Goal: Task Accomplishment & Management: Use online tool/utility

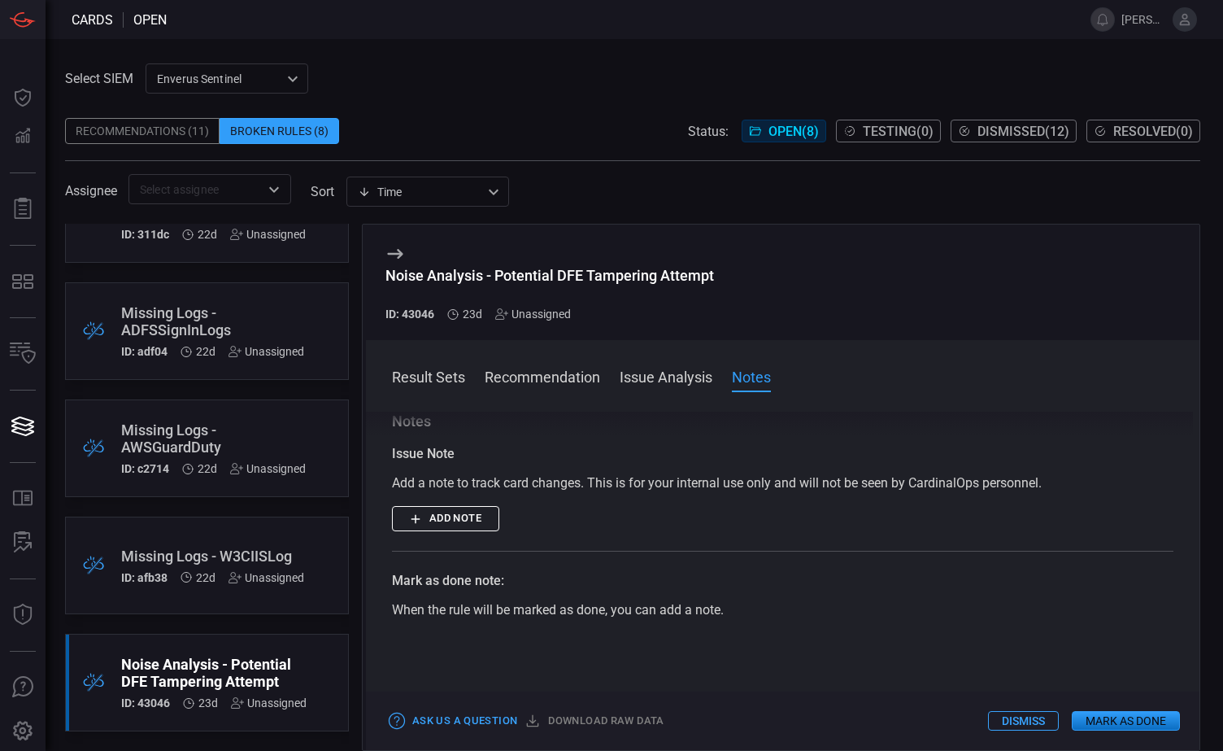
scroll to position [475, 0]
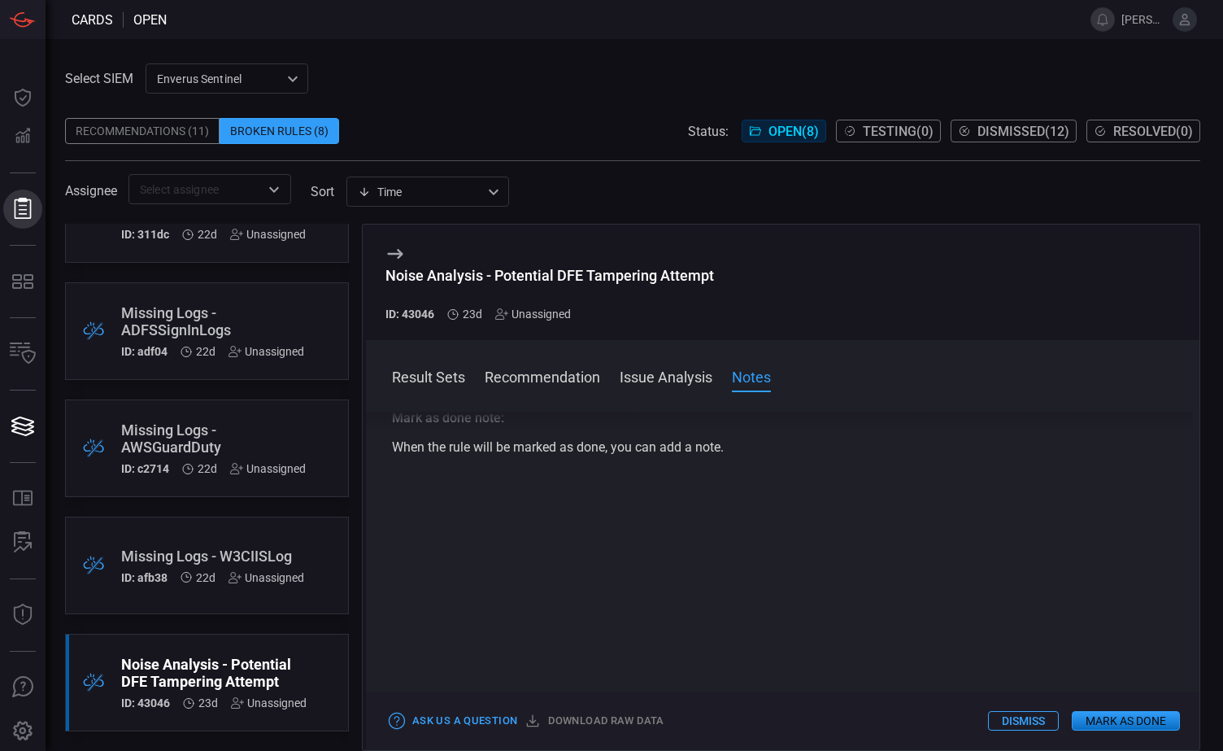
click at [20, 210] on icon at bounding box center [22, 208] width 21 height 21
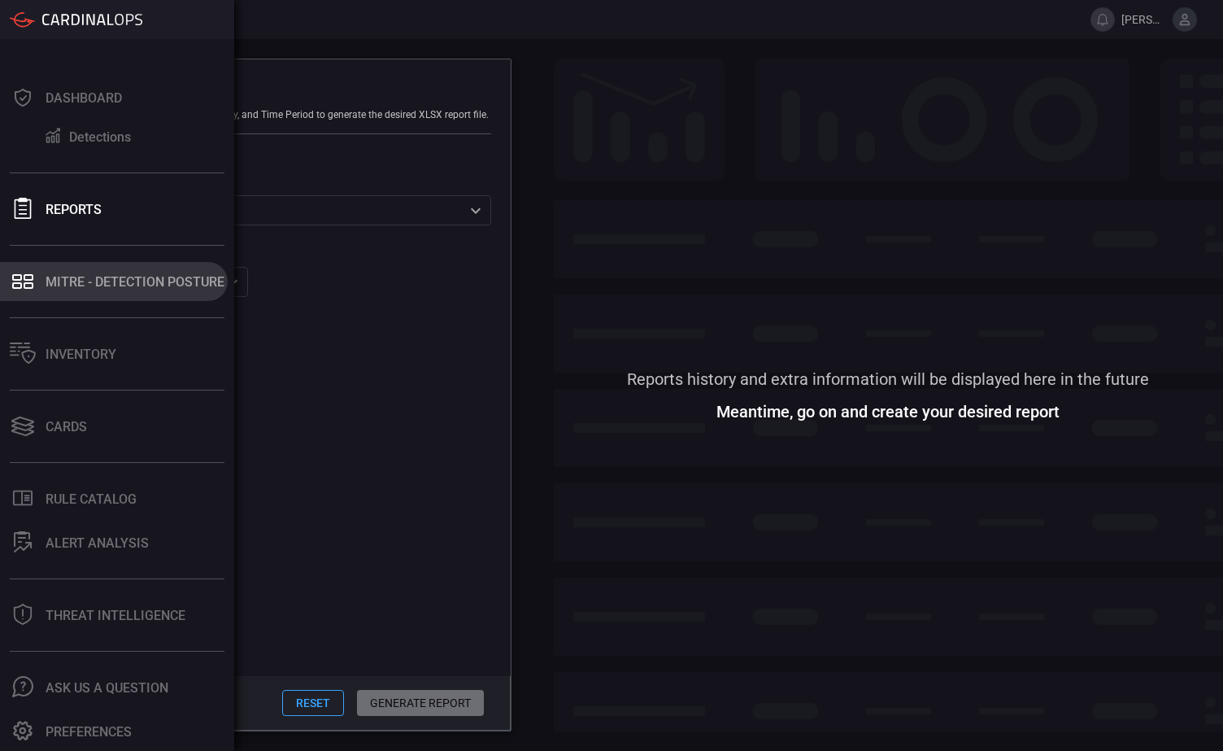
click at [104, 281] on div "MITRE - Detection Posture" at bounding box center [135, 281] width 179 height 15
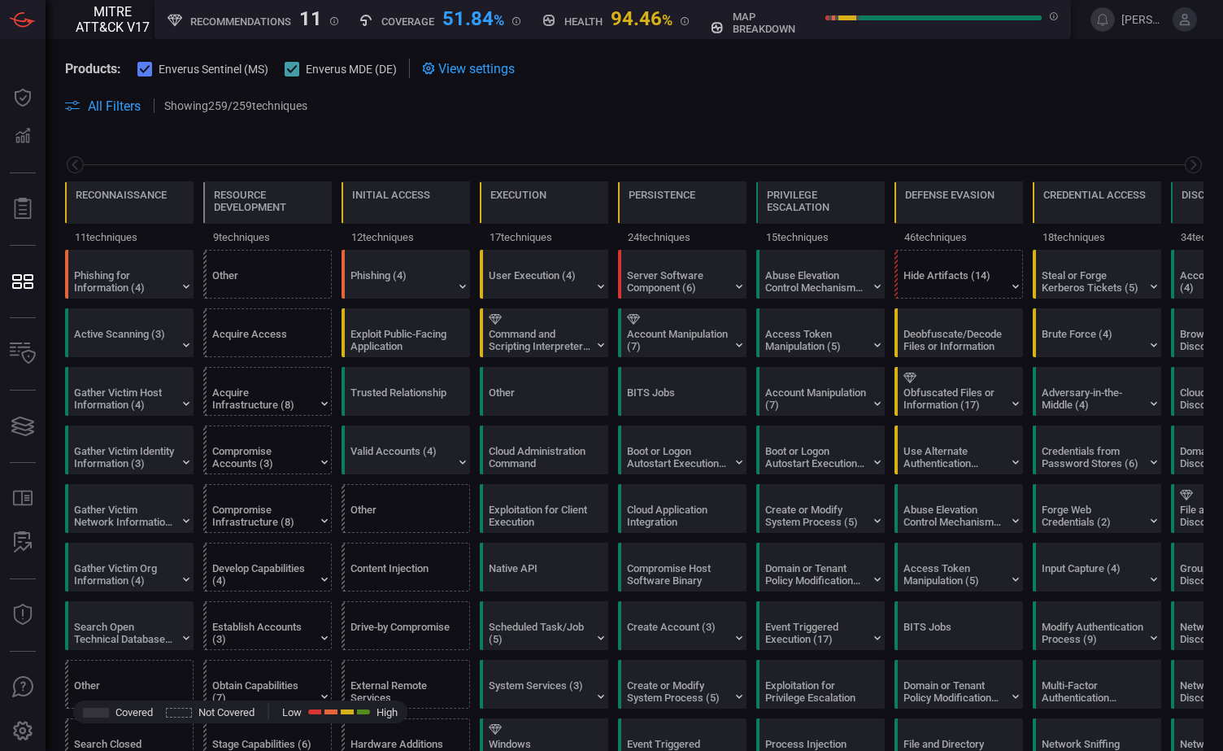
scroll to position [0, 213]
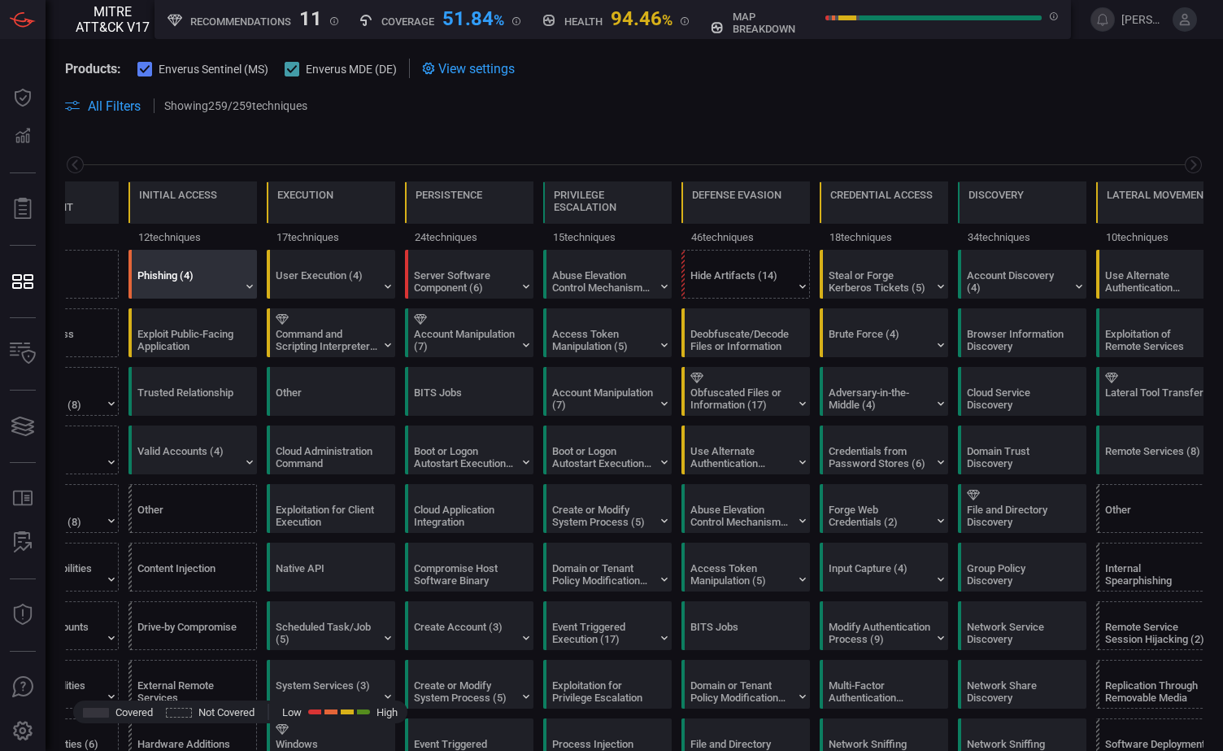
click at [177, 278] on div "Phishing (4)" at bounding box center [188, 281] width 102 height 24
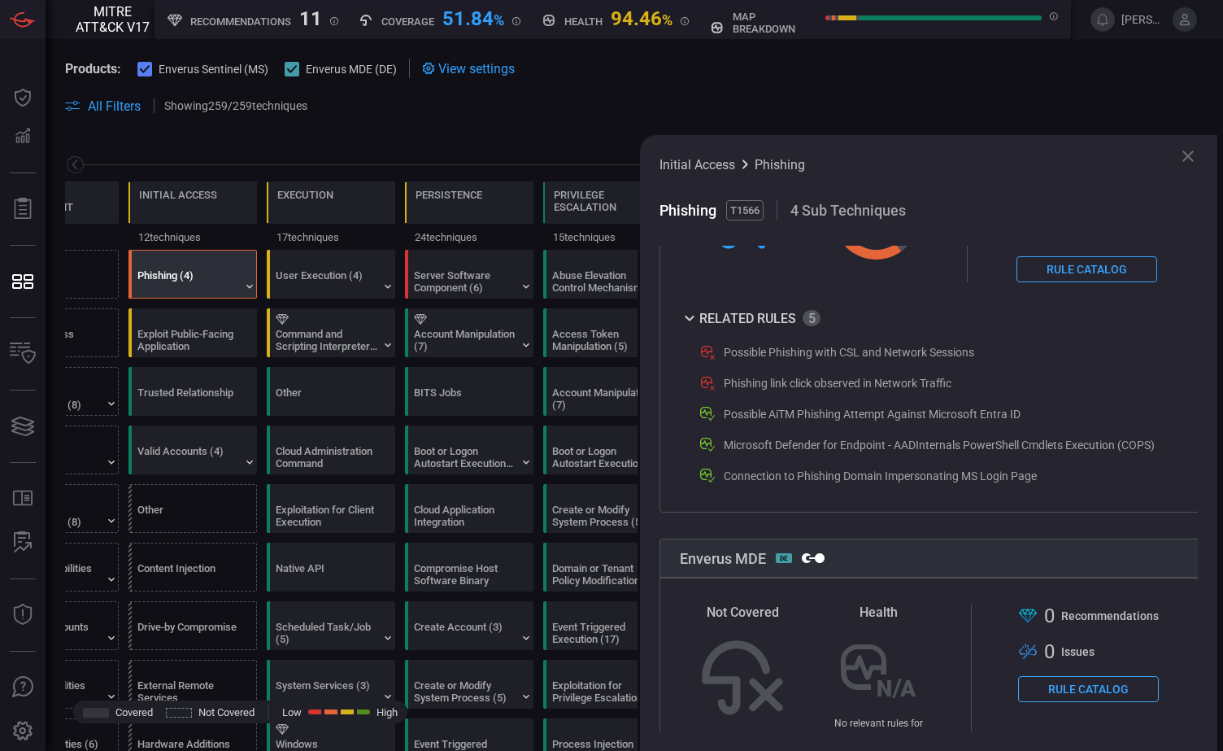
scroll to position [488, 0]
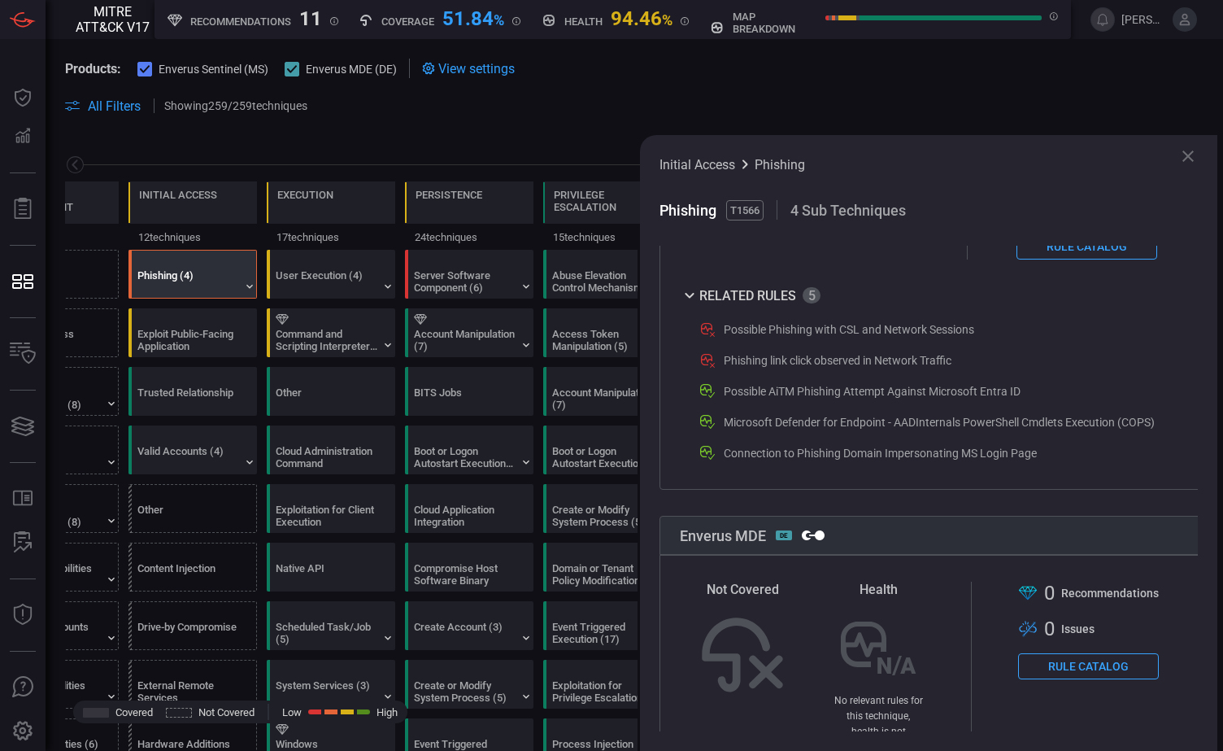
click at [800, 364] on div "Phishing link click observed in Network Traffic" at bounding box center [838, 360] width 228 height 13
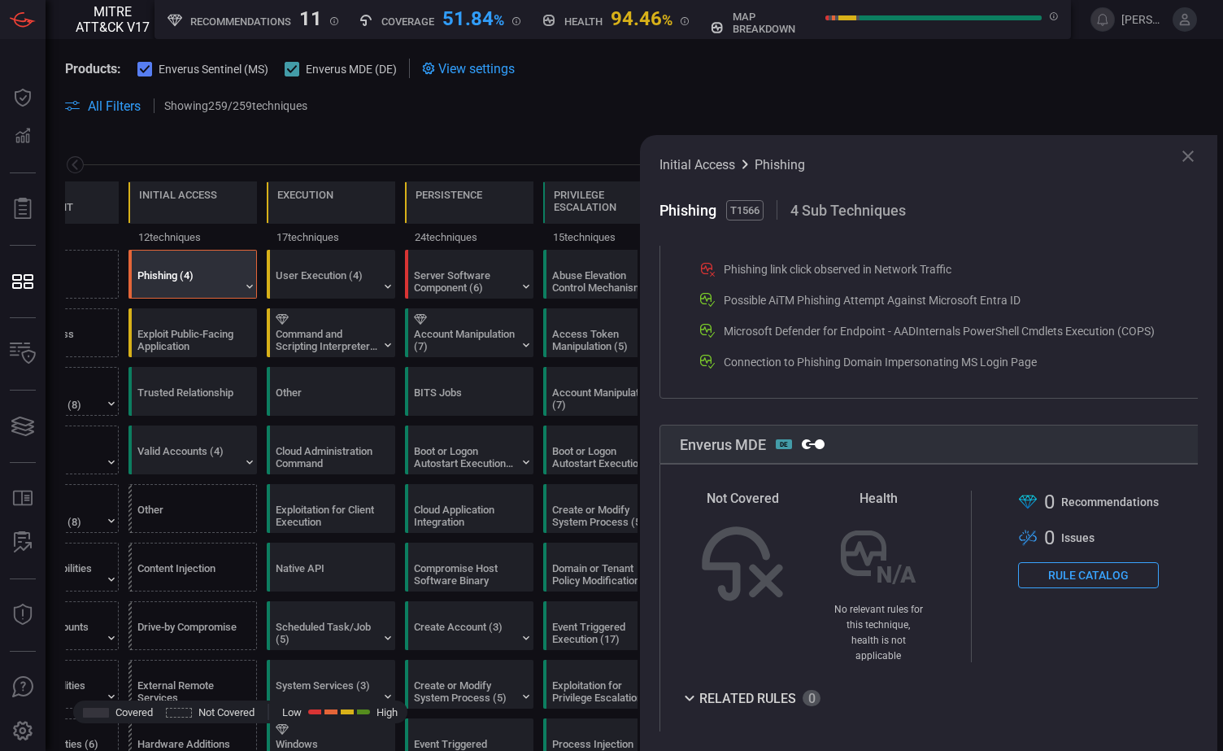
scroll to position [585, 0]
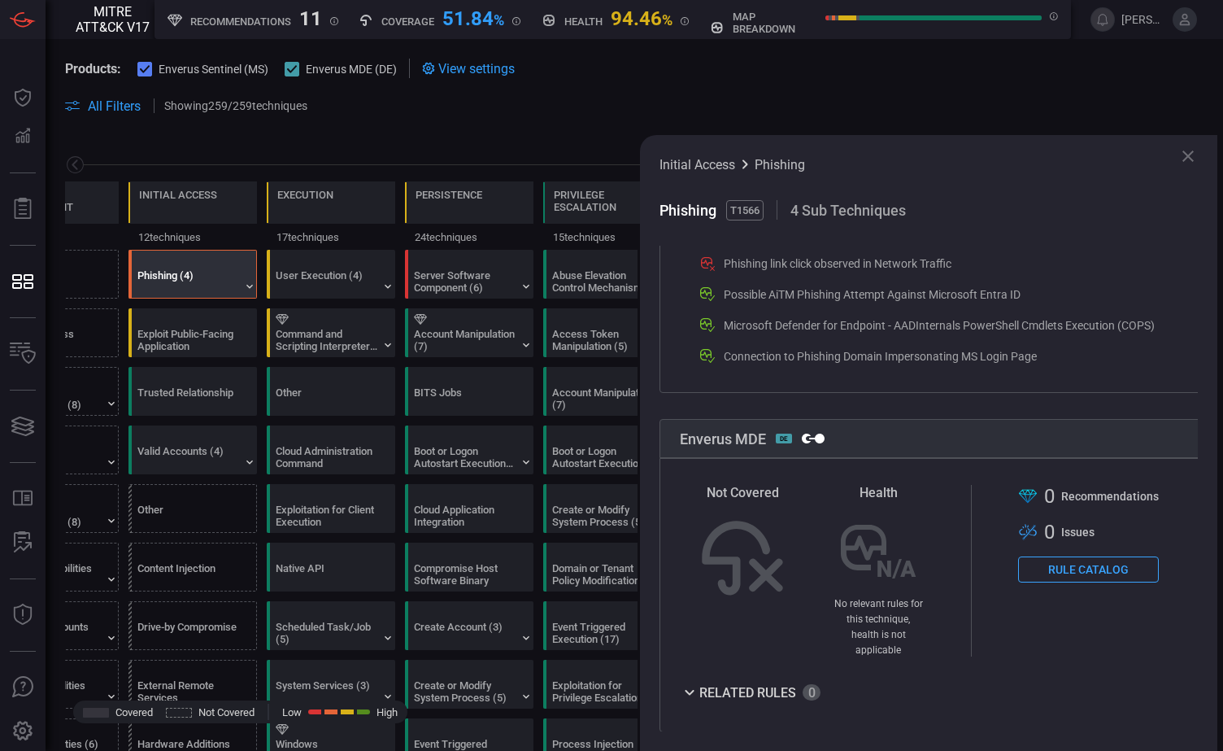
click at [1072, 579] on button "Rule Catalog" at bounding box center [1088, 569] width 141 height 26
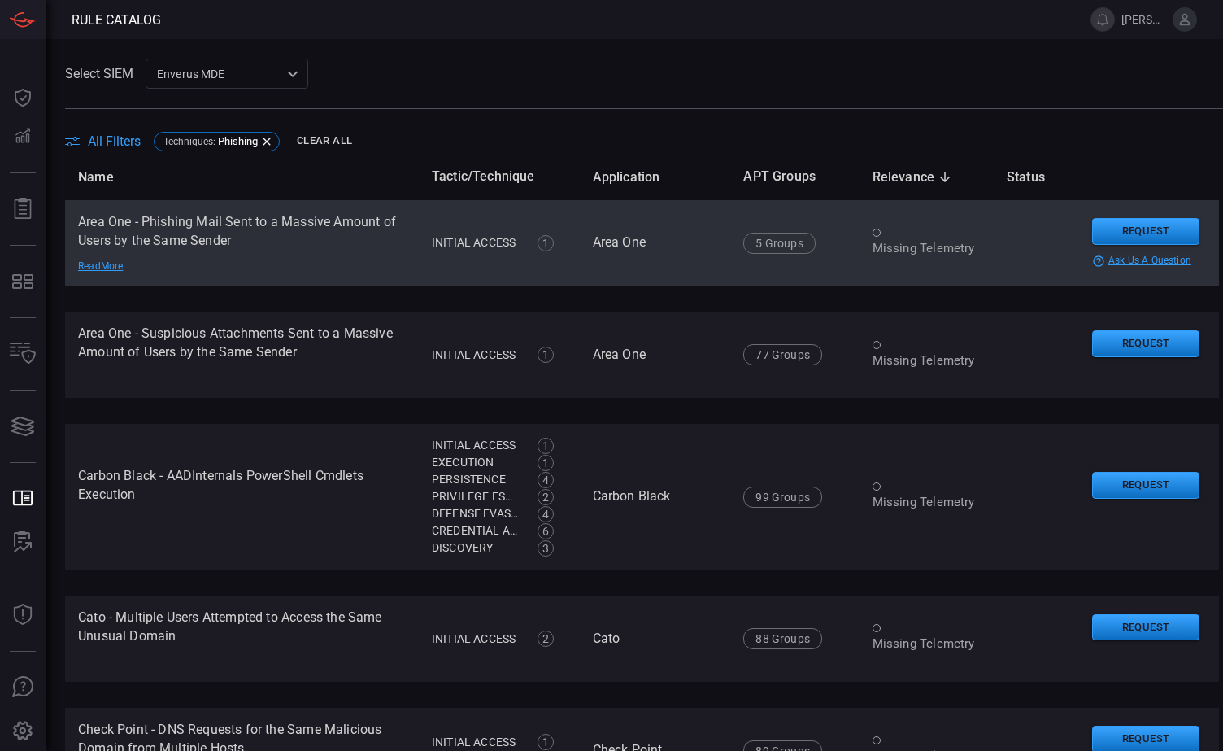
click at [285, 238] on td "Area One - Phishing Mail Sent to a Massive Amount of Users by the Same Sender R…" at bounding box center [242, 243] width 354 height 86
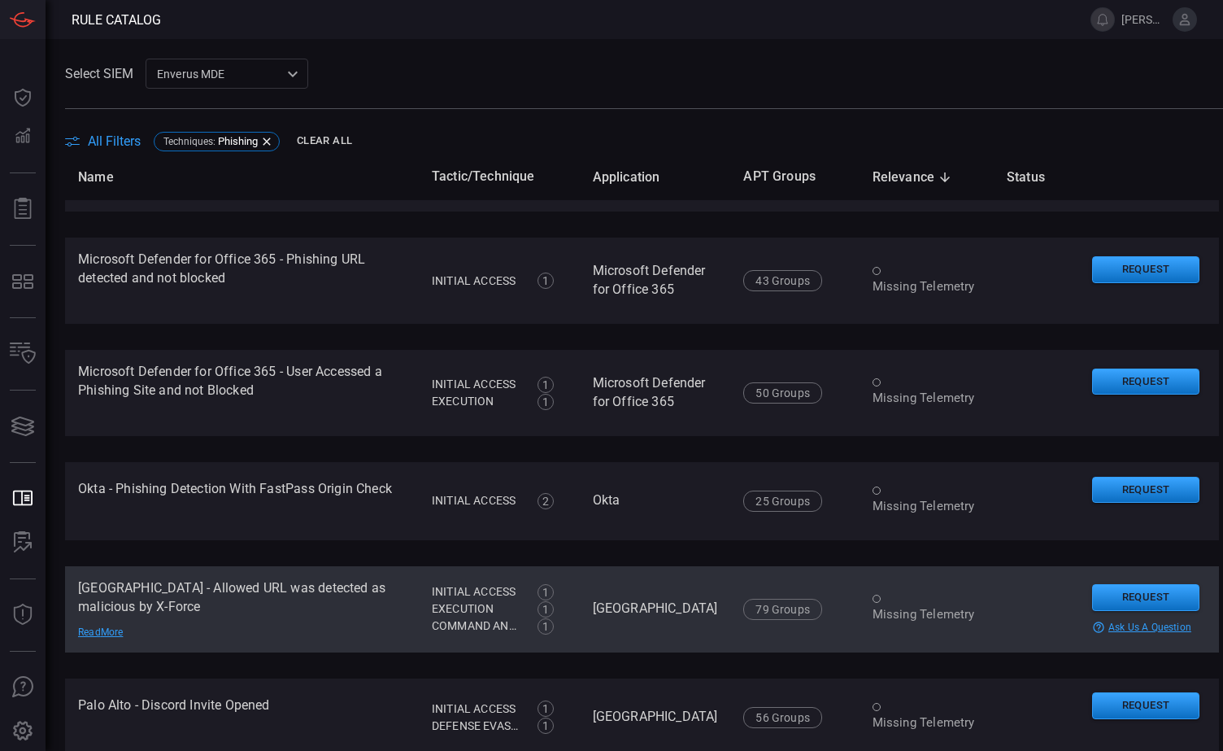
scroll to position [3787, 0]
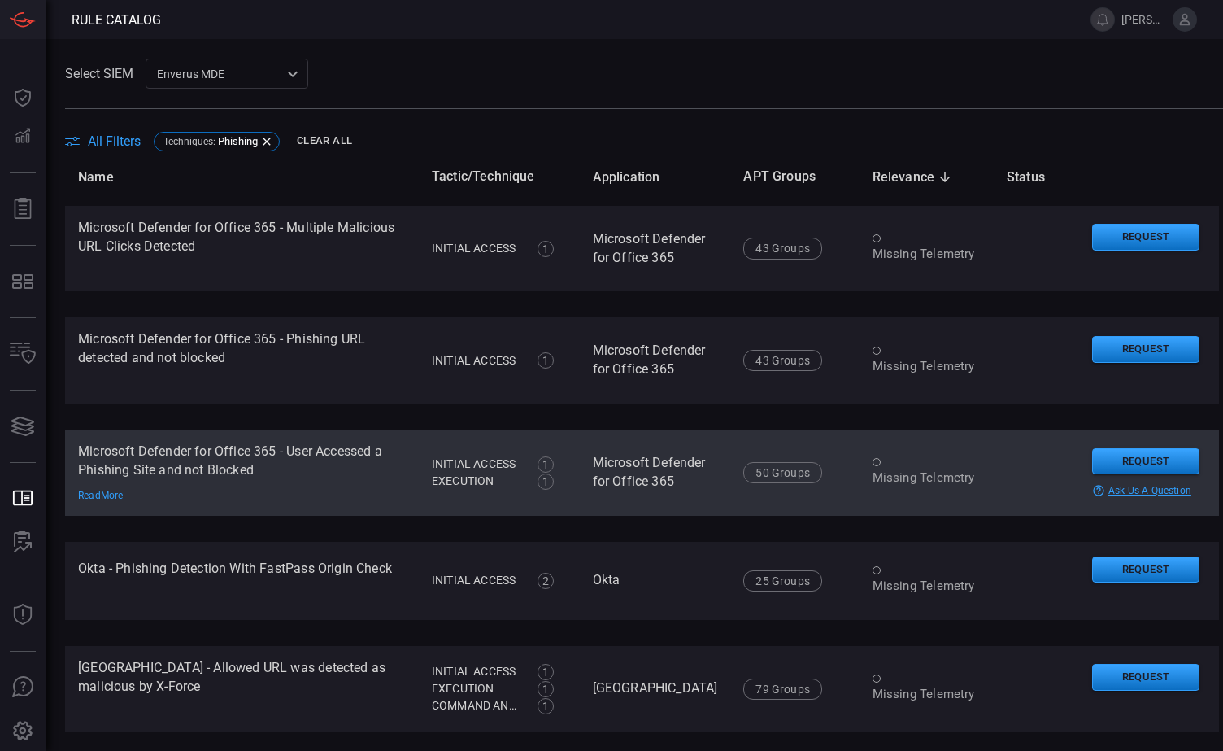
click at [308, 477] on td "Microsoft Defender for Office 365 - User Accessed a Phishing Site and not Block…" at bounding box center [242, 472] width 354 height 86
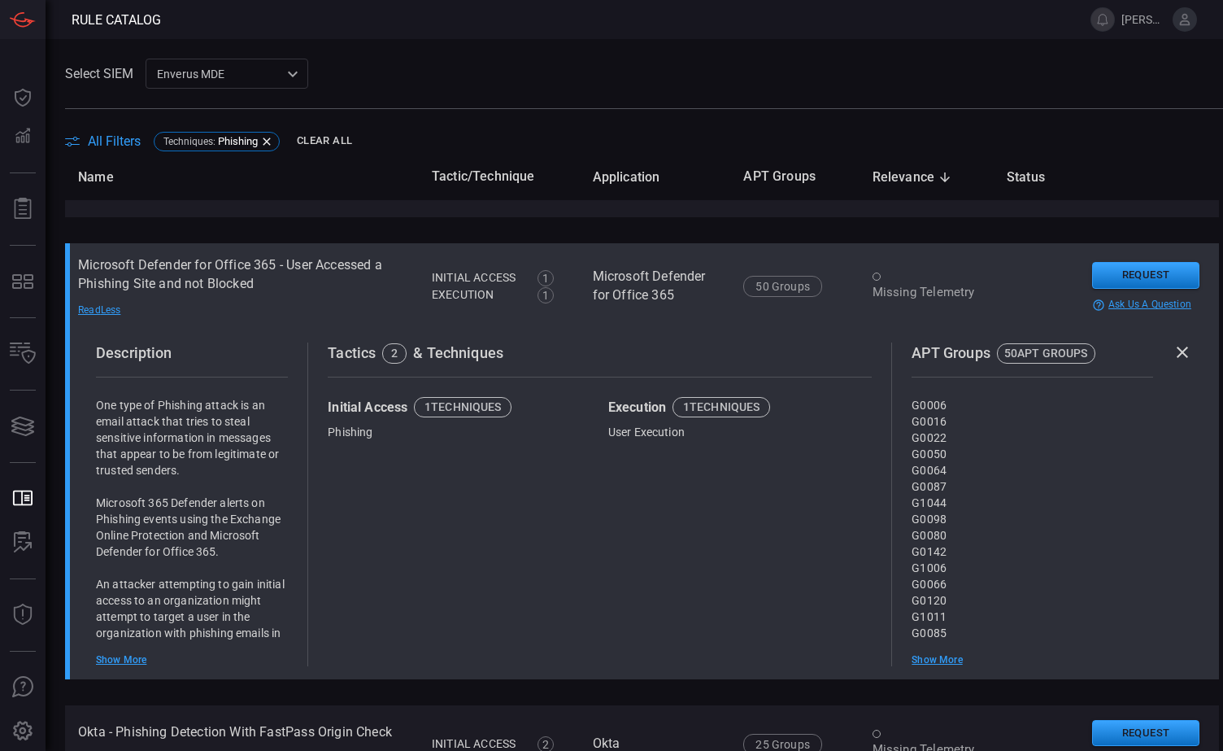
scroll to position [3682, 0]
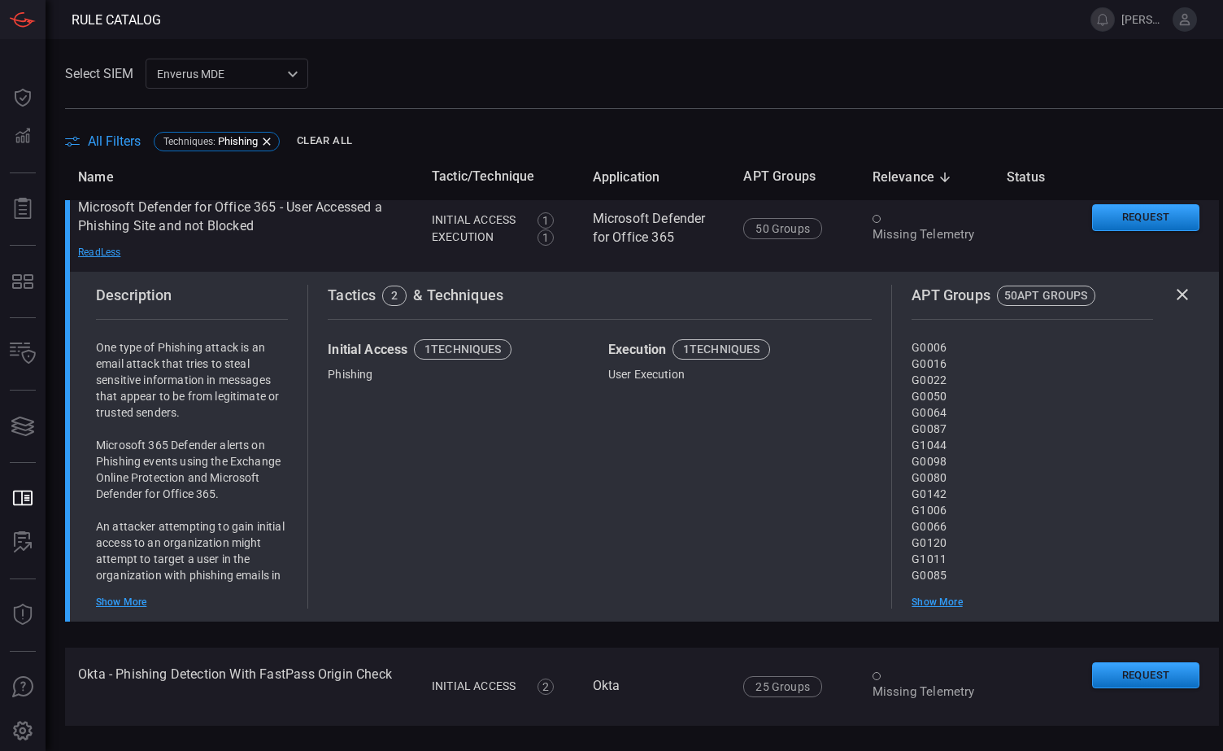
click at [137, 604] on div "Show More" at bounding box center [192, 601] width 192 height 13
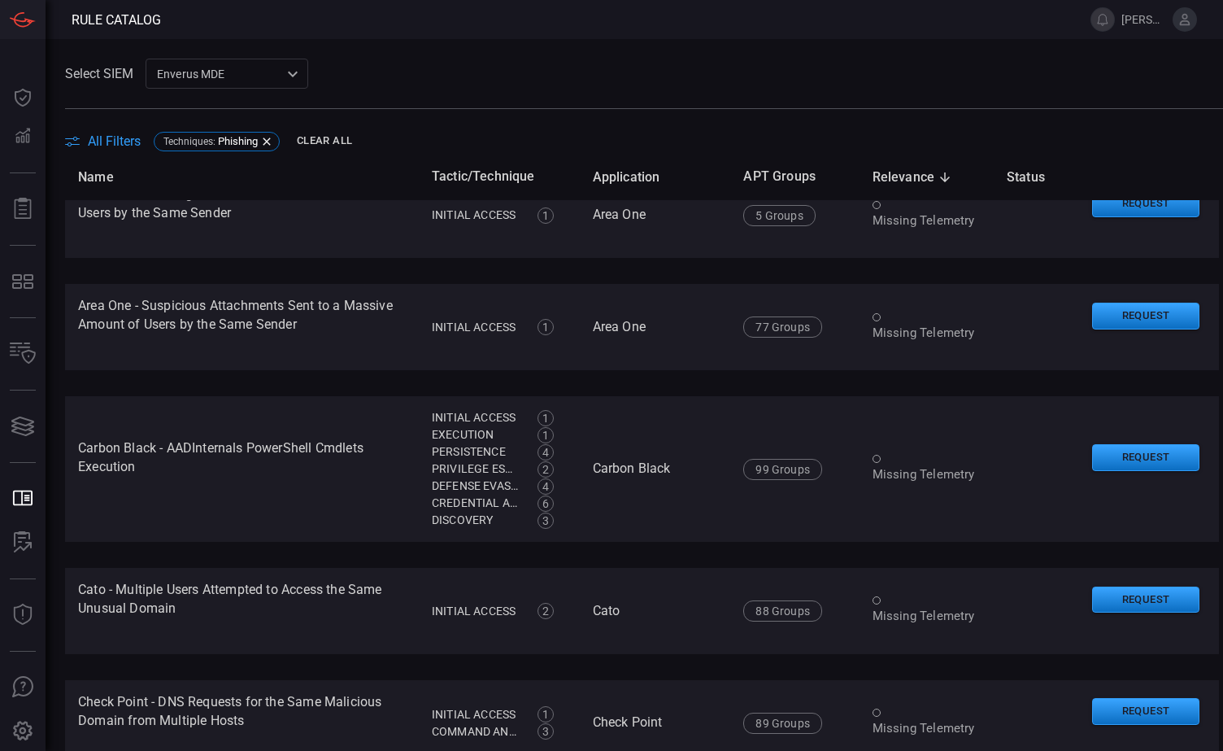
scroll to position [0, 0]
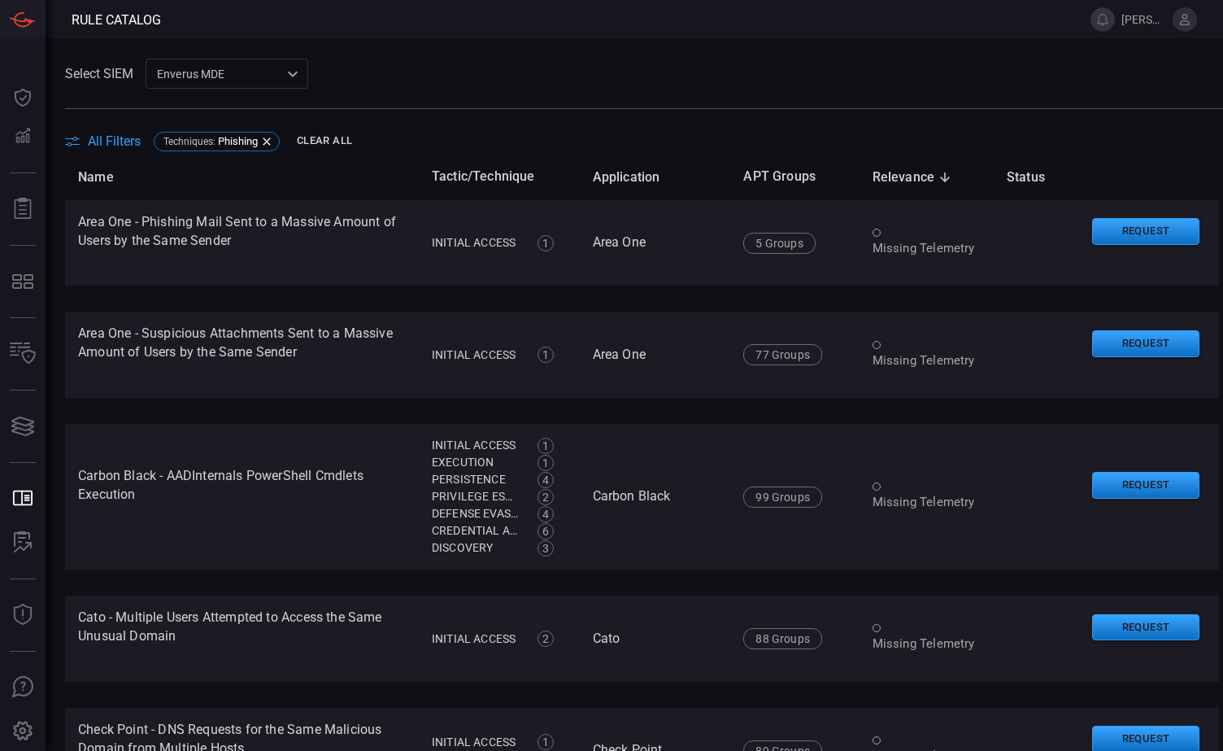
click at [459, 83] on div "Select SIEM Enverus MDE bf66557a-6948-430c-a79d-83d47c1d8503 ​" at bounding box center [644, 74] width 1158 height 30
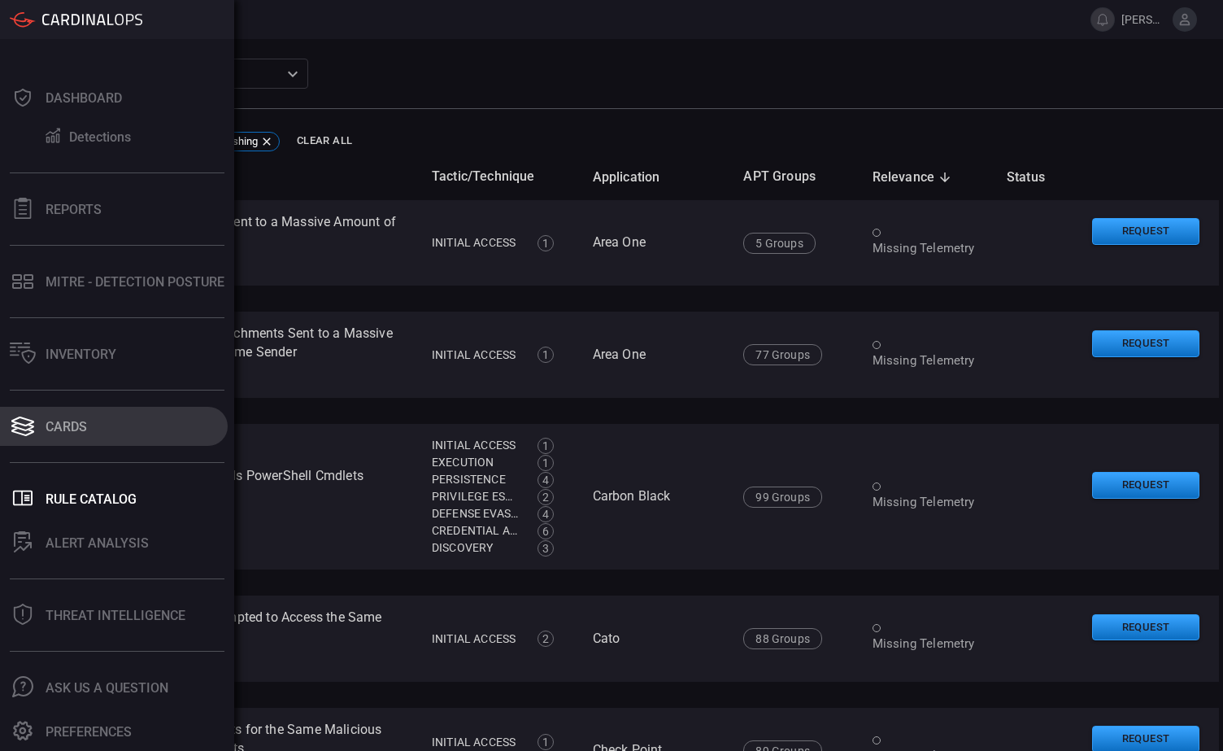
click at [51, 426] on div "Cards" at bounding box center [66, 426] width 41 height 15
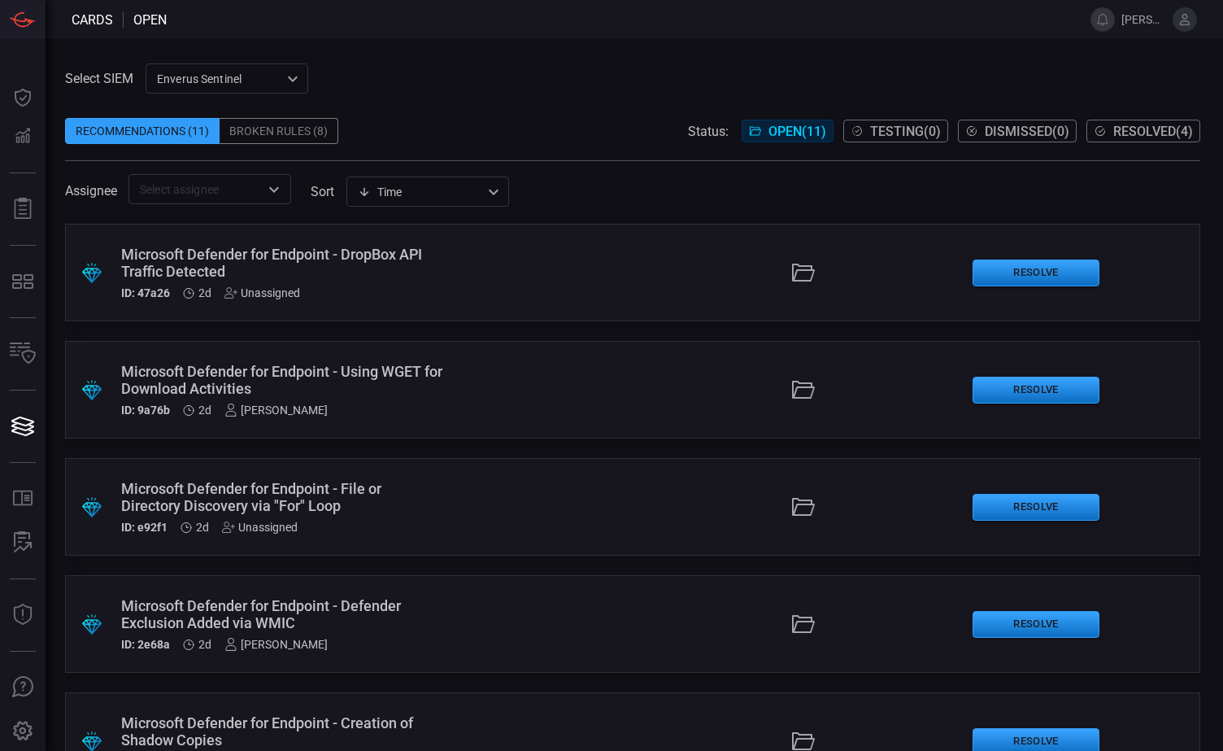
click at [415, 275] on div "Microsoft Defender for Endpoint - DropBox API Traffic Detected" at bounding box center [282, 263] width 322 height 34
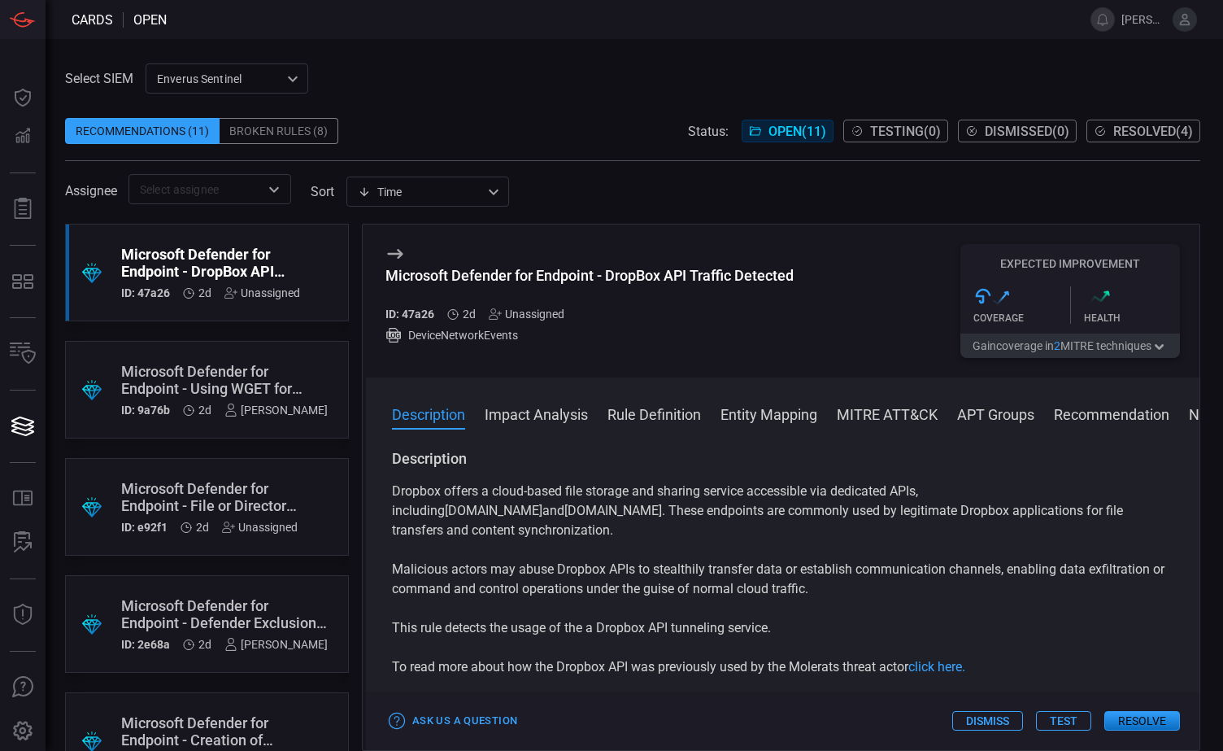
click at [543, 416] on button "Impact Analysis" at bounding box center [536, 413] width 103 height 20
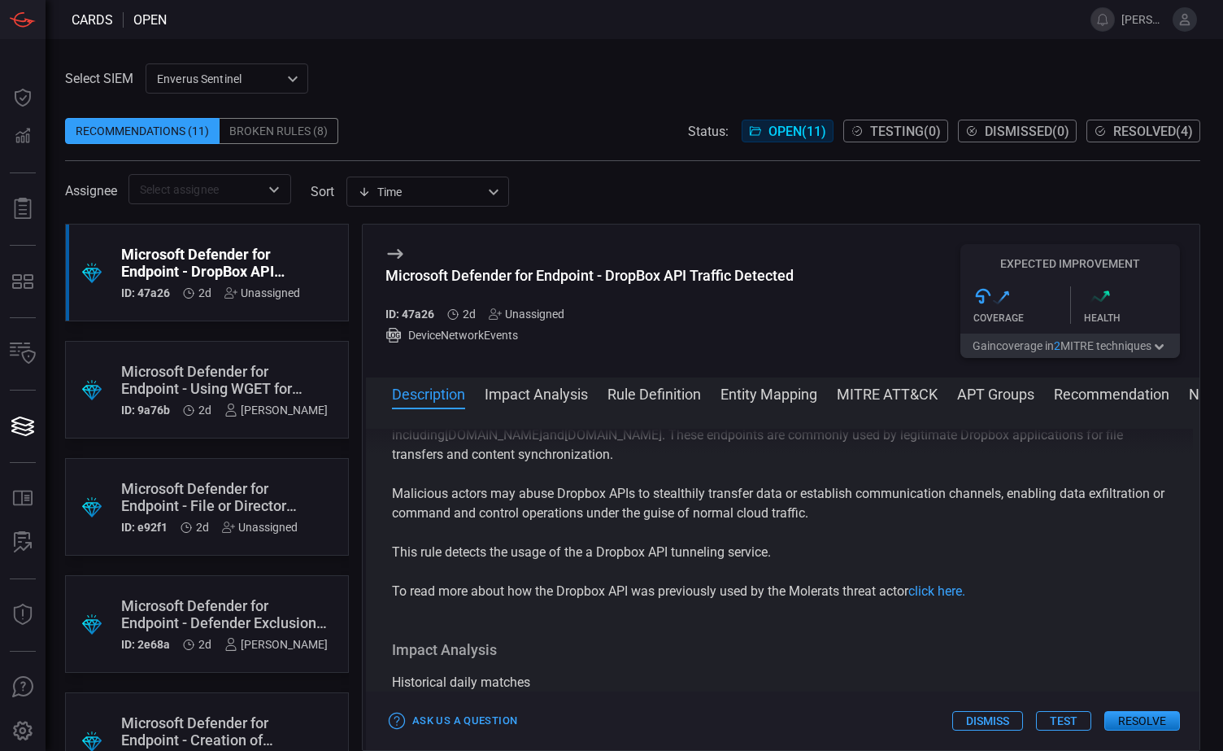
scroll to position [251, 0]
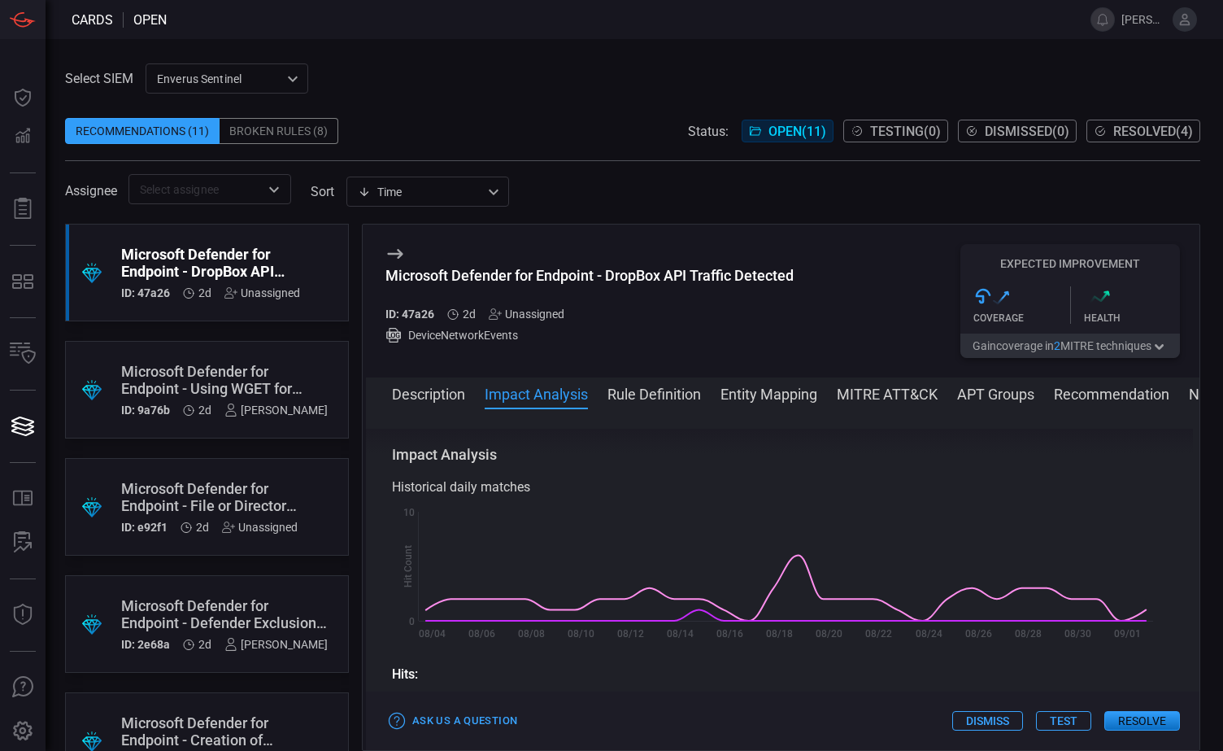
click at [657, 395] on button "Rule Definition" at bounding box center [655, 393] width 94 height 20
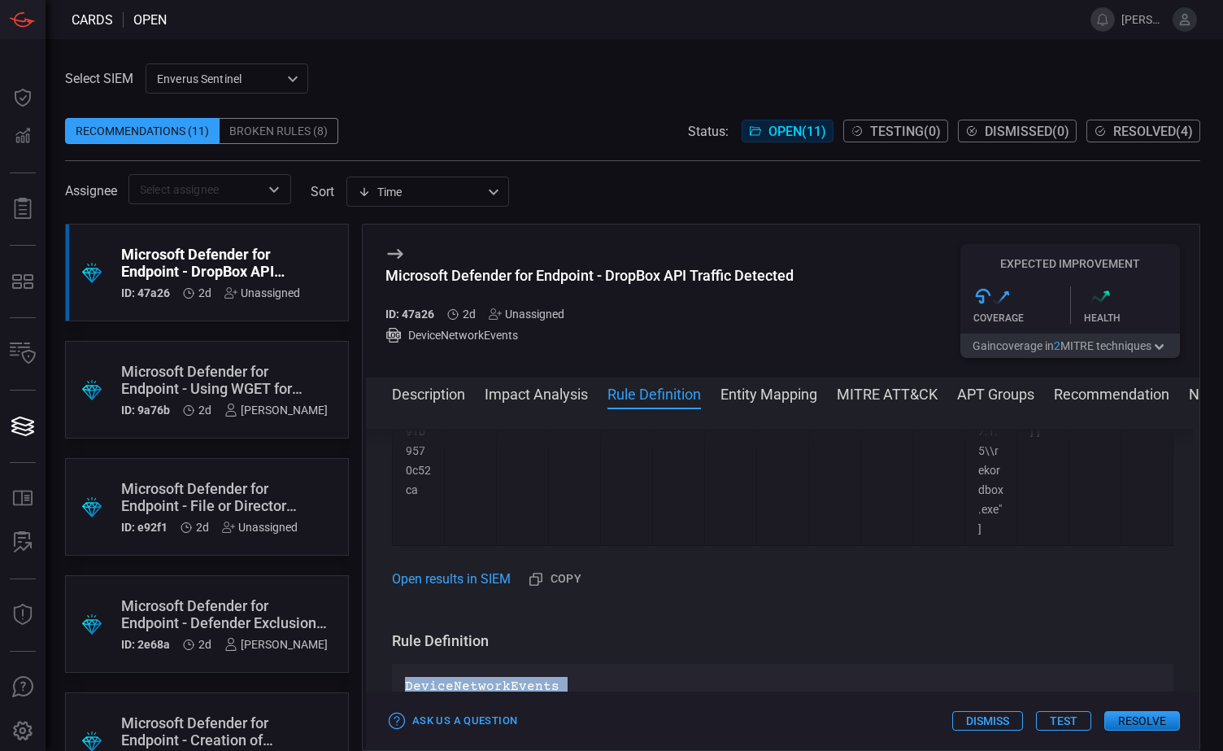
scroll to position [1198, 0]
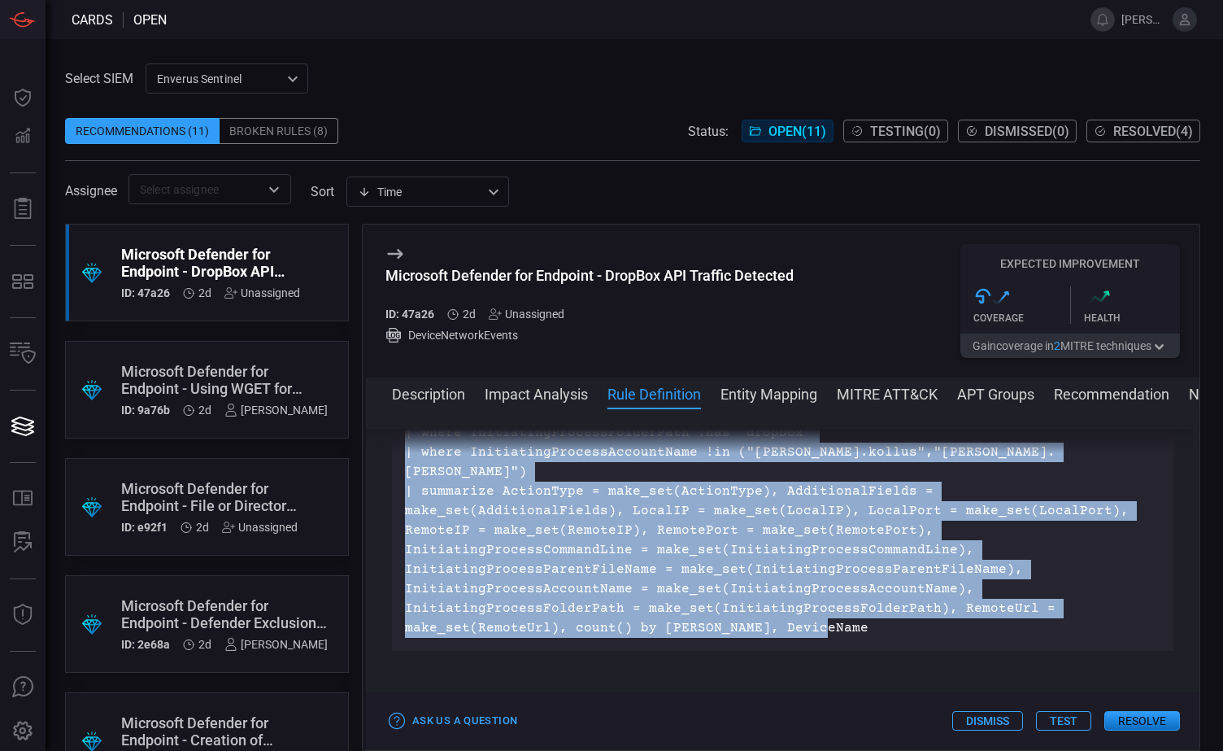
drag, startPoint x: 400, startPoint y: 496, endPoint x: 504, endPoint y: 608, distance: 152.0
click at [504, 608] on div "DeviceNetworkEvents | where RemoteUrl has_any ("[DOMAIN_NAME]", "[DOMAIN_NAME]"…" at bounding box center [783, 511] width 782 height 280
drag, startPoint x: 504, startPoint y: 608, endPoint x: 470, endPoint y: 522, distance: 91.7
copy p "DeviceNetworkEvents | where RemoteUrl has_any ("[DOMAIN_NAME]", "[DOMAIN_NAME]"…"
click at [1066, 721] on button "Test" at bounding box center [1063, 721] width 55 height 20
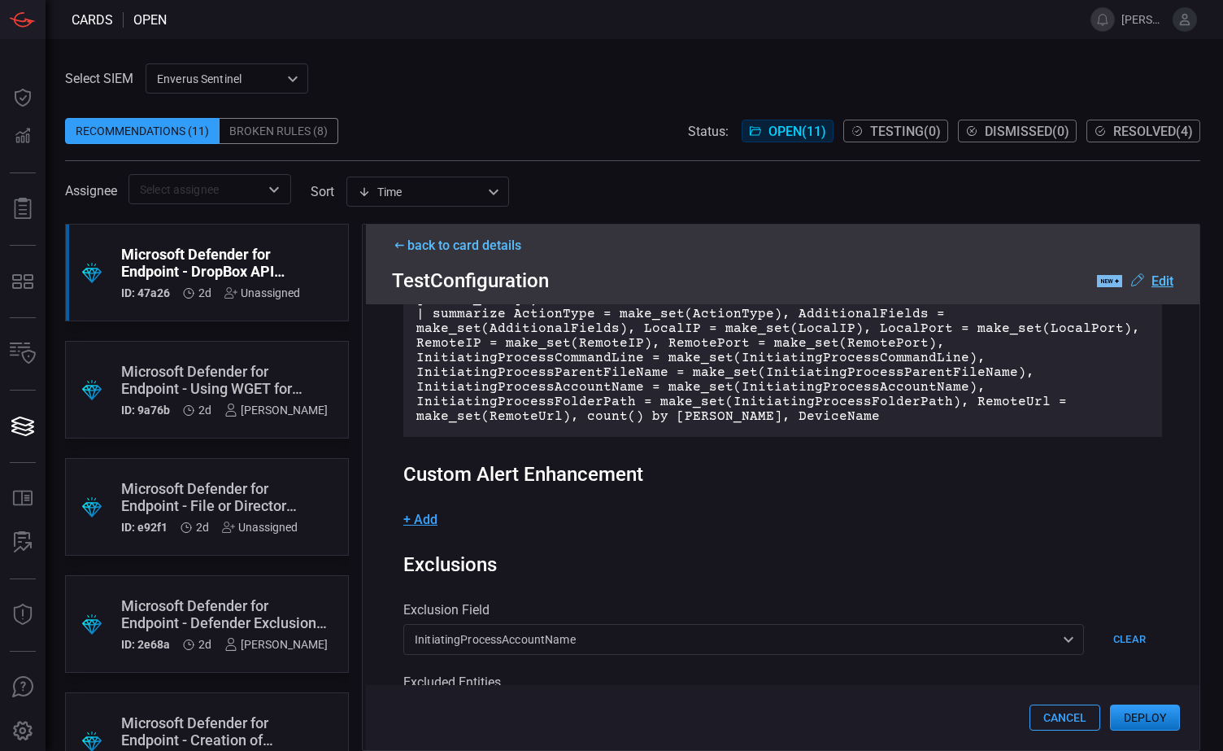
scroll to position [325, 0]
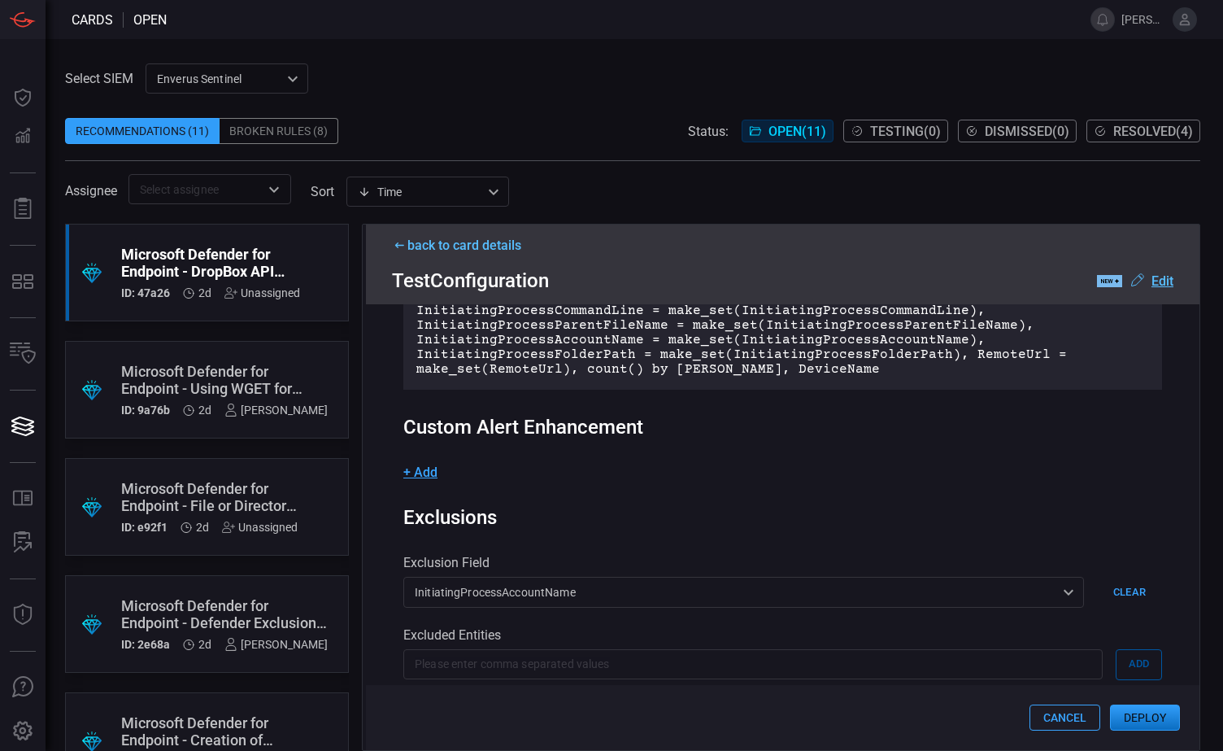
click at [424, 464] on span "+ Add" at bounding box center [420, 471] width 34 height 15
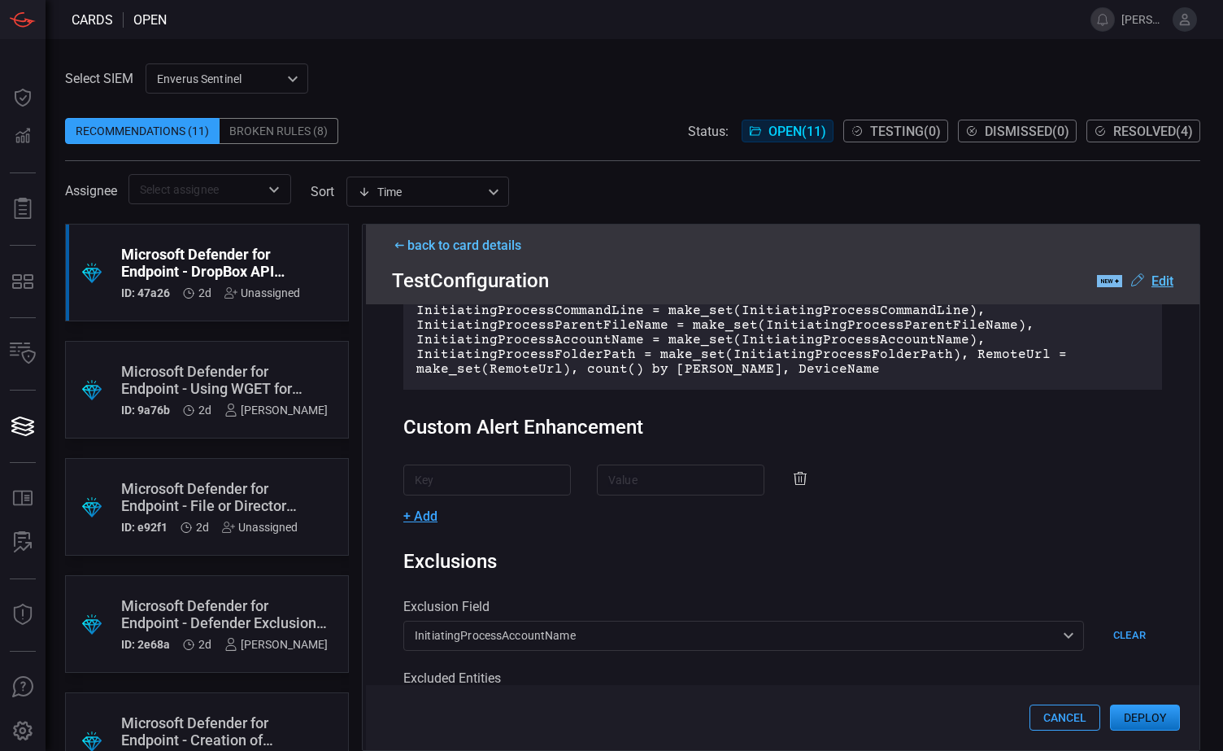
click at [488, 470] on input "text" at bounding box center [487, 479] width 168 height 30
click at [626, 471] on input "text" at bounding box center [681, 479] width 168 height 30
click at [799, 476] on icon at bounding box center [800, 479] width 3 height 7
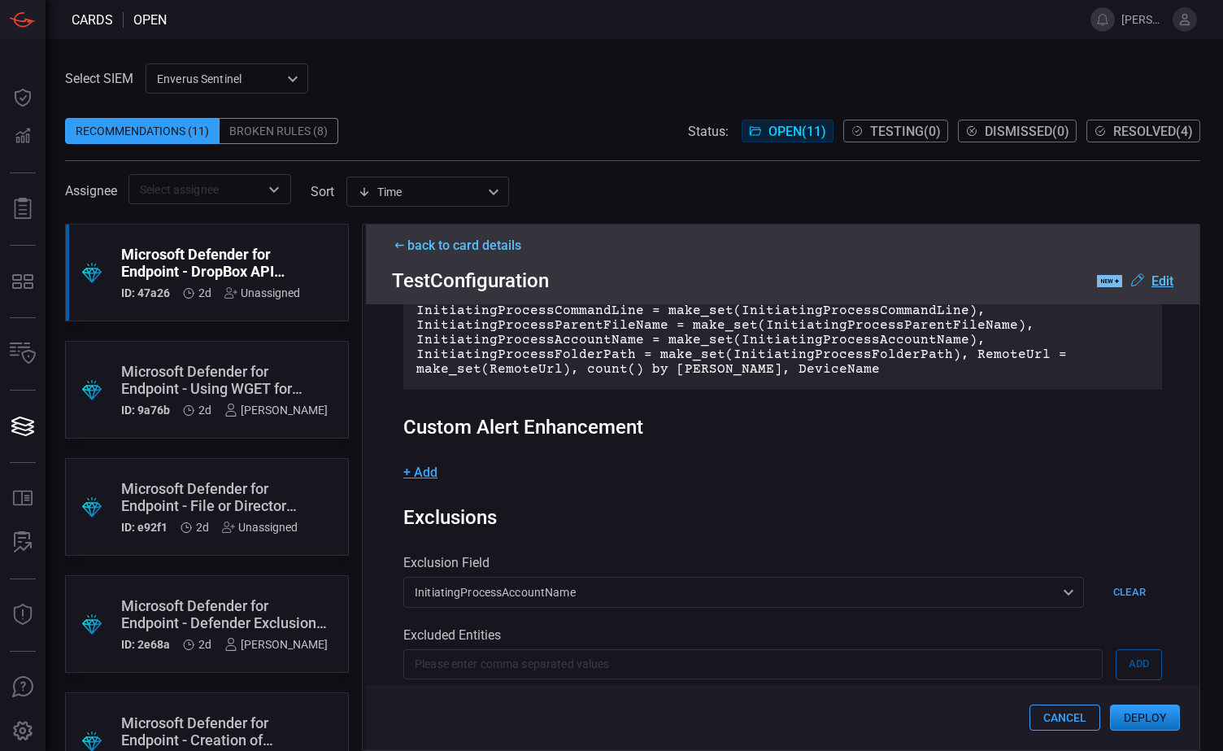
scroll to position [407, 0]
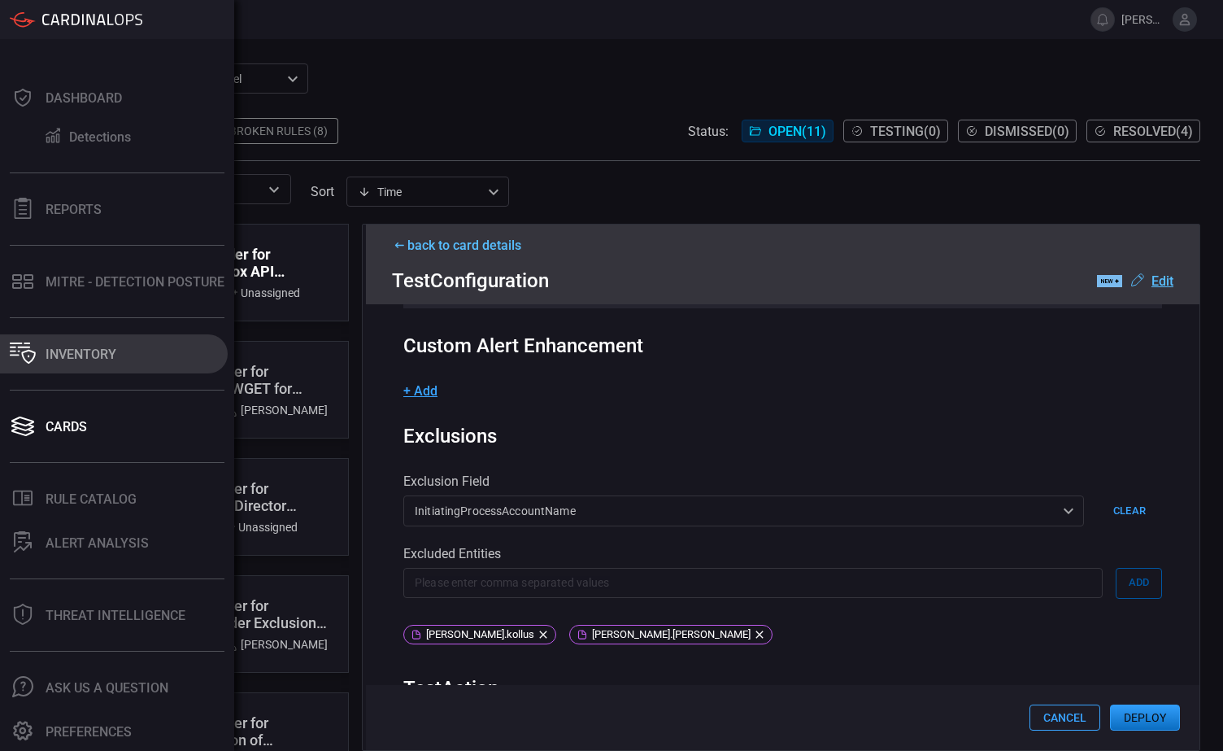
click at [76, 355] on div "Inventory" at bounding box center [81, 354] width 71 height 15
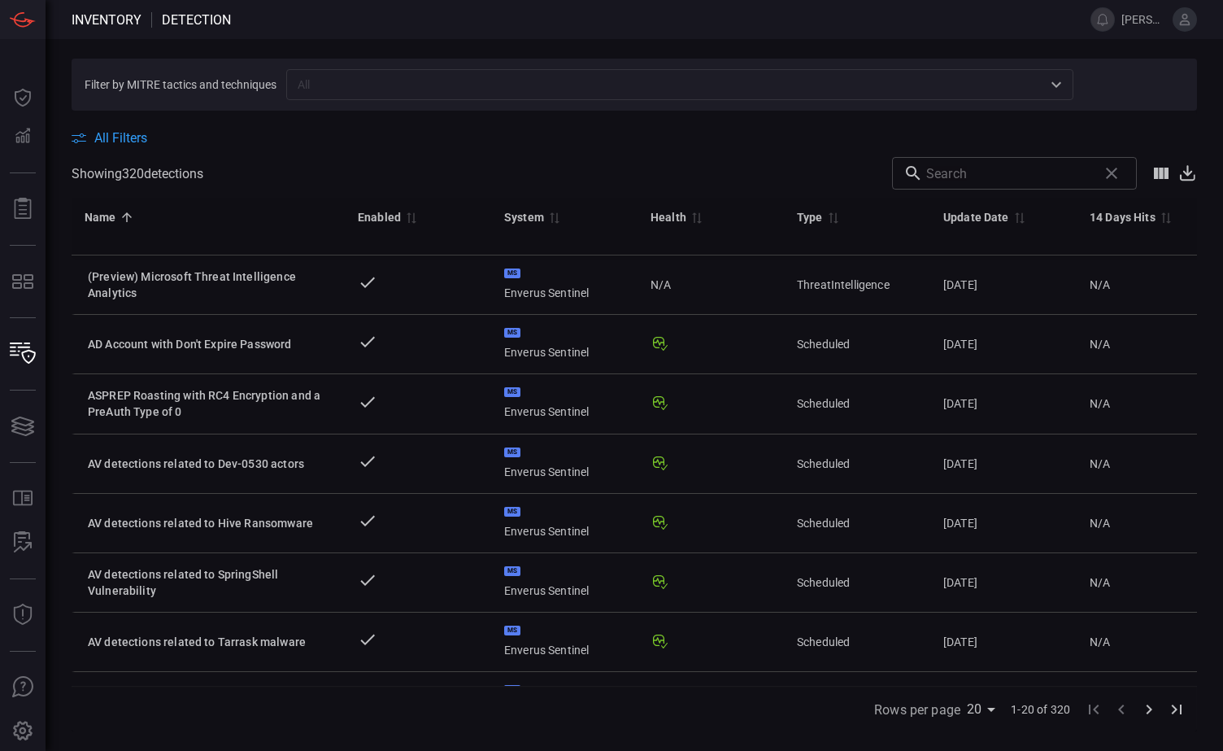
click at [340, 83] on input "text" at bounding box center [666, 84] width 751 height 20
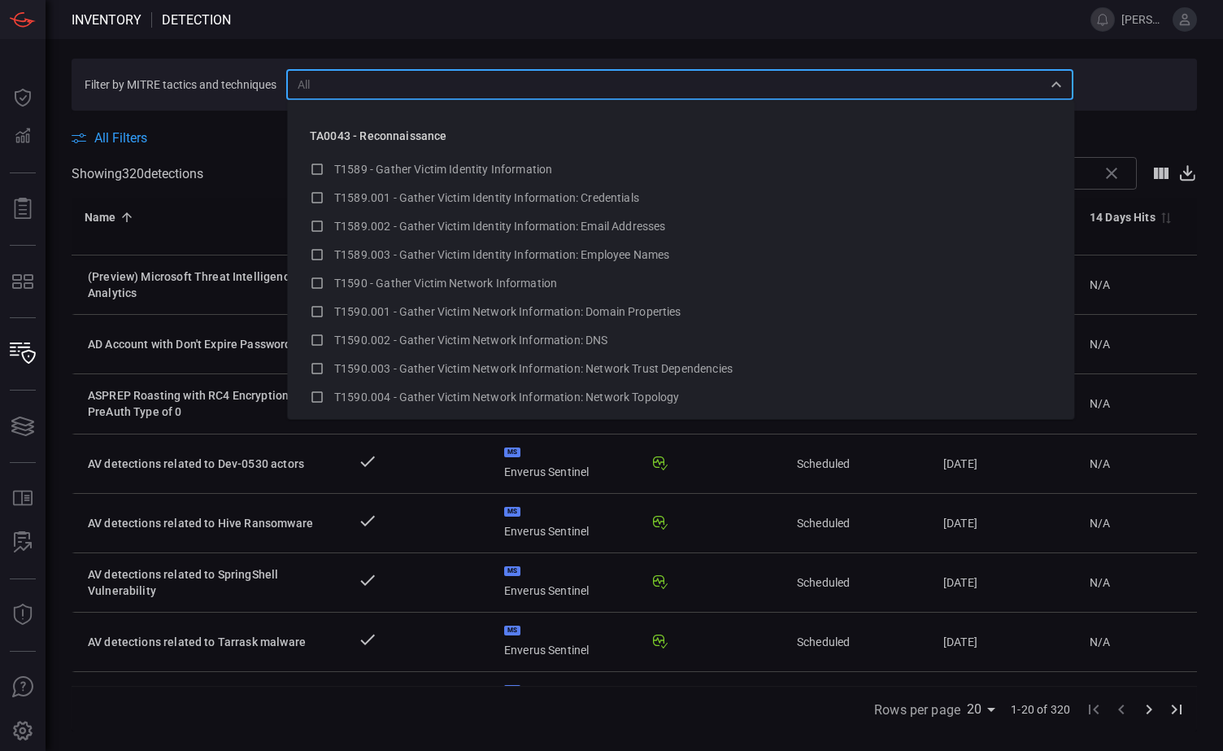
paste input "Microsoft Defender for Endpoint Monitoring Task Scheduling"
type input "Microsoft Defender for Endpoint Monitoring Task Scheduling"
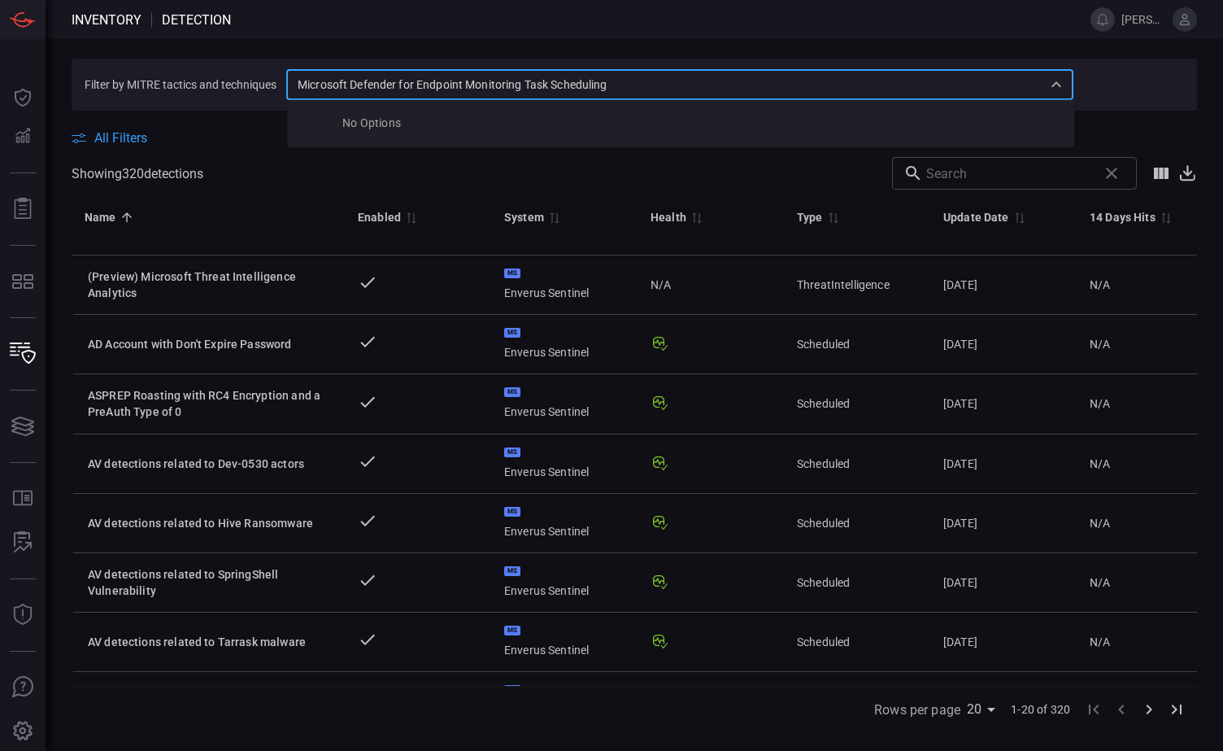
drag, startPoint x: 679, startPoint y: 78, endPoint x: 252, endPoint y: 85, distance: 427.1
click at [252, 85] on section "Filter by MITRE tactics and techniques Microsoft Defender for Endpoint Monitori…" at bounding box center [635, 85] width 1126 height 52
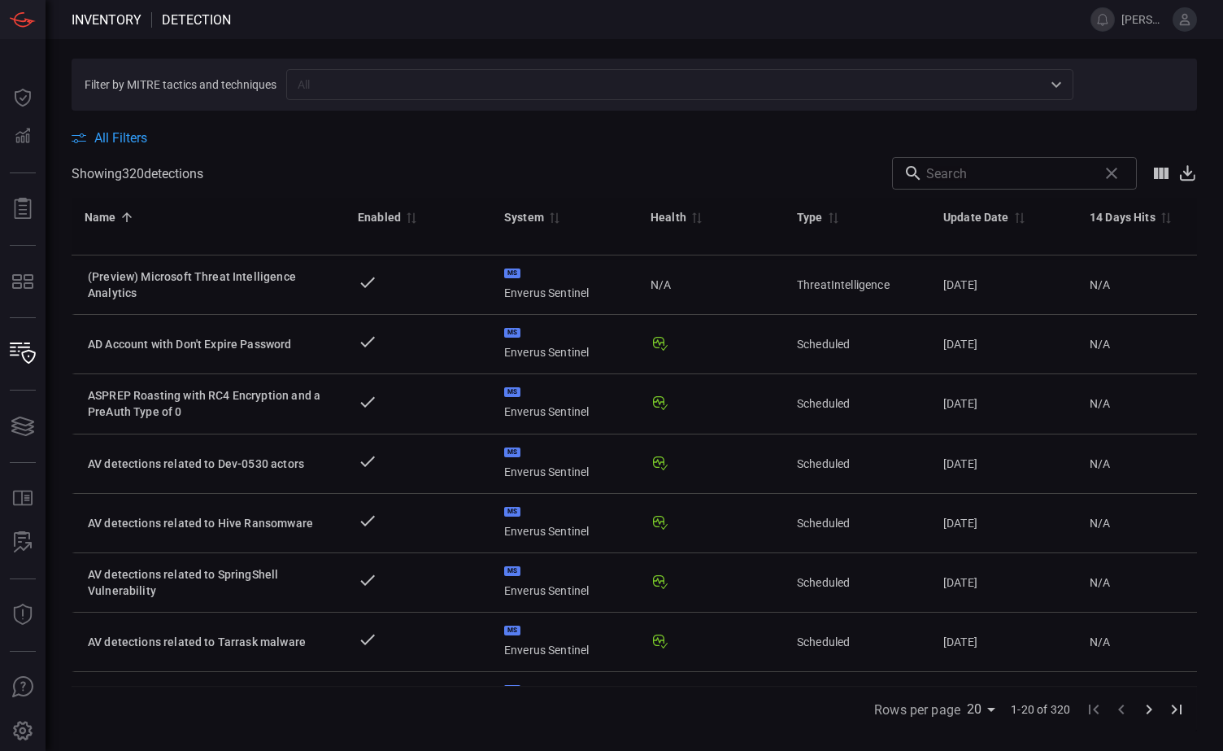
click at [130, 138] on span "All Filters" at bounding box center [120, 137] width 53 height 15
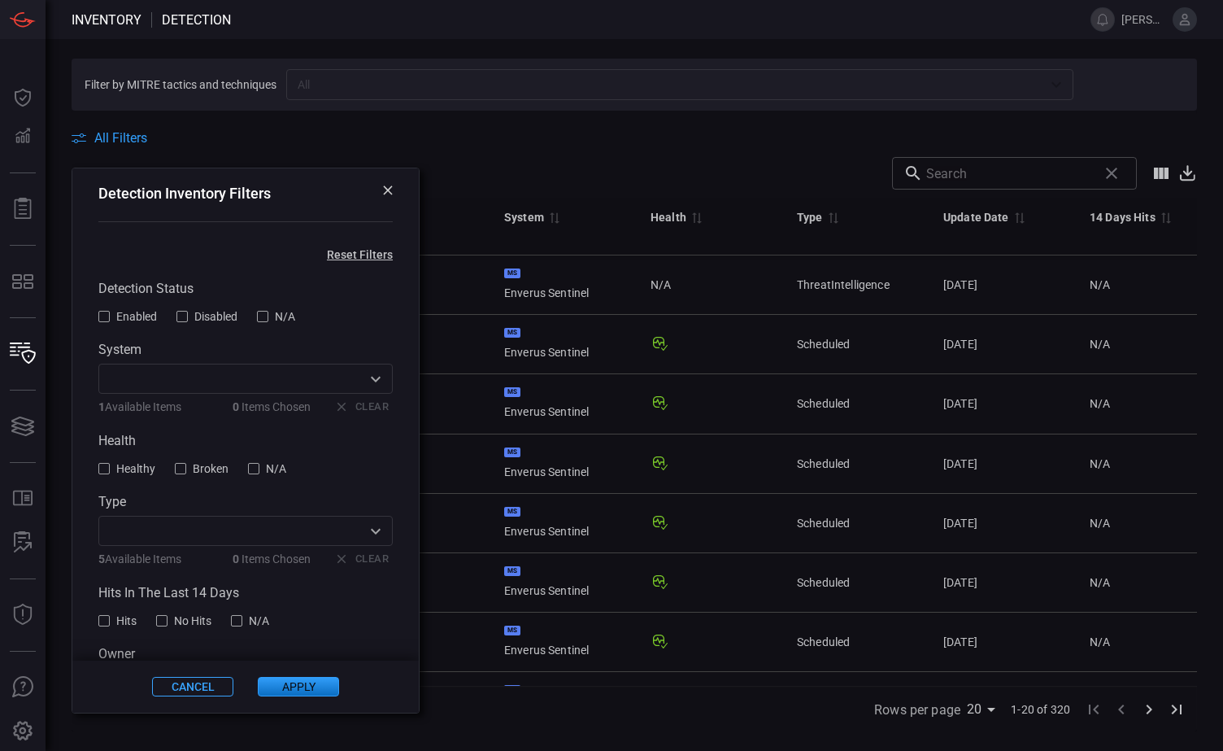
click at [194, 386] on input "text" at bounding box center [232, 378] width 258 height 20
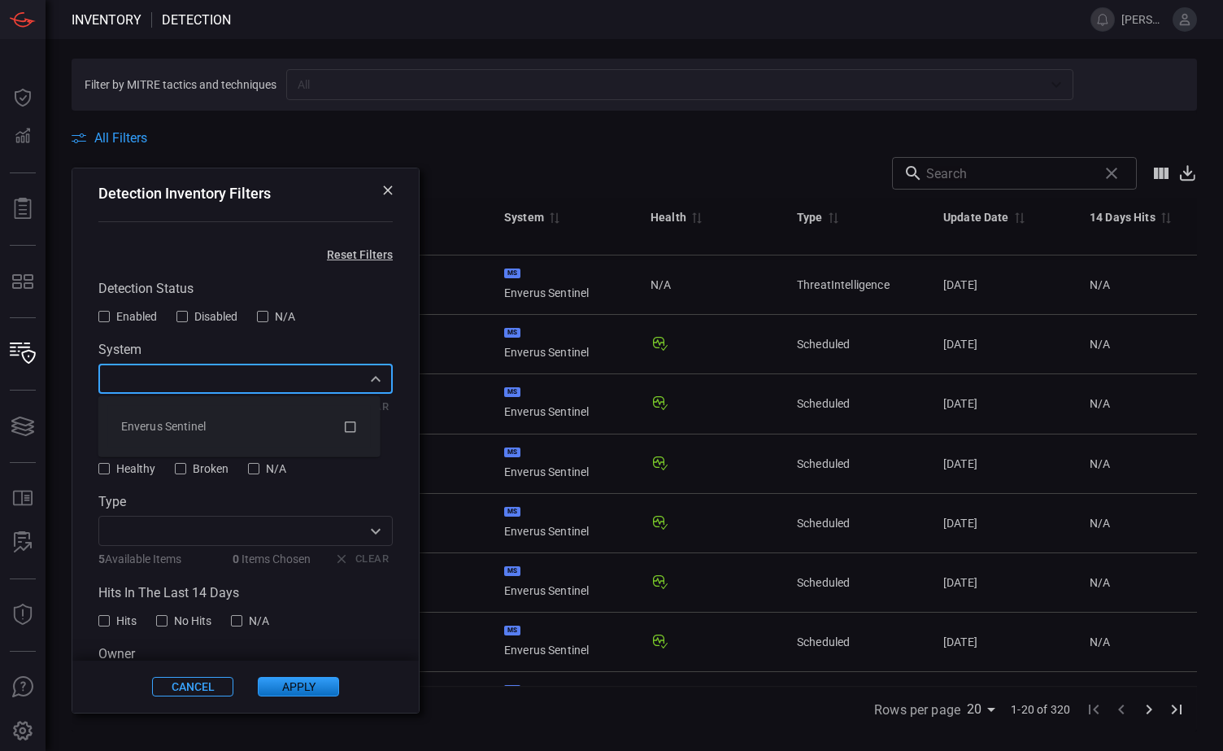
click at [304, 386] on input "text" at bounding box center [232, 378] width 258 height 20
click at [371, 381] on icon "Open" at bounding box center [376, 379] width 10 height 6
click at [348, 425] on icon at bounding box center [350, 426] width 15 height 20
click at [244, 501] on label "Type" at bounding box center [245, 501] width 294 height 15
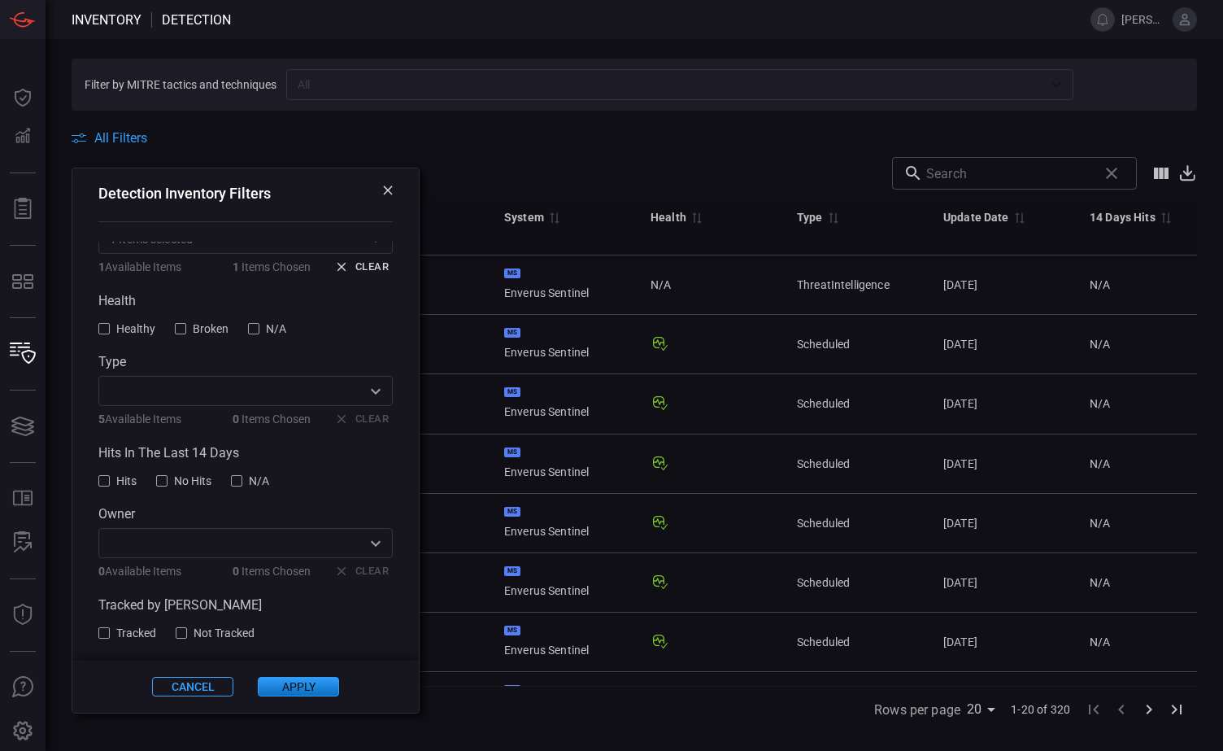
scroll to position [150, 0]
click at [255, 382] on input "text" at bounding box center [232, 387] width 258 height 20
click at [553, 153] on span at bounding box center [635, 151] width 1126 height 11
click at [383, 189] on icon at bounding box center [388, 190] width 10 height 10
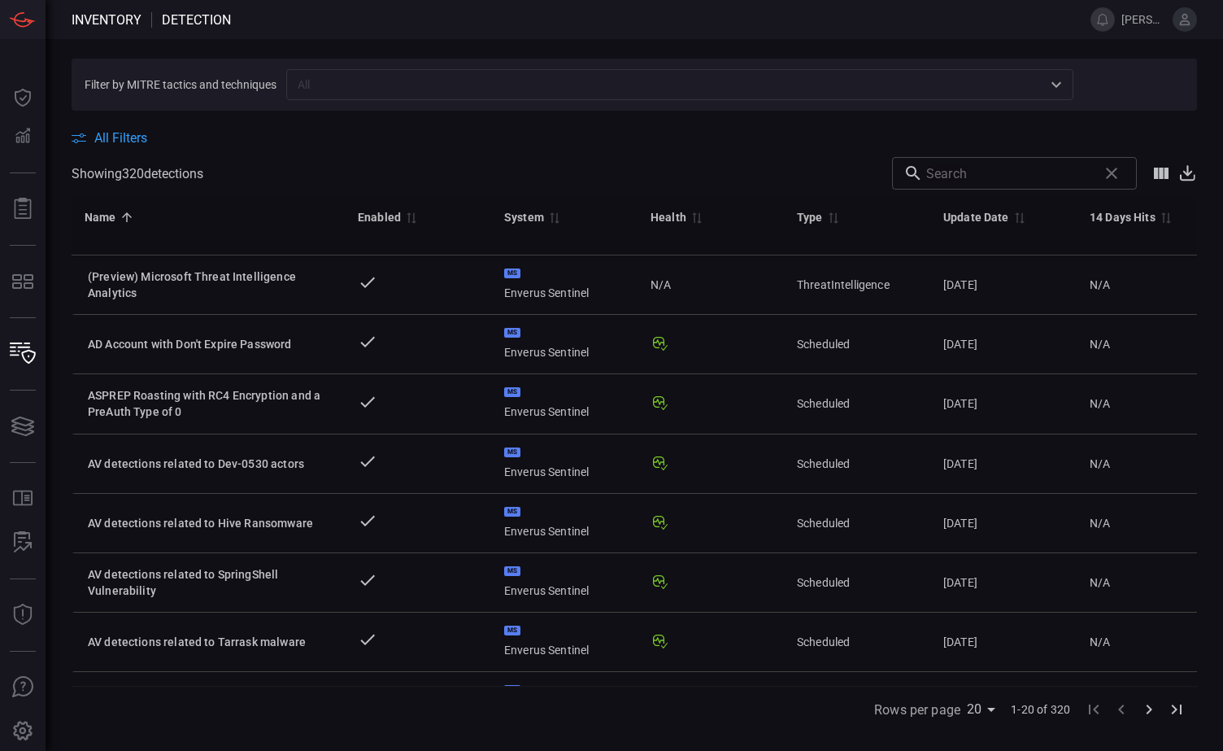
click at [120, 133] on span "All Filters" at bounding box center [120, 137] width 53 height 15
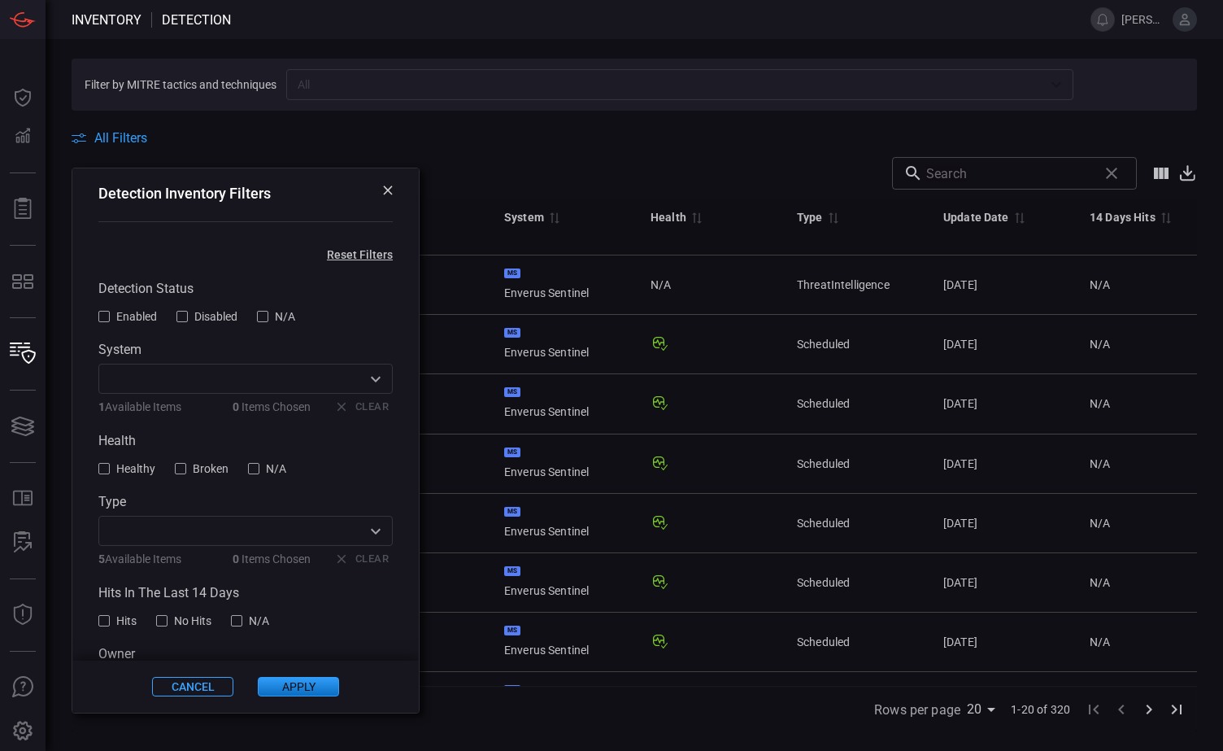
click at [464, 142] on div "All Filters" at bounding box center [635, 137] width 1126 height 15
click at [586, 137] on div "All Filters" at bounding box center [635, 137] width 1126 height 15
click at [383, 189] on icon at bounding box center [387, 189] width 9 height 9
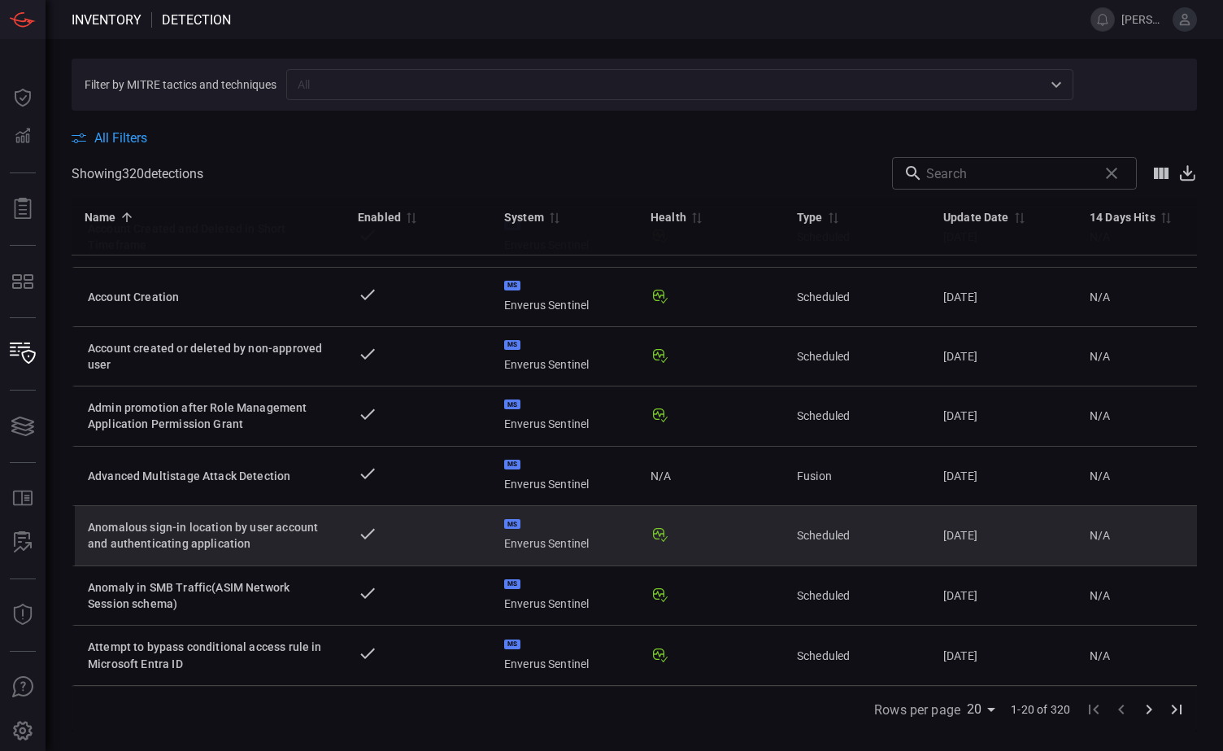
scroll to position [769, 0]
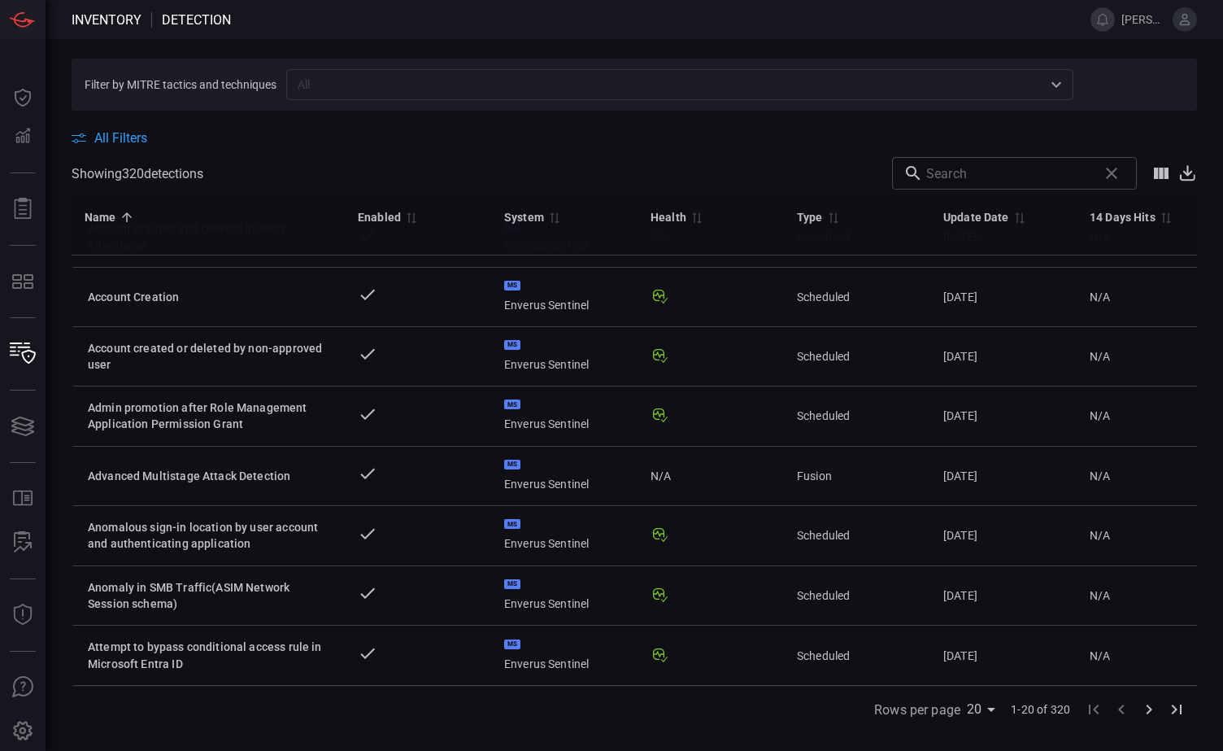
click at [981, 713] on body "Inventory Detection [PERSON_NAME].[PERSON_NAME] Dashboard Dashboard Detections …" at bounding box center [611, 375] width 1223 height 751
click at [979, 715] on li "75" at bounding box center [984, 716] width 41 height 29
type input "75"
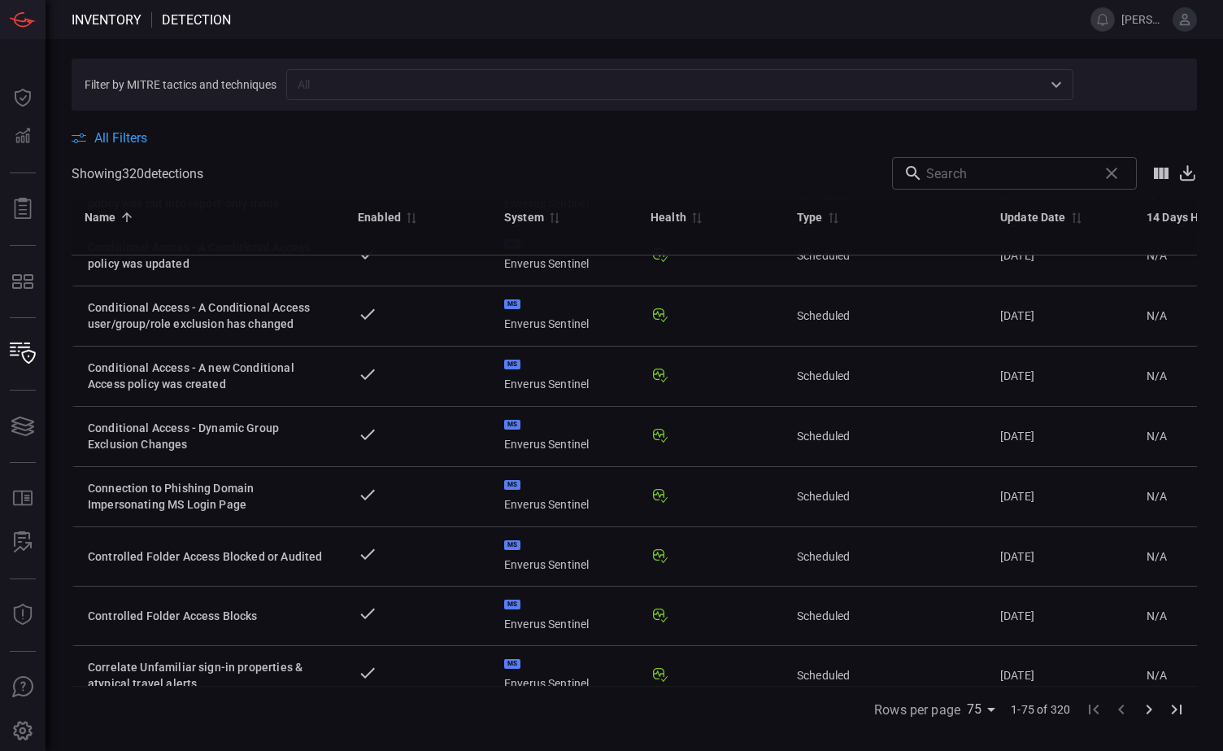
scroll to position [4036, 0]
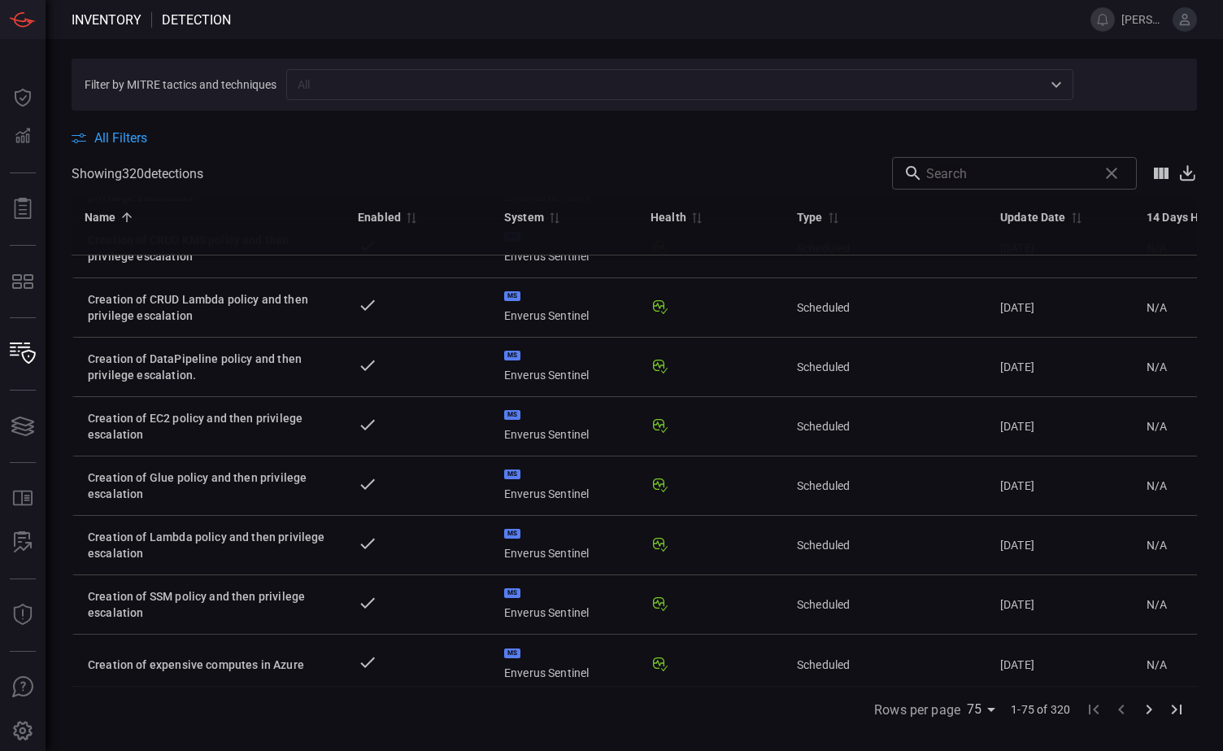
click at [1150, 711] on icon "Go to next page" at bounding box center [1150, 709] width 6 height 10
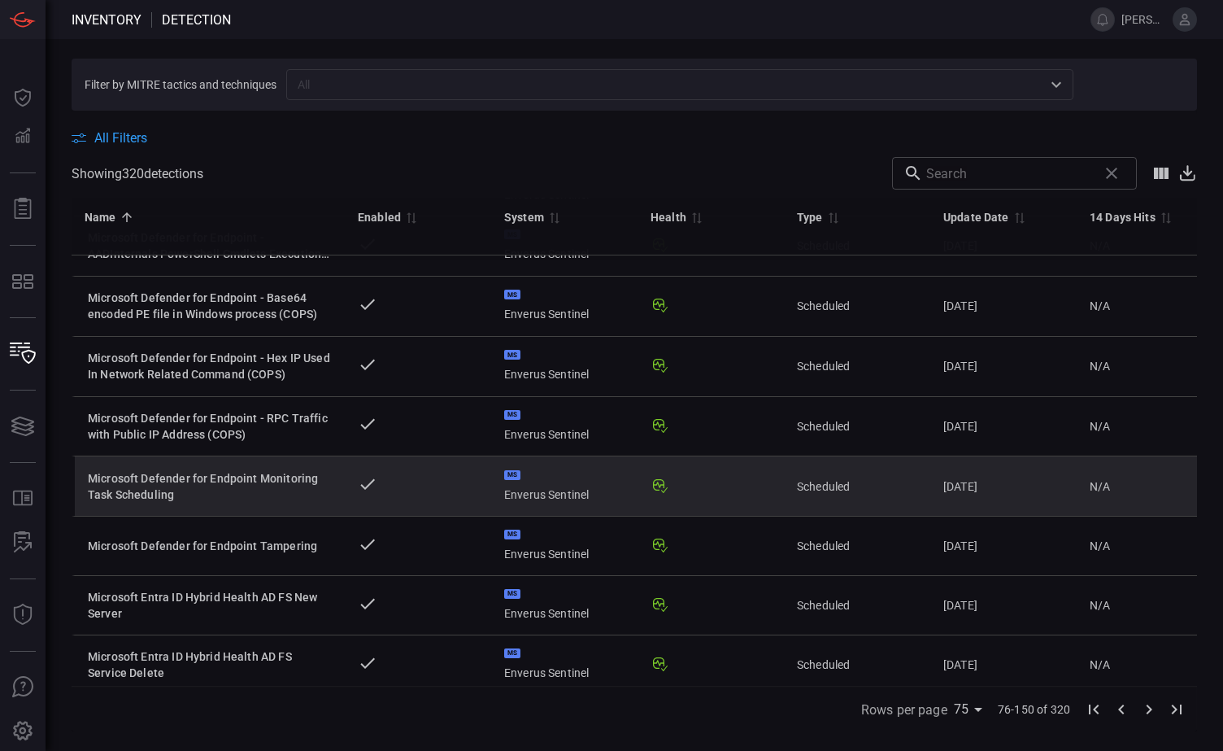
click at [277, 470] on div "Microsoft Defender for Endpoint Monitoring Task Scheduling" at bounding box center [210, 486] width 244 height 33
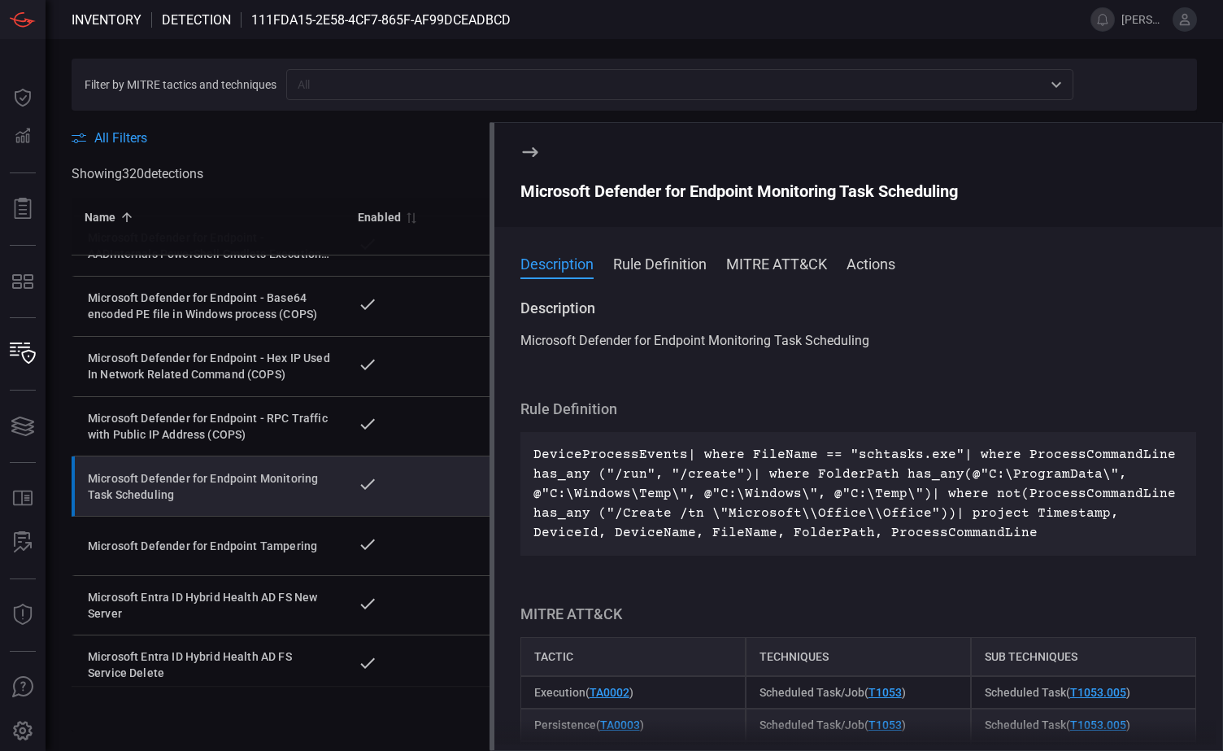
click at [662, 266] on button "Rule Definition" at bounding box center [660, 263] width 94 height 20
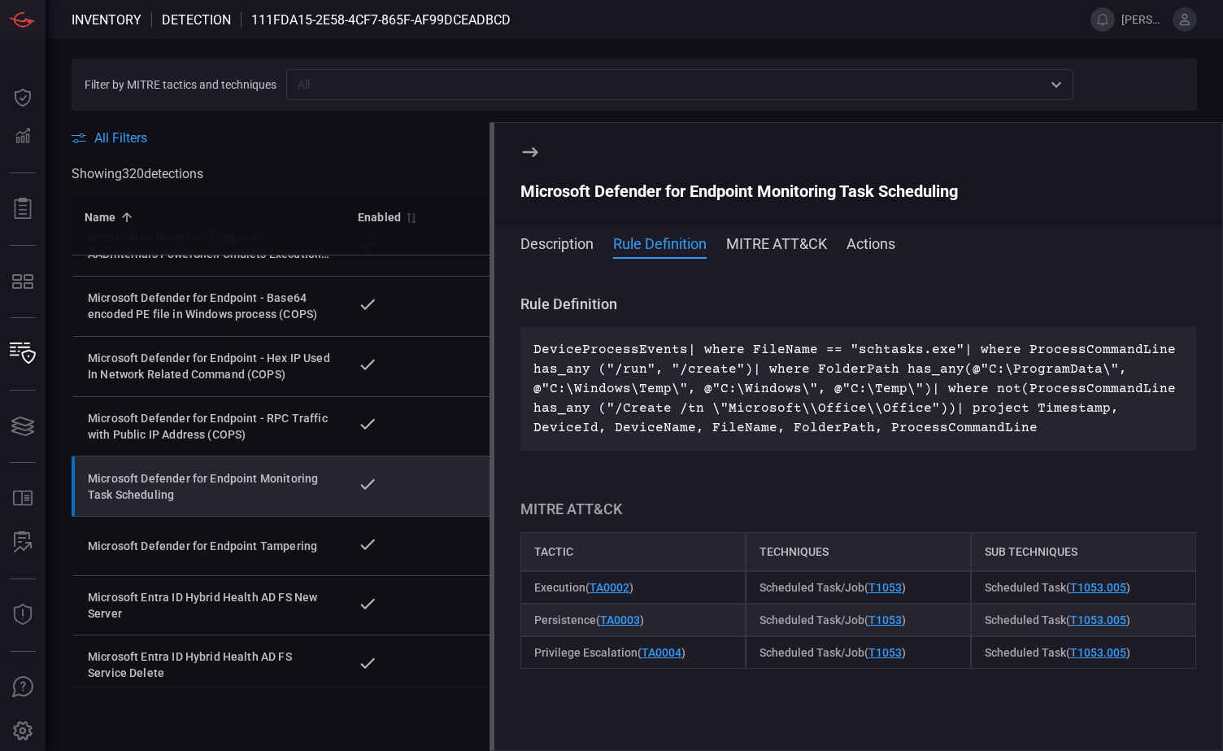
click at [784, 244] on button "MITRE ATT&CK" at bounding box center [776, 243] width 101 height 20
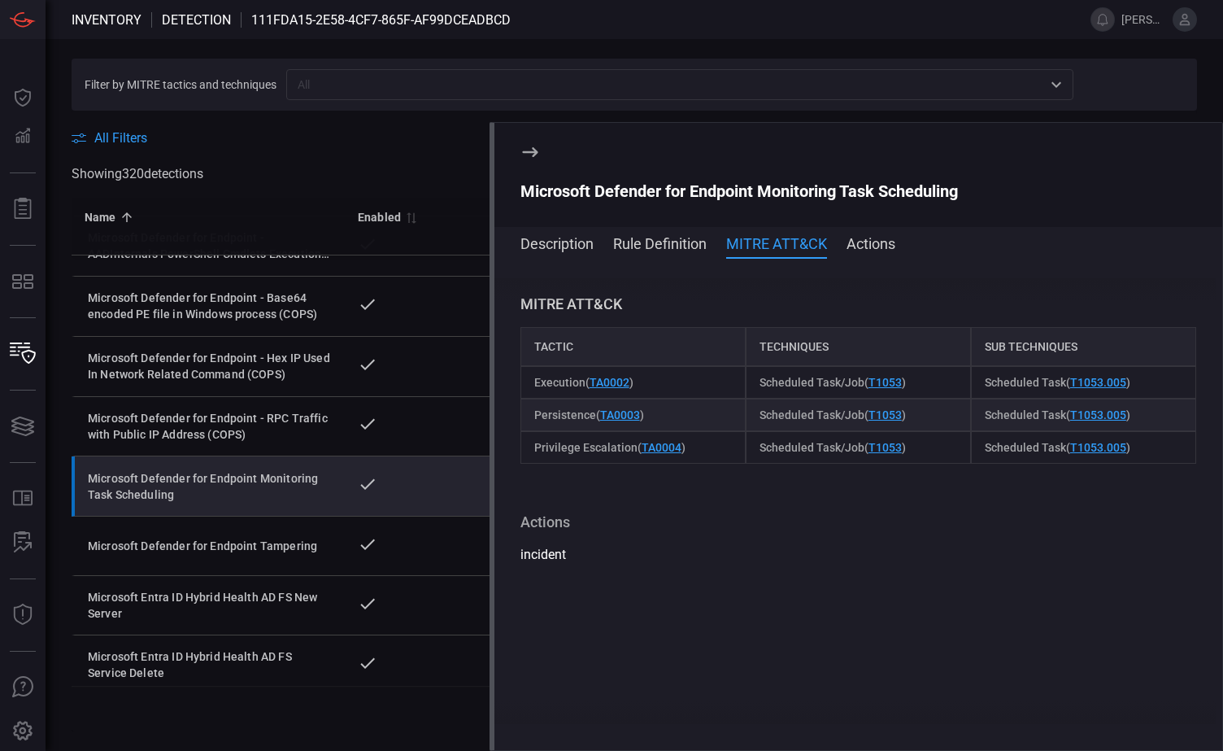
click at [892, 242] on button "Actions" at bounding box center [871, 243] width 49 height 20
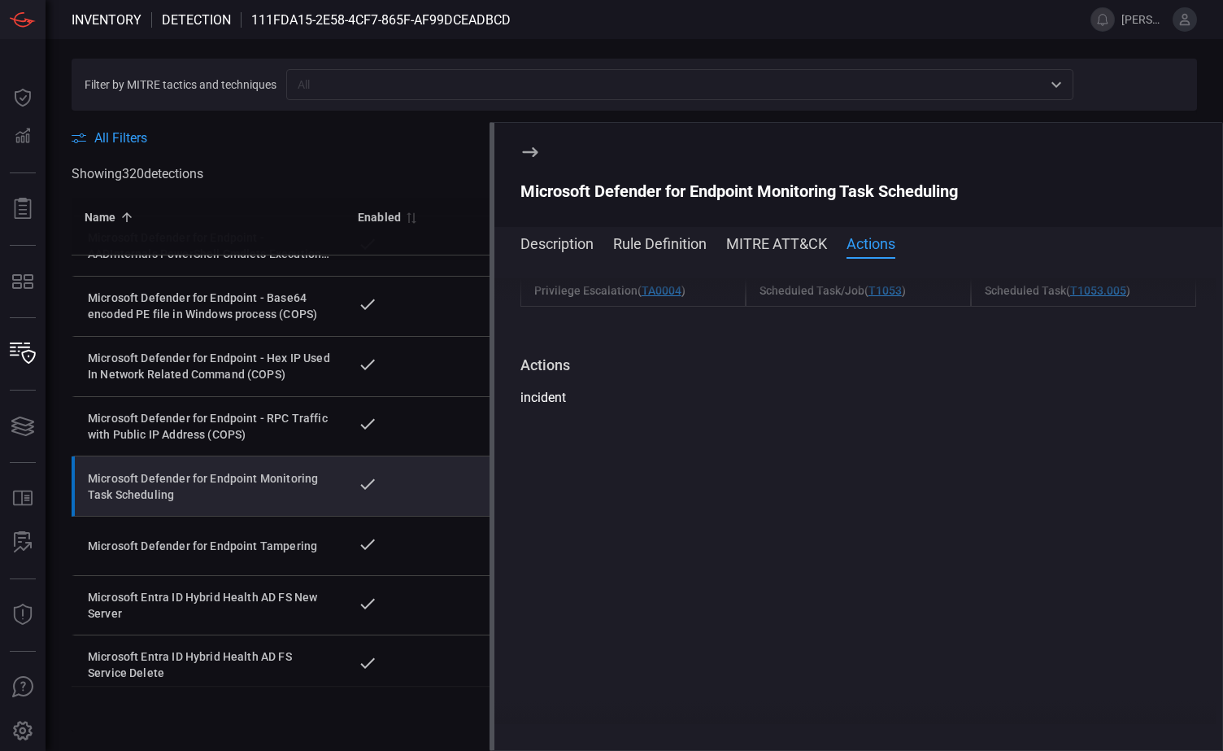
scroll to position [464, 0]
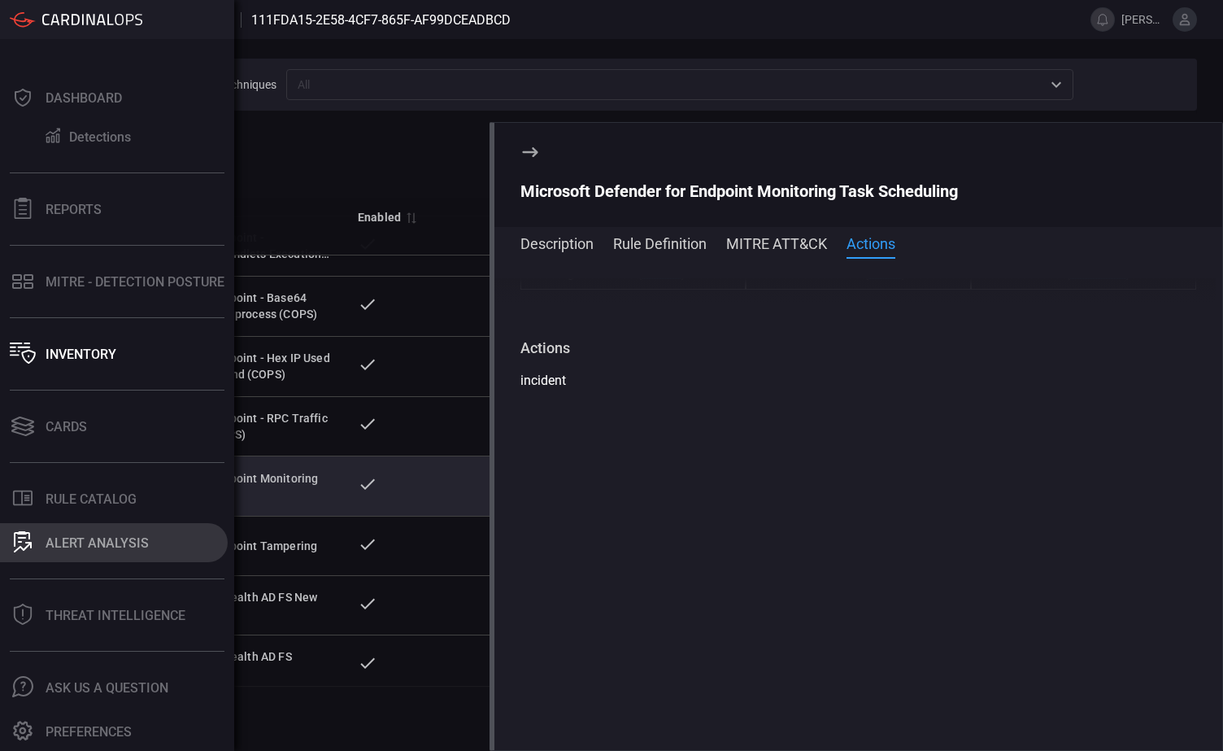
click at [101, 542] on div "ALERT ANALYSIS" at bounding box center [97, 542] width 103 height 15
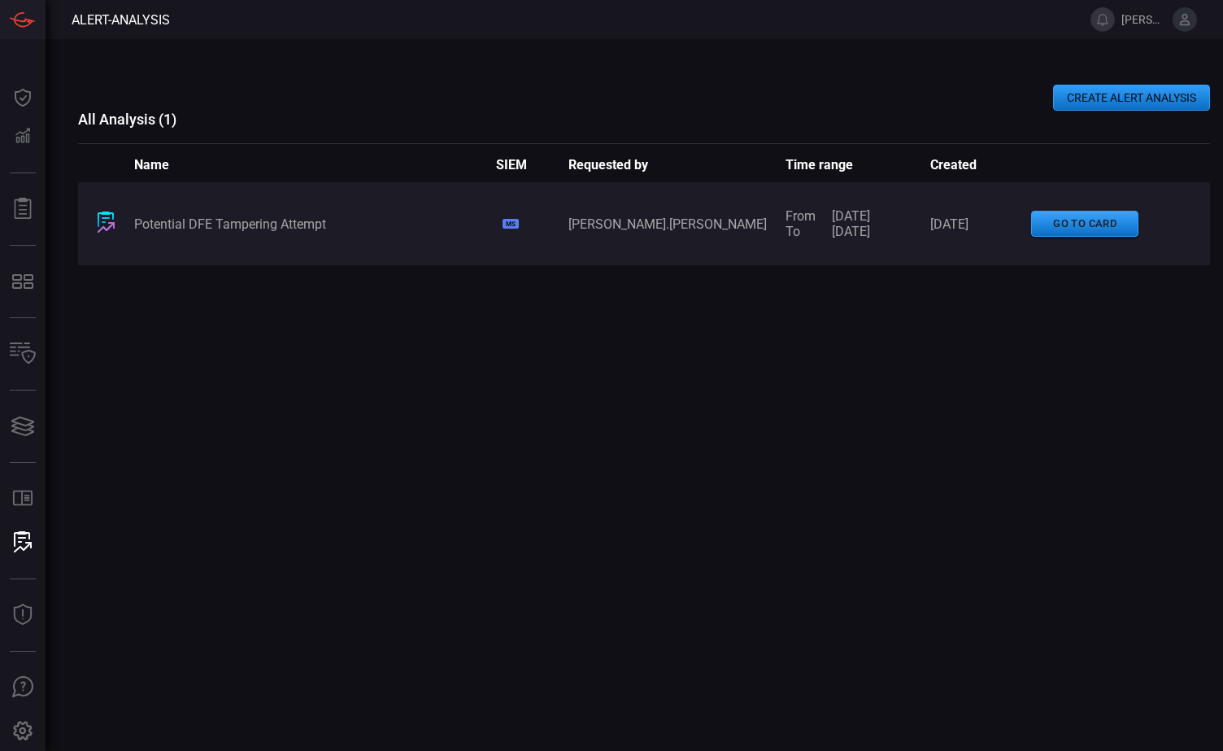
click at [1116, 101] on button "CREATE ALERT ANALYSIS" at bounding box center [1131, 98] width 157 height 26
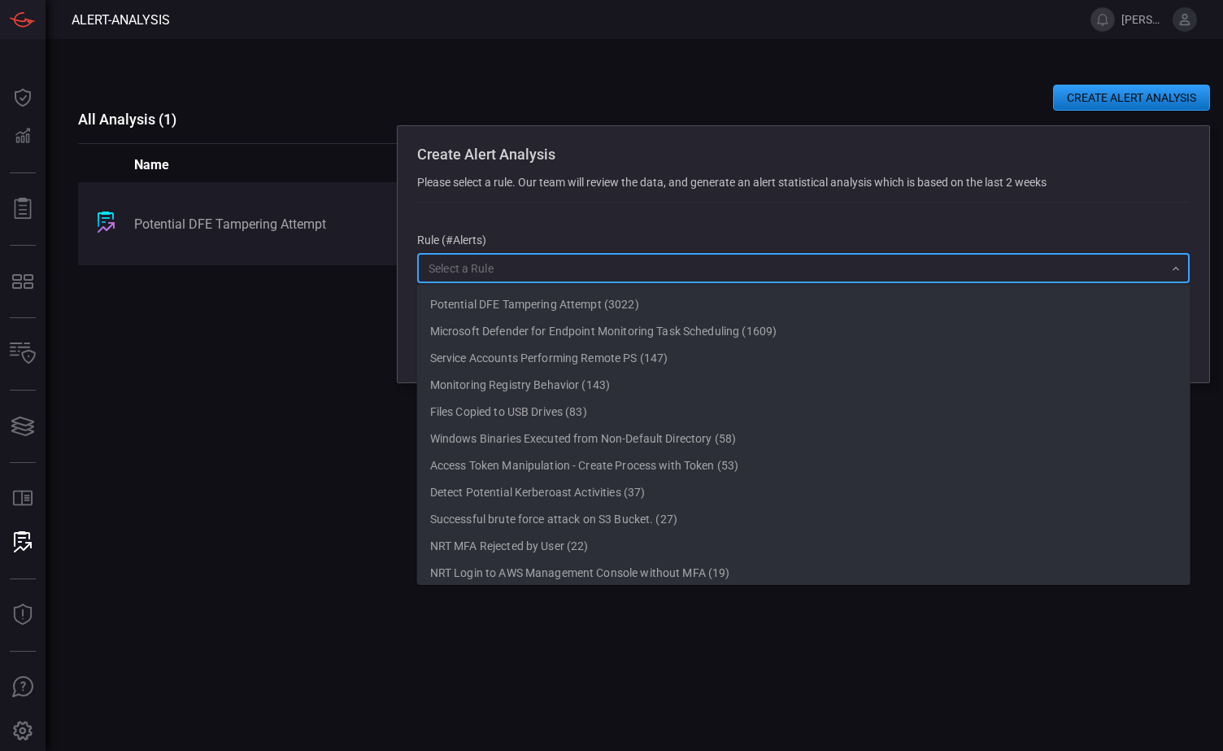
click at [516, 274] on input "text" at bounding box center [790, 268] width 736 height 20
click at [520, 330] on li "Microsoft Defender for Endpoint Monitoring Task Scheduling (1609)" at bounding box center [804, 331] width 774 height 27
type input "Microsoft Defender for Endpoint Monitoring Task Scheduling (1609)"
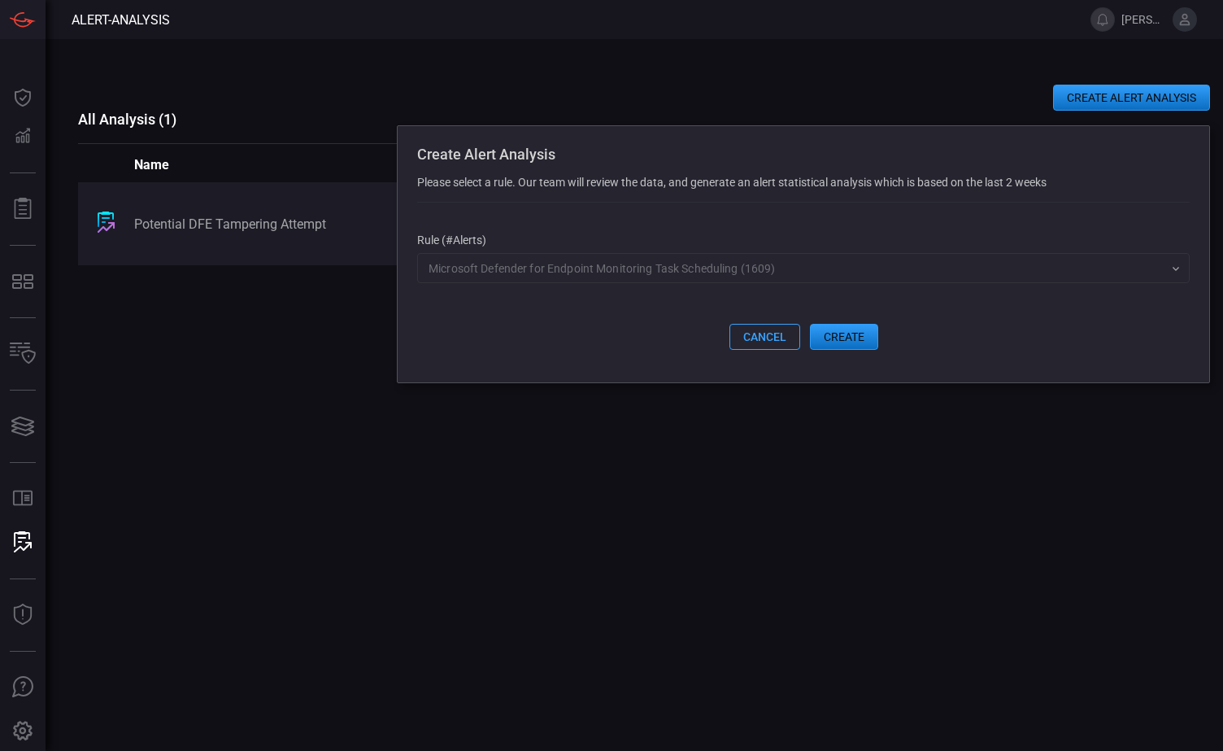
click at [840, 338] on button "create" at bounding box center [844, 337] width 68 height 26
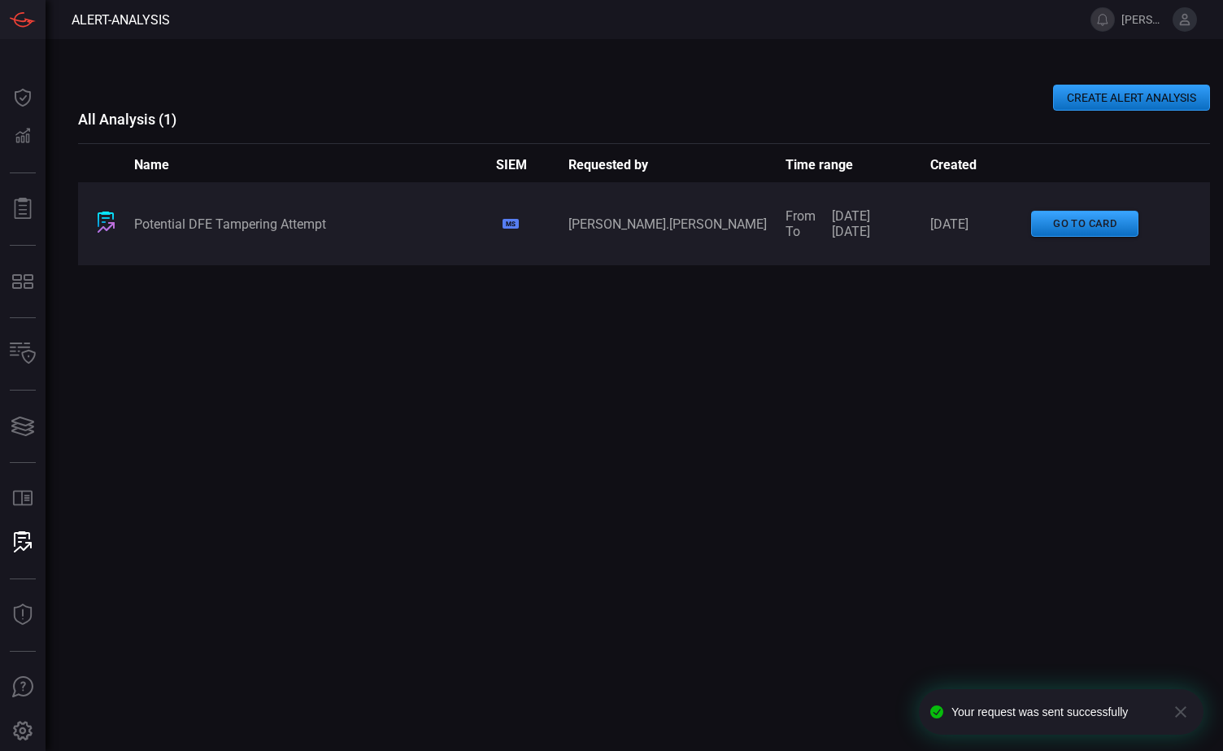
click at [721, 325] on div "Potential DFE Tampering Attempt MS [PERSON_NAME].[PERSON_NAME] From [DATE] To […" at bounding box center [644, 410] width 1132 height 456
click at [460, 85] on div "CREATE ALERT ANALYSIS" at bounding box center [644, 98] width 1132 height 26
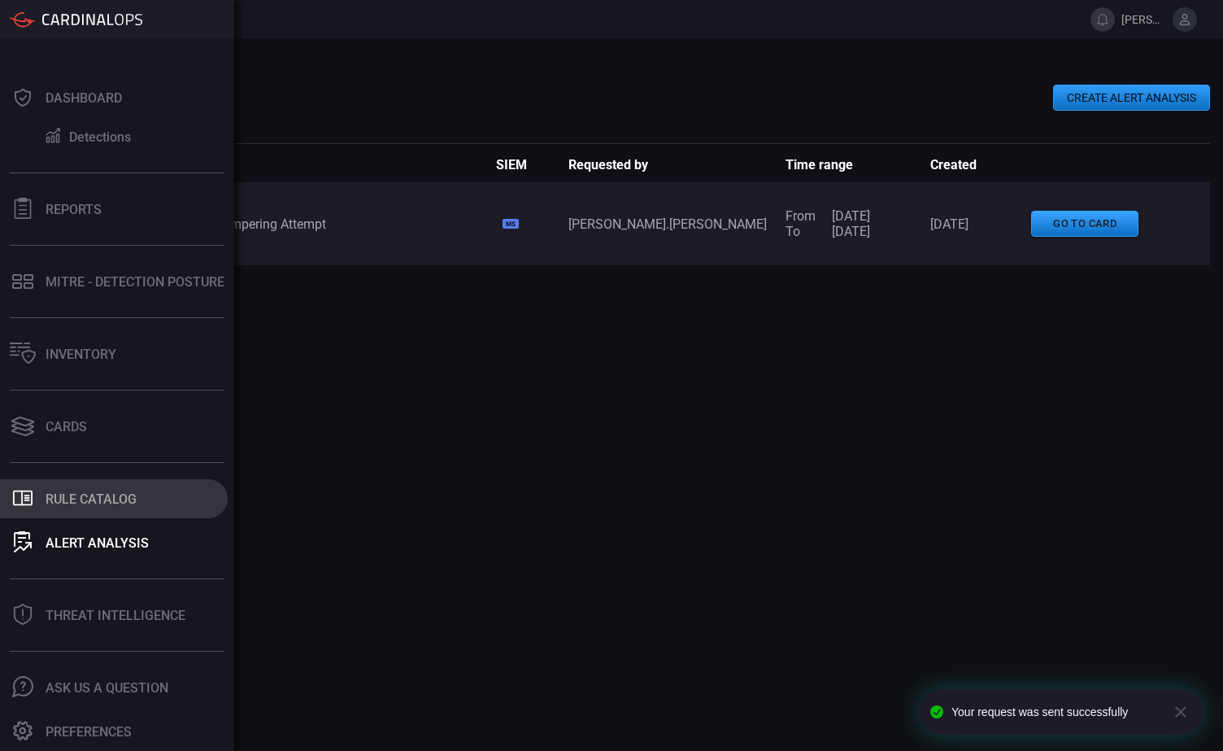
click at [84, 503] on div "Rule Catalog" at bounding box center [91, 498] width 91 height 15
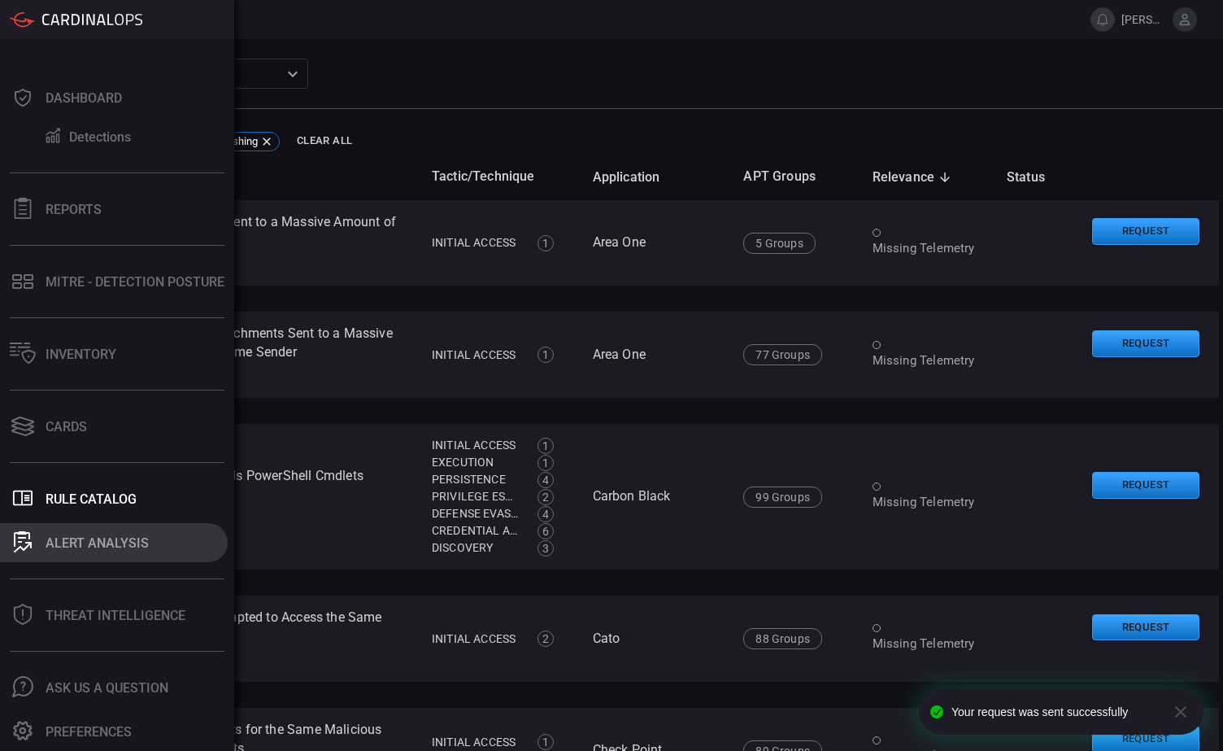
click at [32, 547] on div at bounding box center [23, 542] width 26 height 23
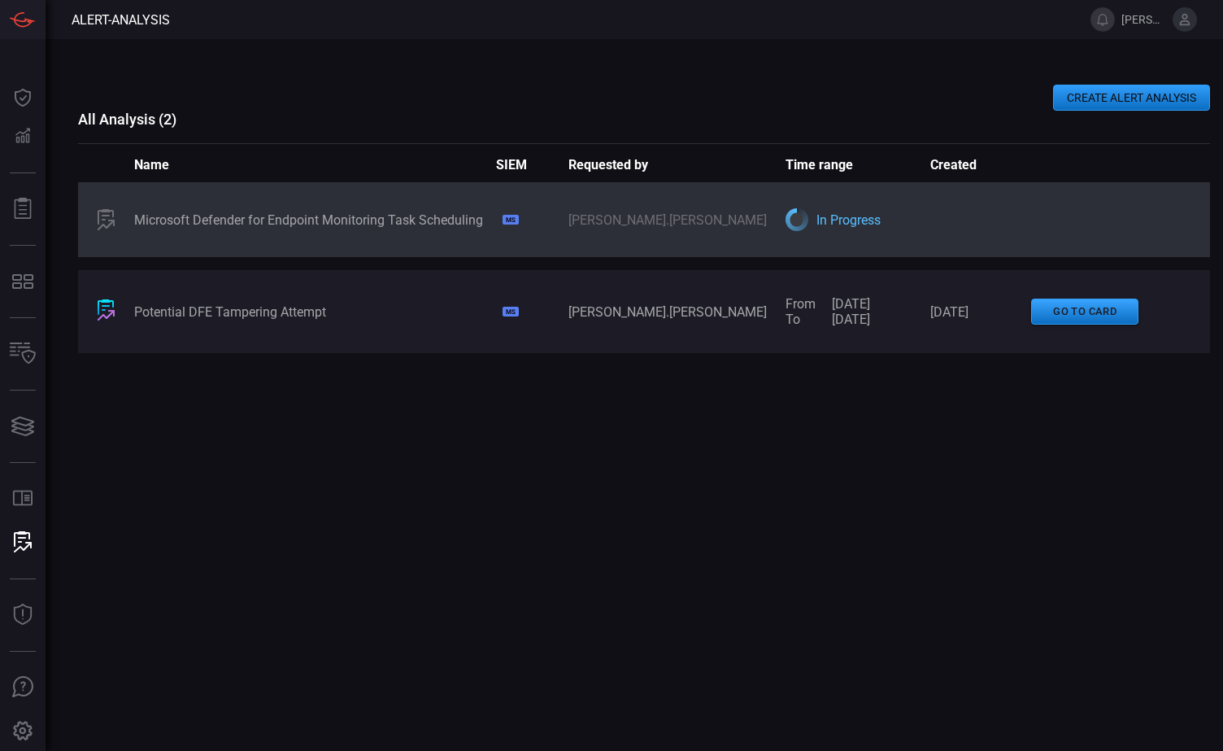
click at [395, 484] on div "Microsoft Defender for Endpoint Monitoring Task Scheduling MS [PERSON_NAME].[PE…" at bounding box center [644, 410] width 1132 height 456
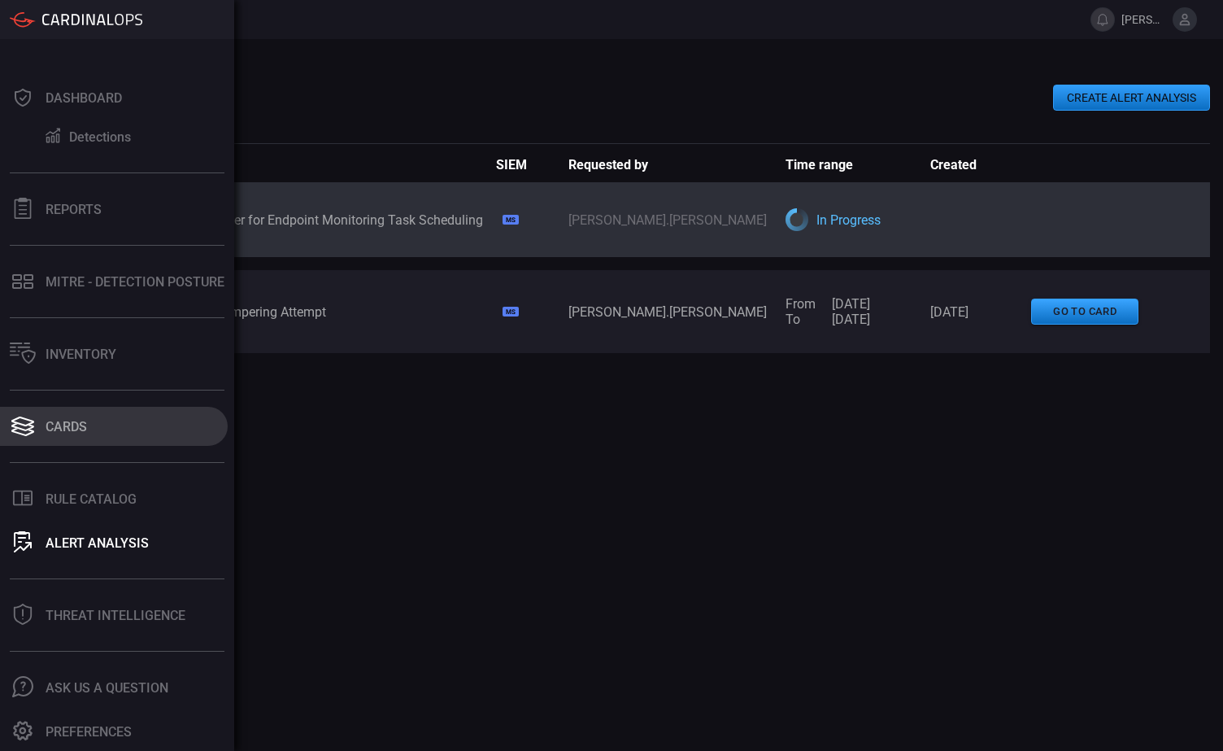
click at [72, 429] on div "Cards" at bounding box center [66, 426] width 41 height 15
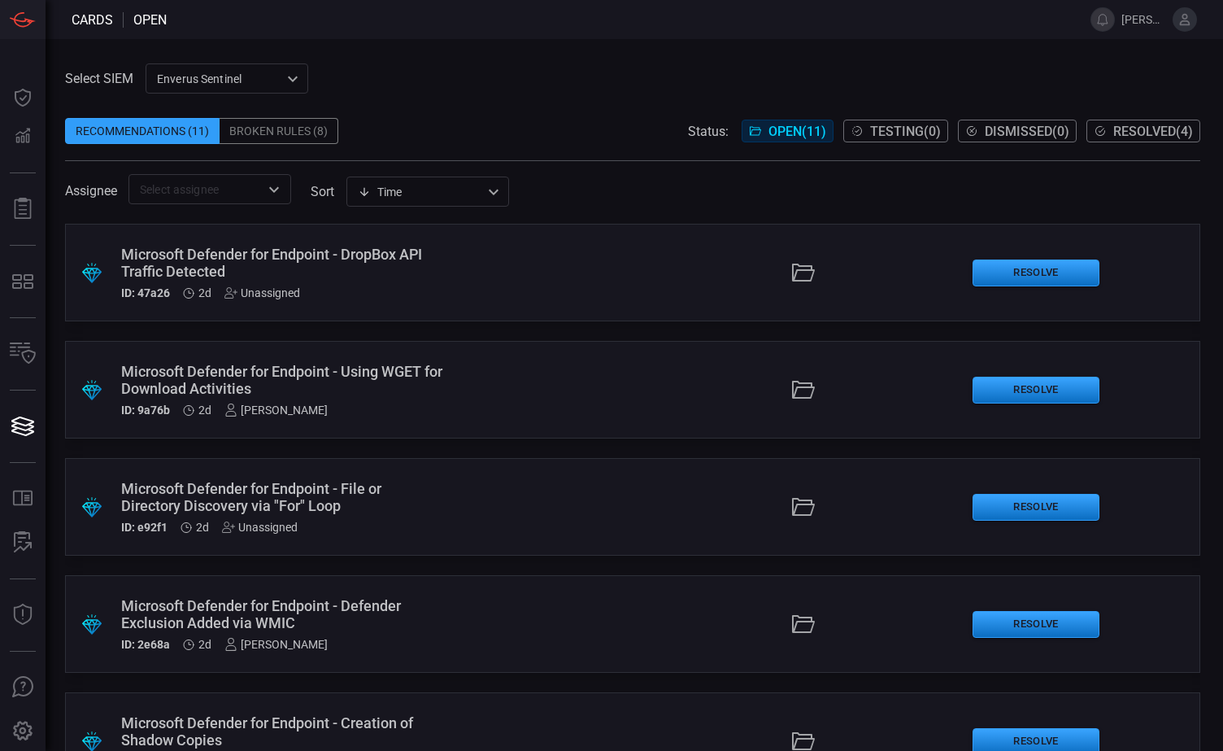
click at [502, 273] on div ".suggested_cards_icon{fill:url(#suggested_cards_icon);} Microsoft Defender for …" at bounding box center [633, 273] width 1136 height 98
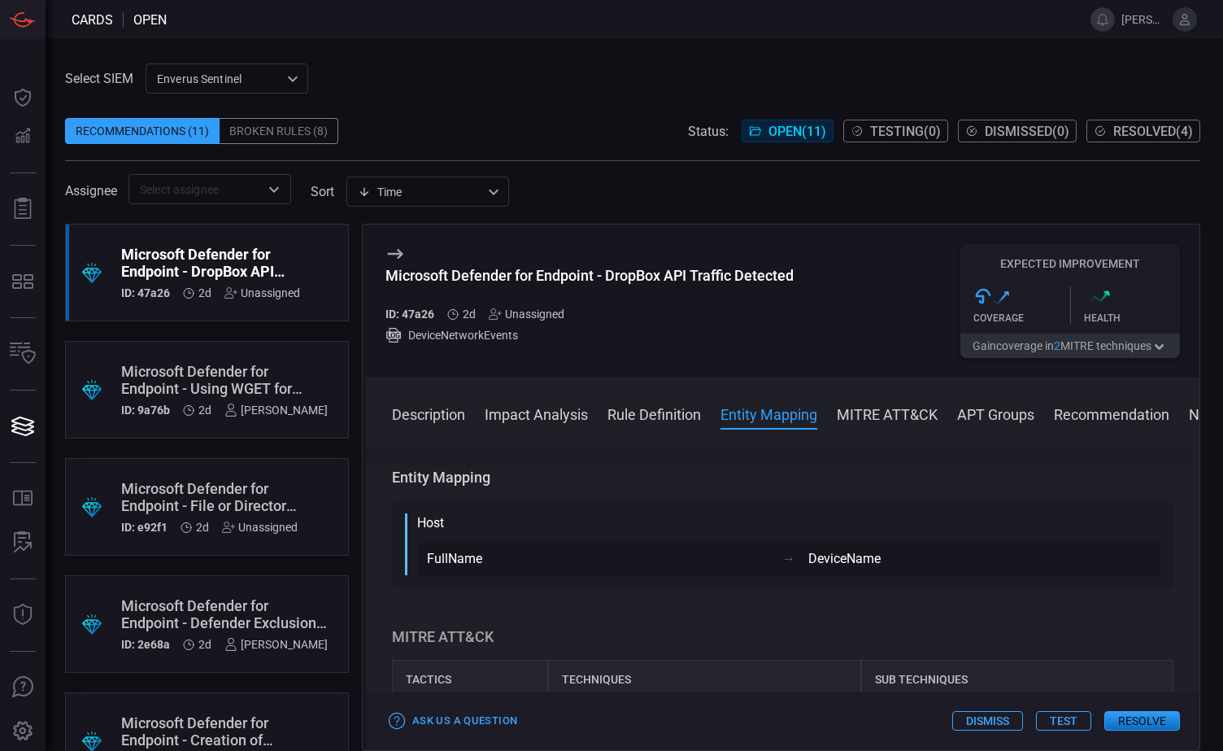
scroll to position [1383, 0]
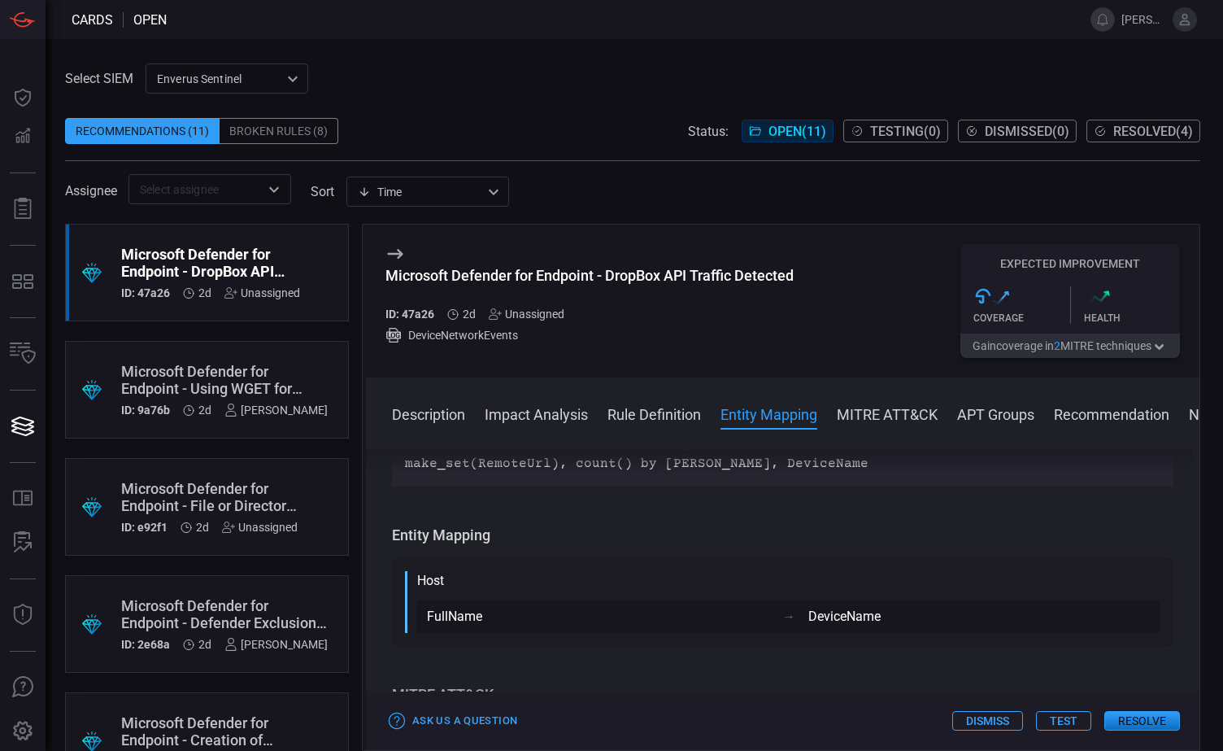
click at [889, 419] on button "MITRE ATT&CK" at bounding box center [887, 413] width 101 height 20
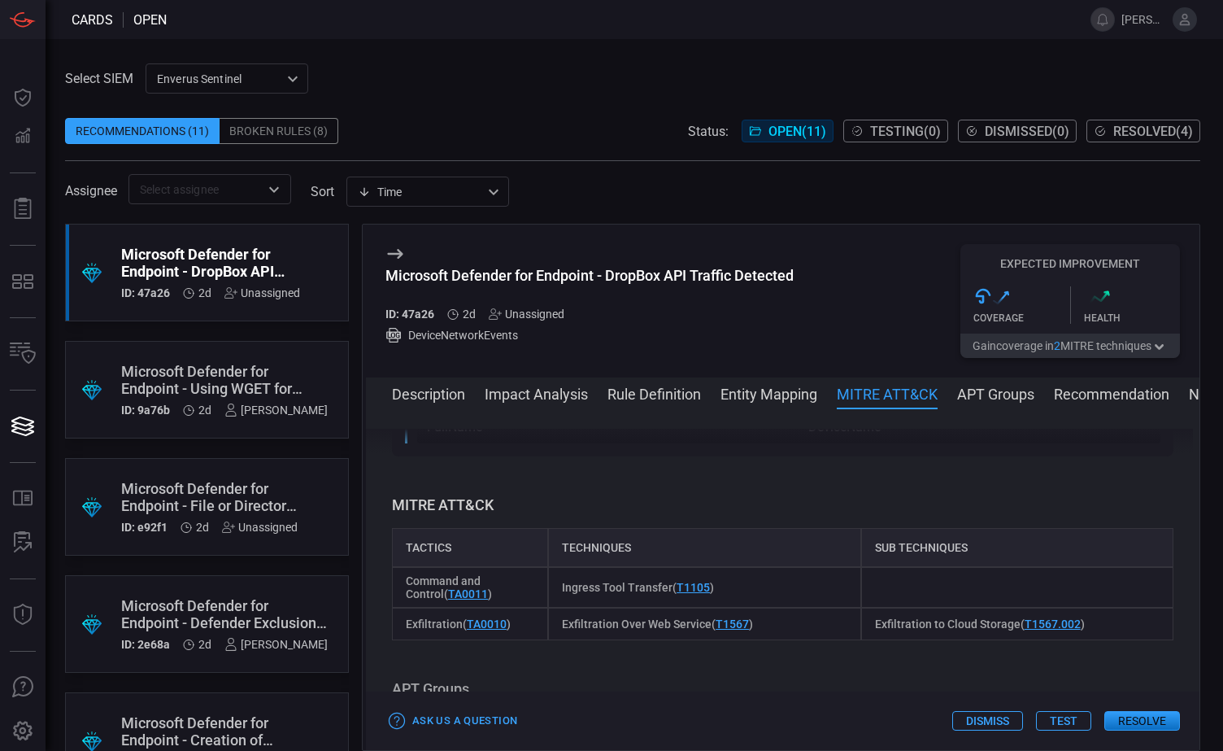
scroll to position [1581, 0]
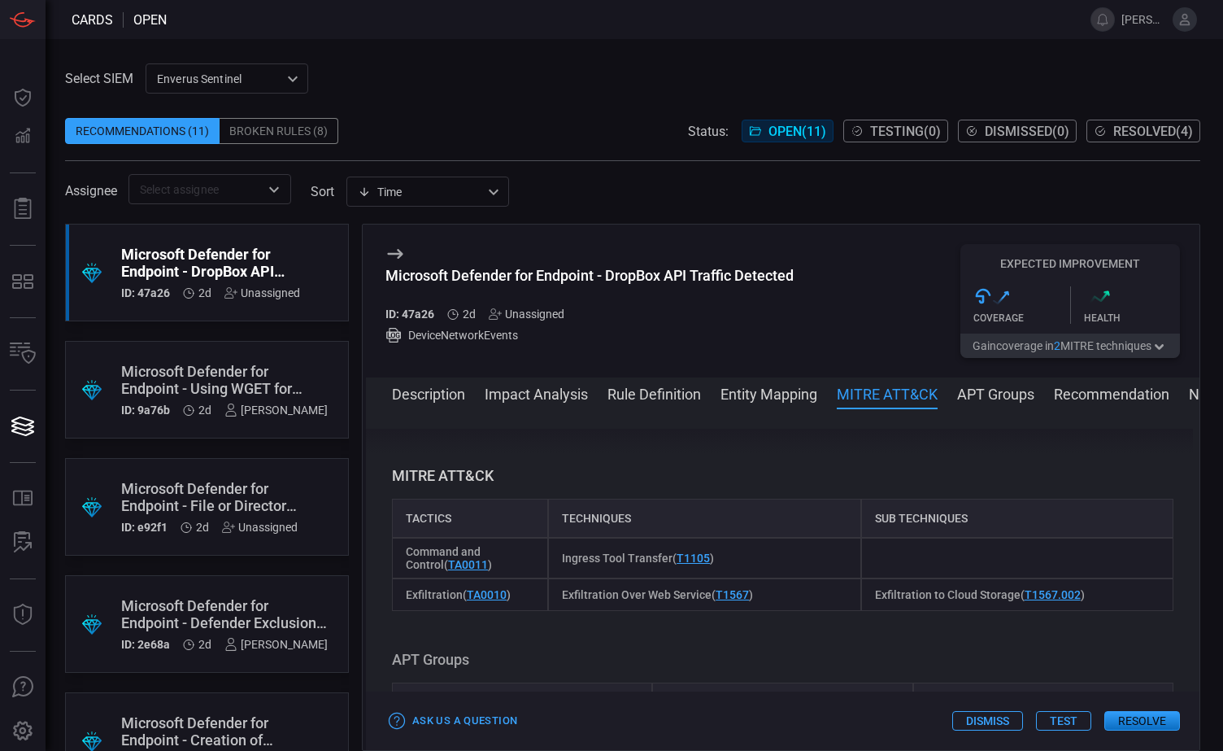
click at [995, 399] on button "APT Groups" at bounding box center [995, 393] width 77 height 20
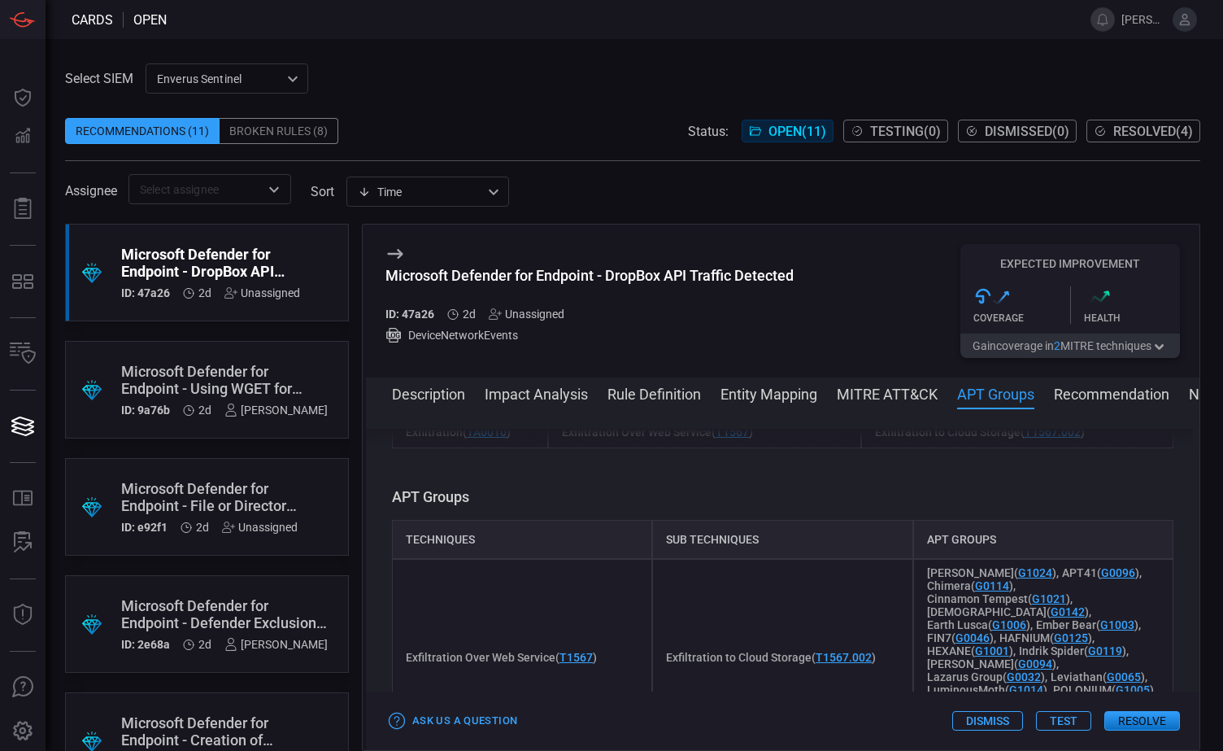
scroll to position [1766, 0]
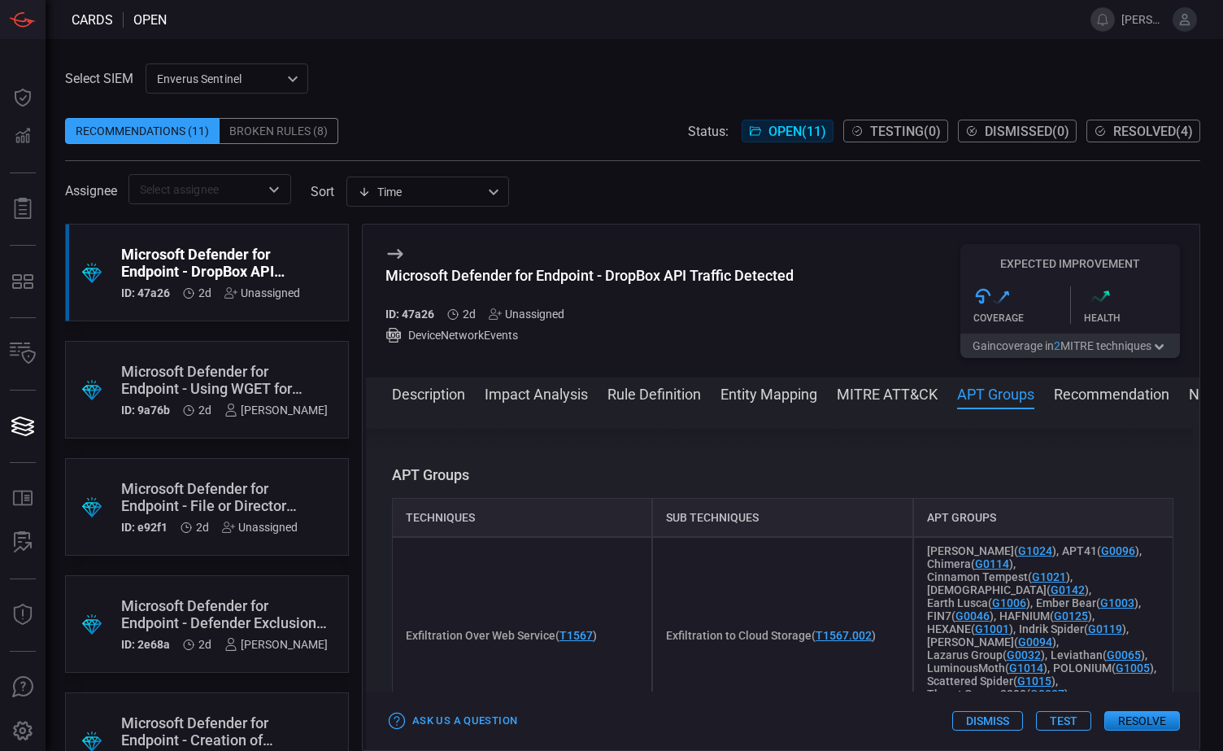
click at [1094, 396] on button "Recommendation" at bounding box center [1112, 393] width 116 height 20
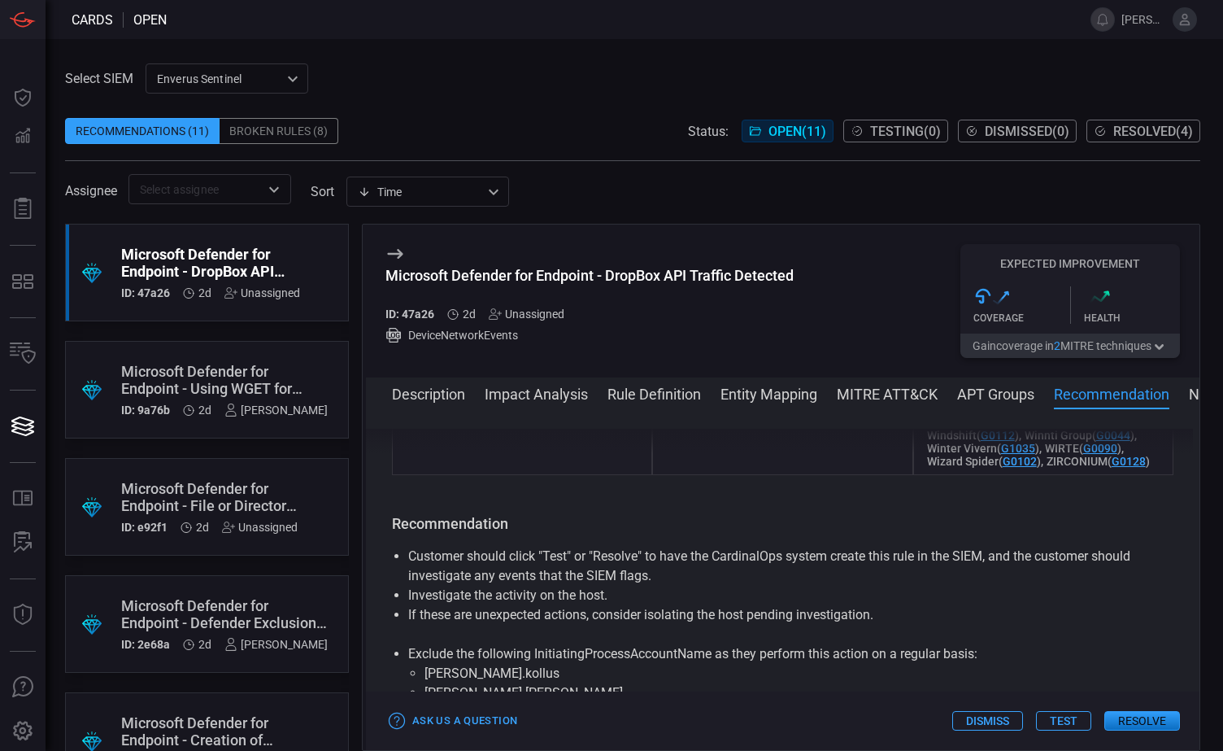
scroll to position [2772, 0]
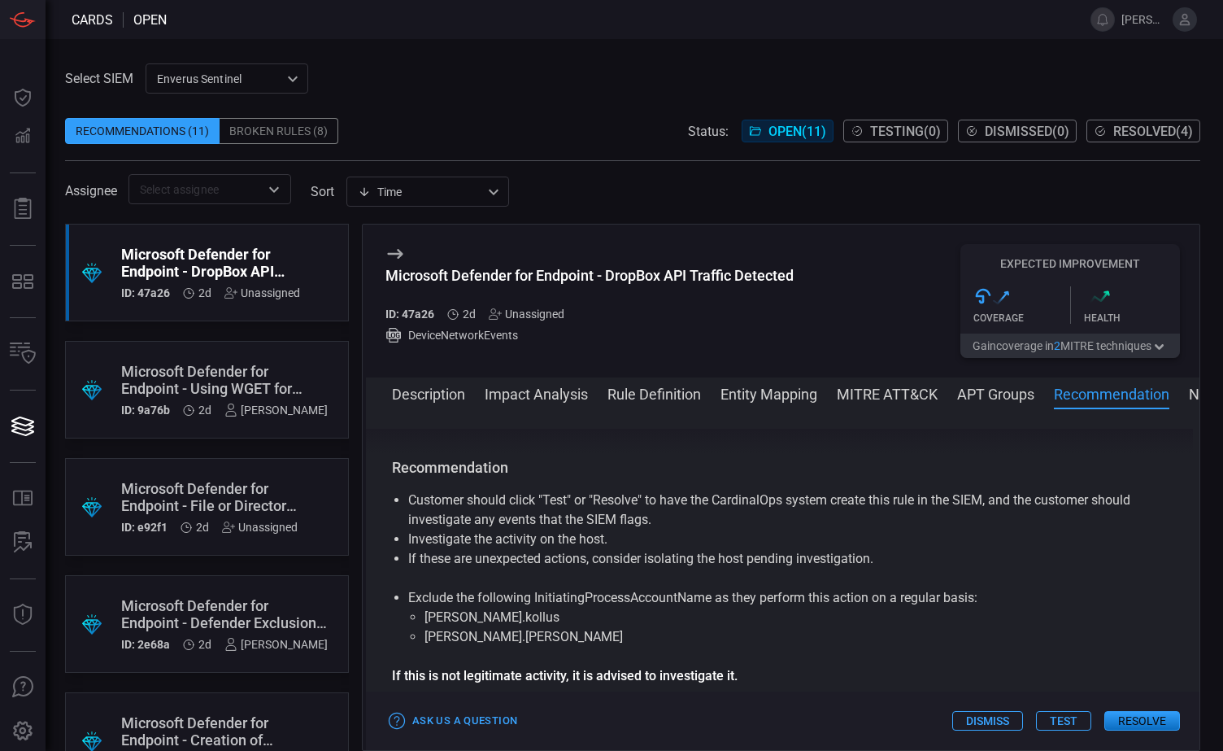
click at [1070, 719] on button "Test" at bounding box center [1063, 721] width 55 height 20
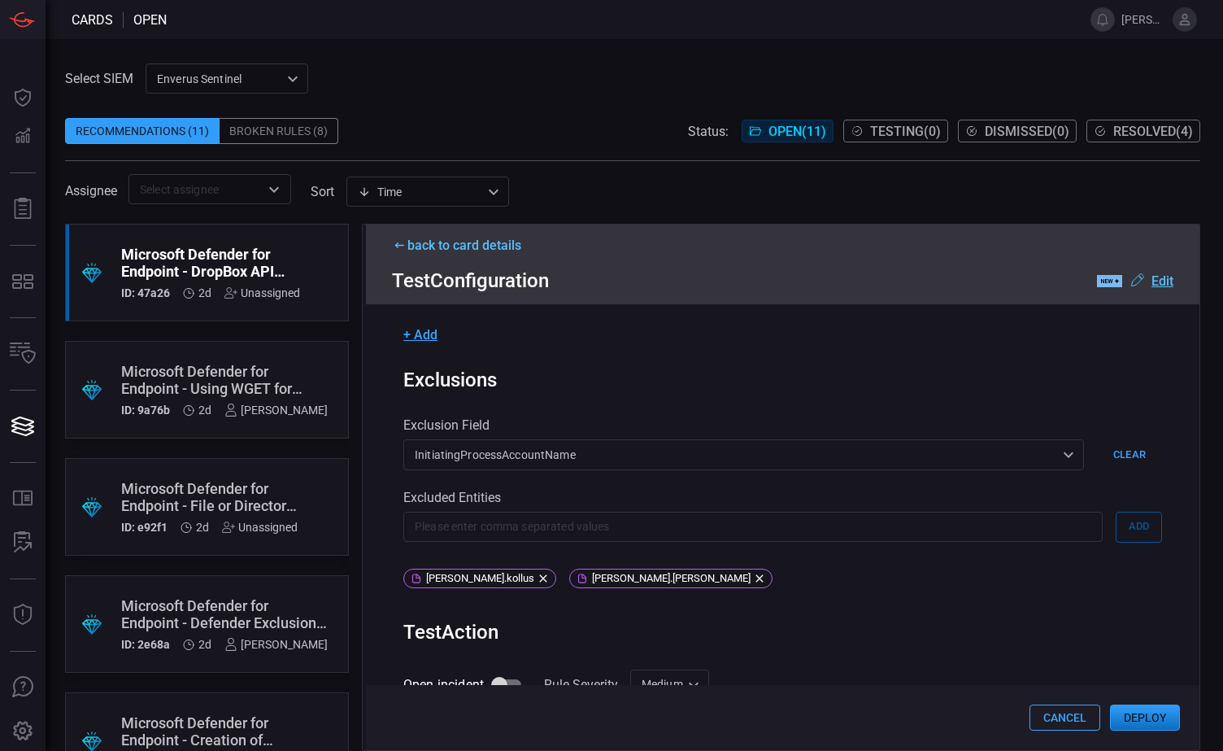
scroll to position [488, 0]
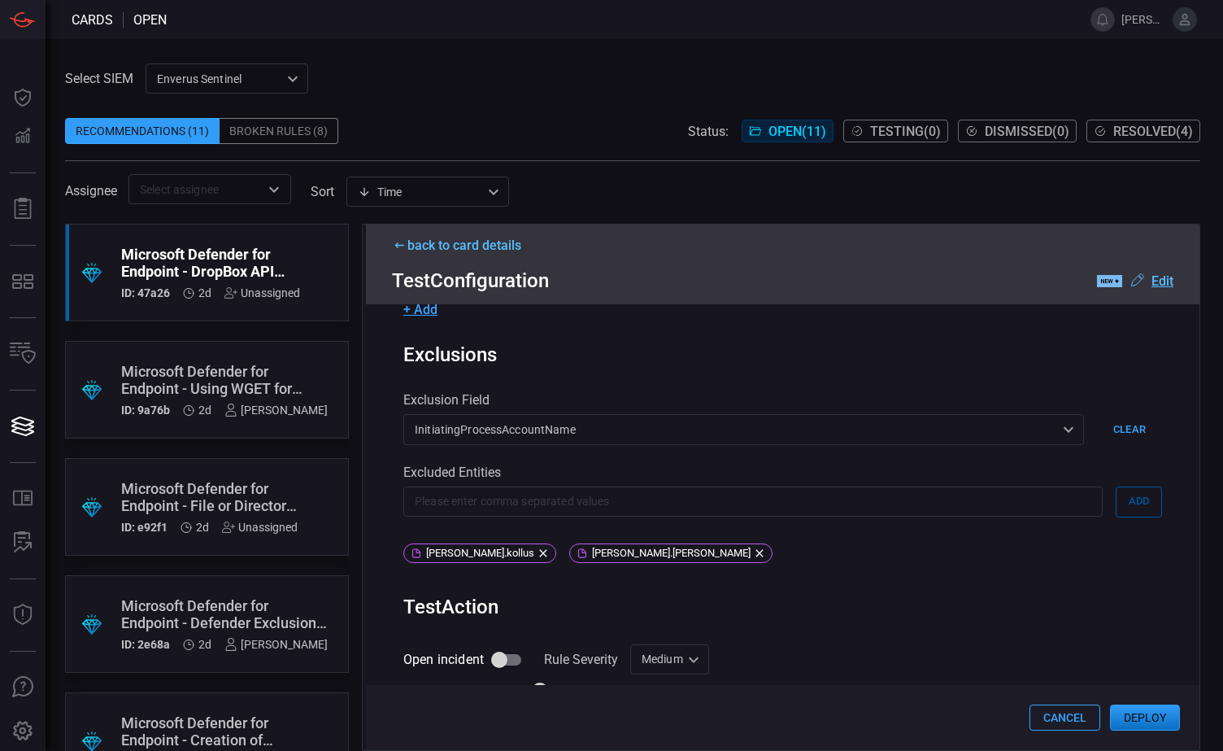
click at [1056, 417] on div "InitiatingProcessAccountName InitiatingProcessAccountName ​" at bounding box center [743, 429] width 681 height 30
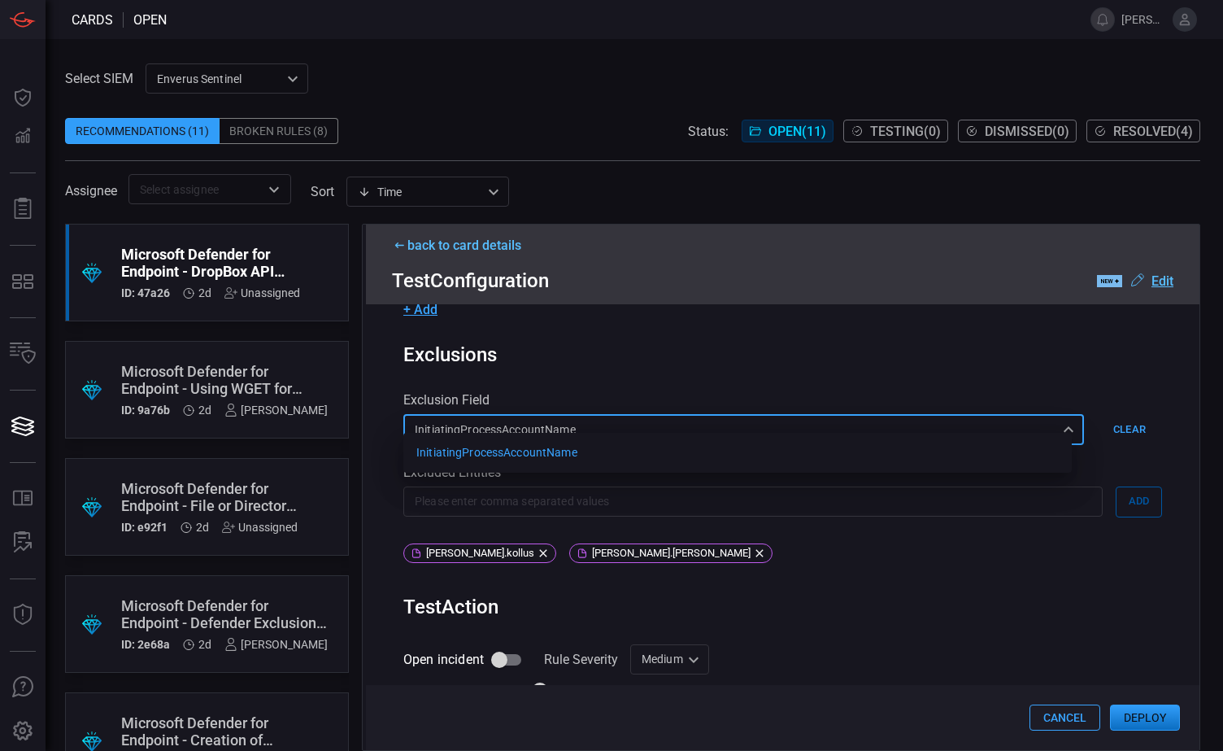
click at [948, 345] on div at bounding box center [611, 375] width 1223 height 751
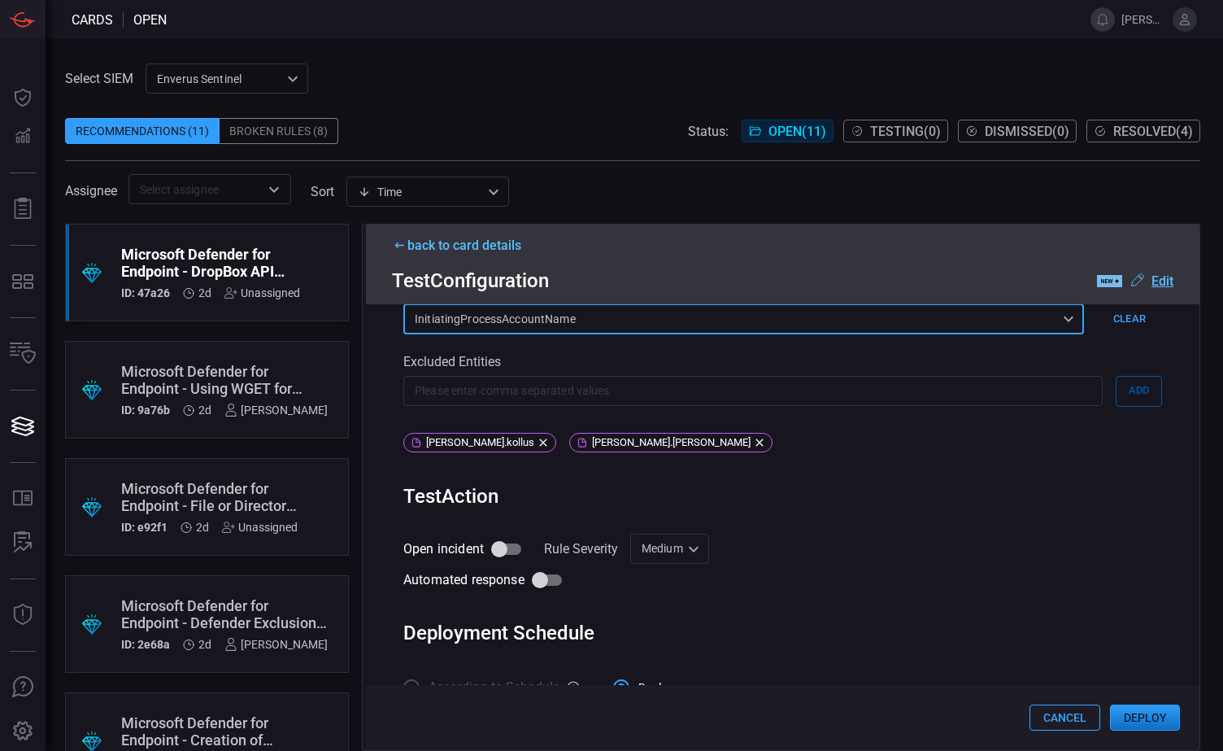
scroll to position [622, 0]
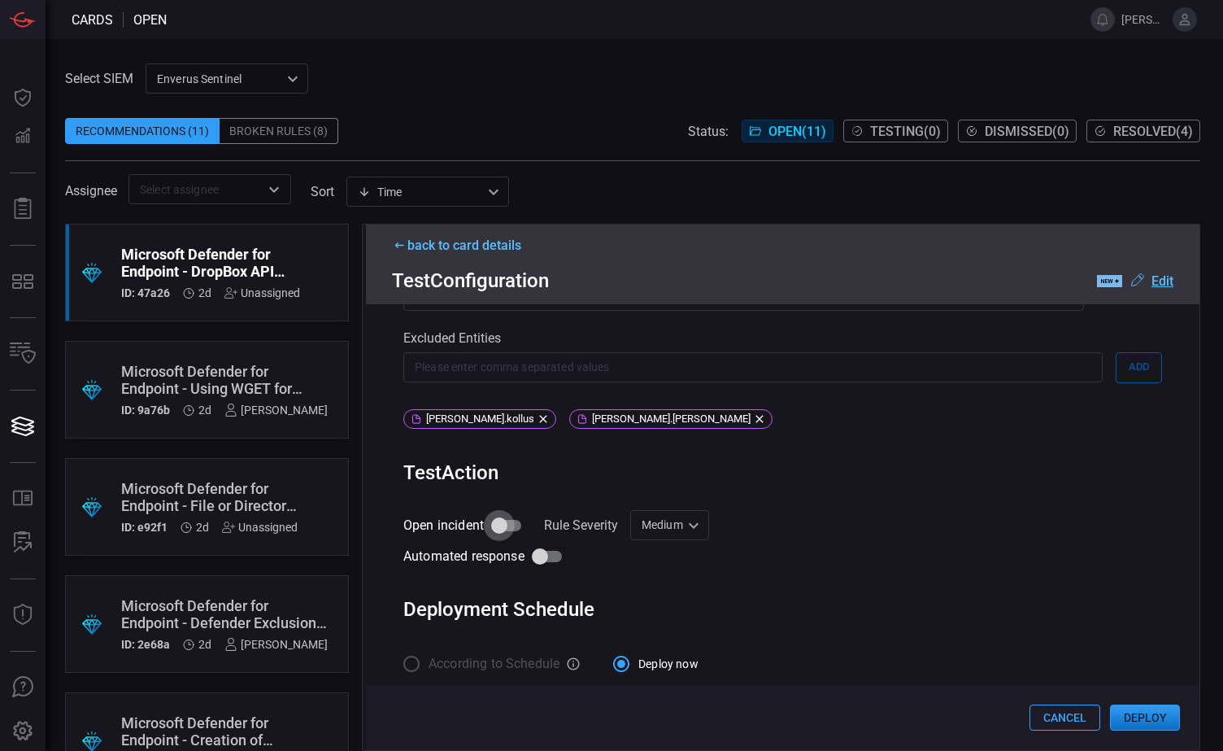
click at [506, 511] on input "Open incident" at bounding box center [499, 525] width 93 height 31
checkbox input "true"
click at [547, 545] on input "Automated response" at bounding box center [540, 556] width 93 height 31
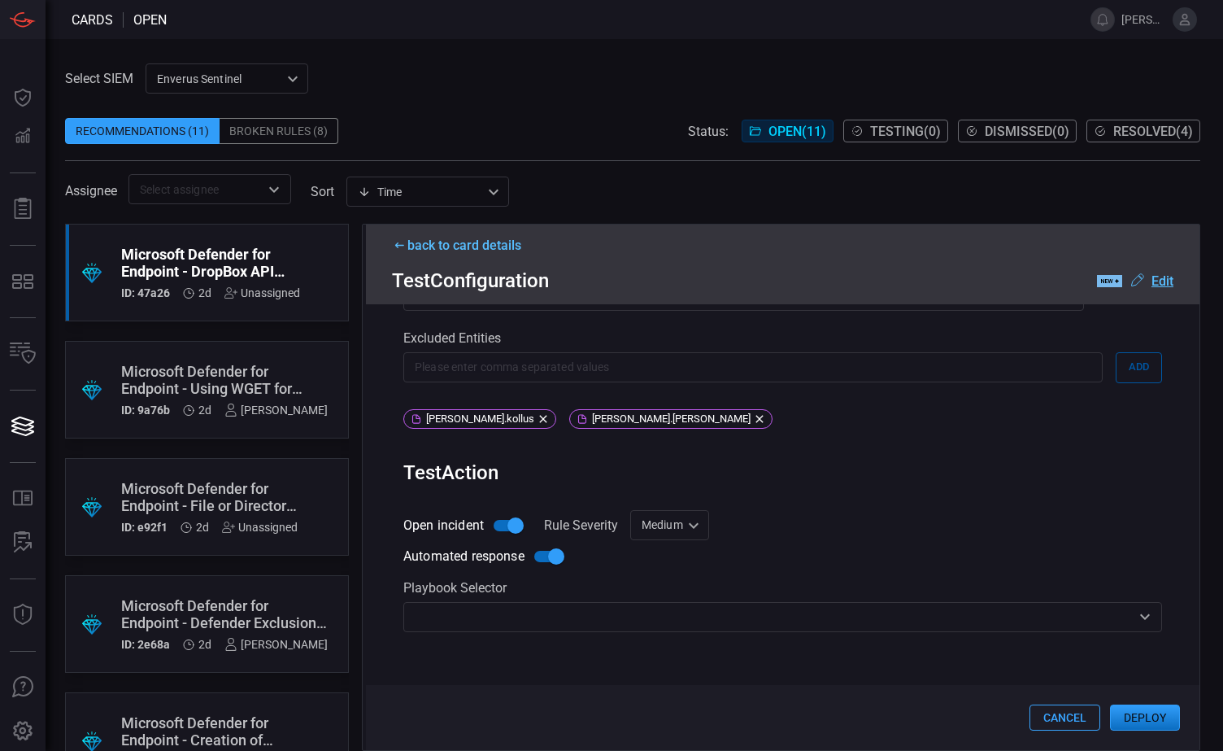
click at [506, 618] on div "​" at bounding box center [782, 617] width 759 height 30
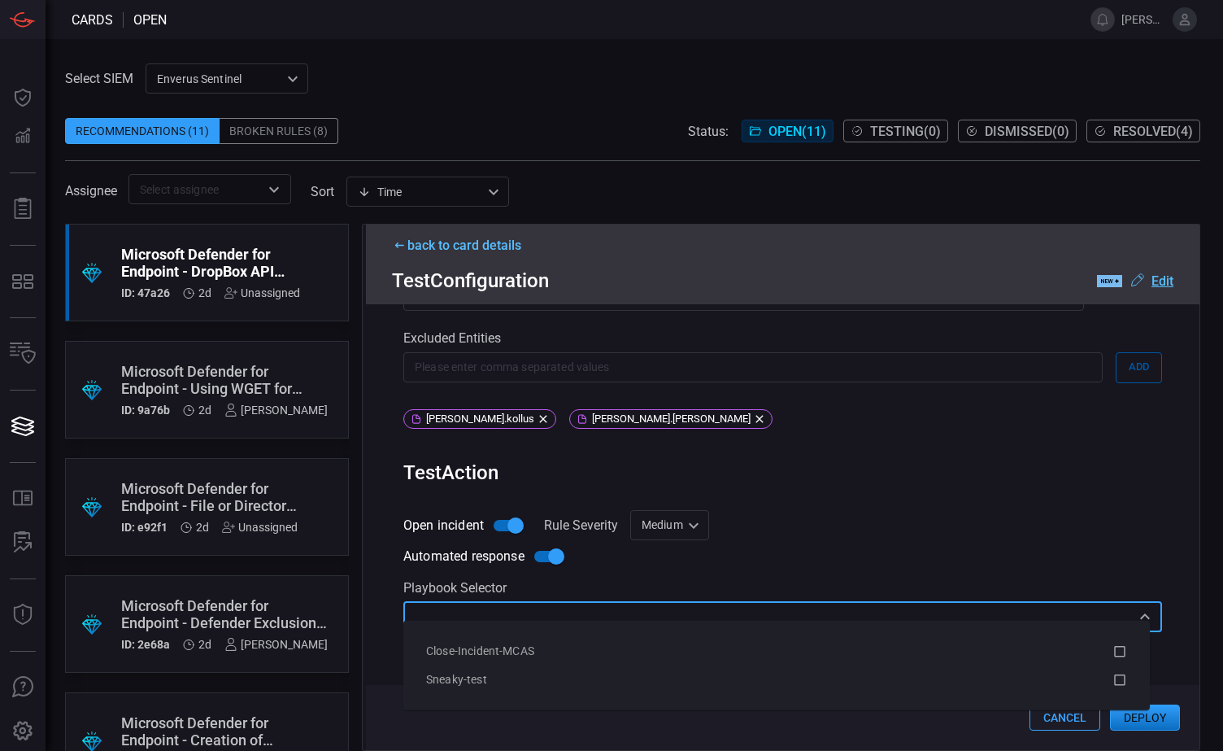
click at [568, 561] on div "Automated response Playbook Selector ​" at bounding box center [782, 615] width 759 height 149
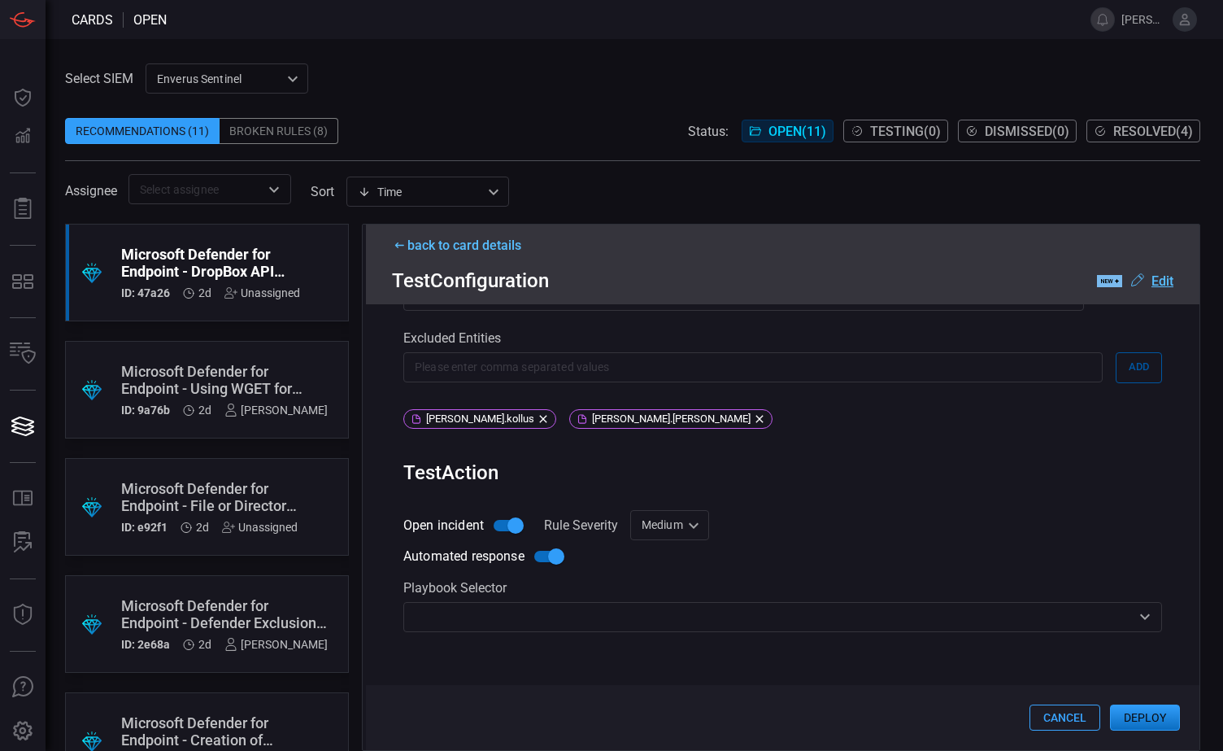
click at [556, 541] on input "Automated response" at bounding box center [556, 556] width 93 height 31
checkbox input "false"
click at [515, 510] on input "Open incident" at bounding box center [515, 525] width 93 height 31
checkbox input "false"
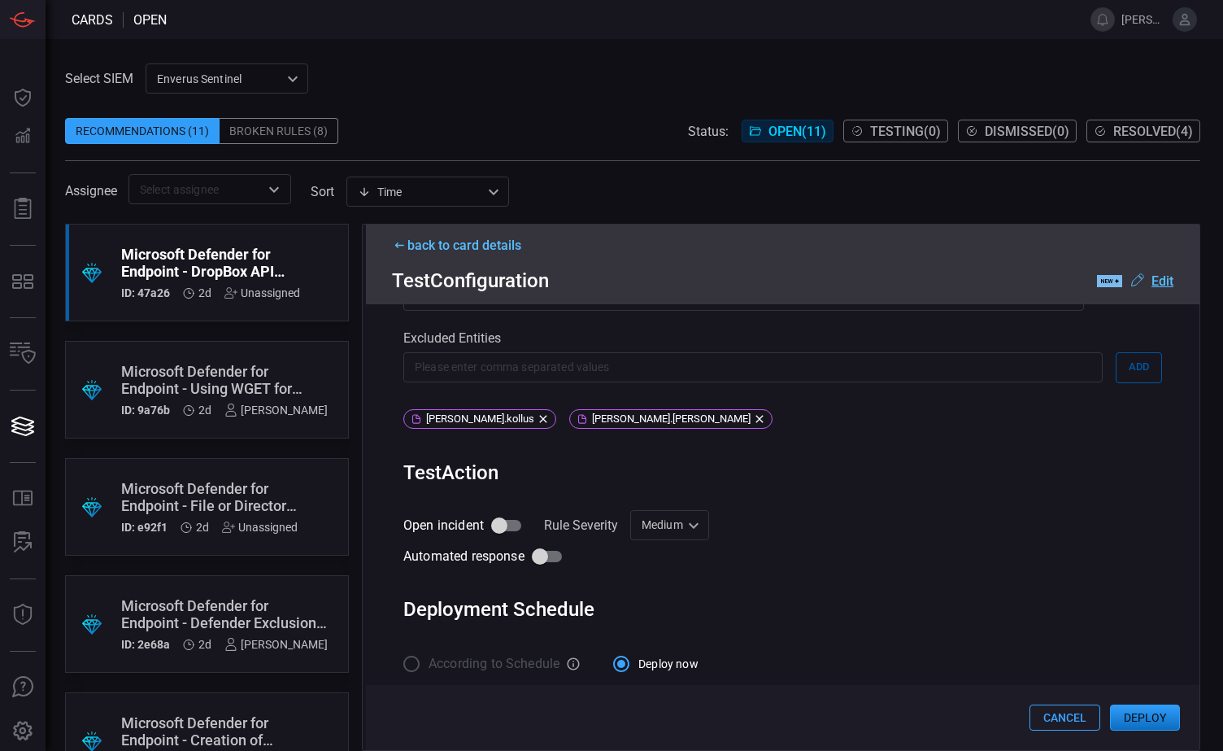
drag, startPoint x: 1152, startPoint y: 717, endPoint x: 1109, endPoint y: 480, distance: 241.4
click at [1096, 524] on div "back to card details Test Configuration .label-new-label-new-cls-1 { fill: #090…" at bounding box center [781, 487] width 839 height 527
click at [1166, 281] on u "Edit" at bounding box center [1163, 280] width 22 height 15
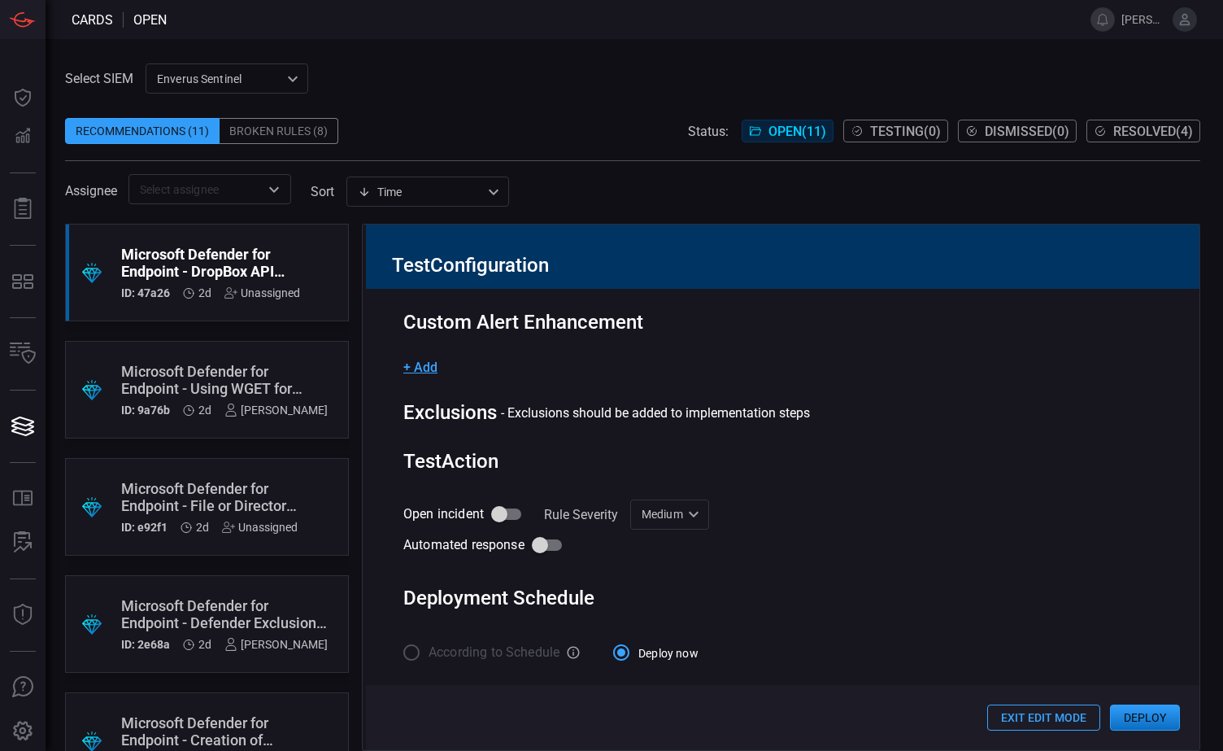
scroll to position [392, 0]
click at [416, 368] on span "+ Add" at bounding box center [420, 366] width 34 height 15
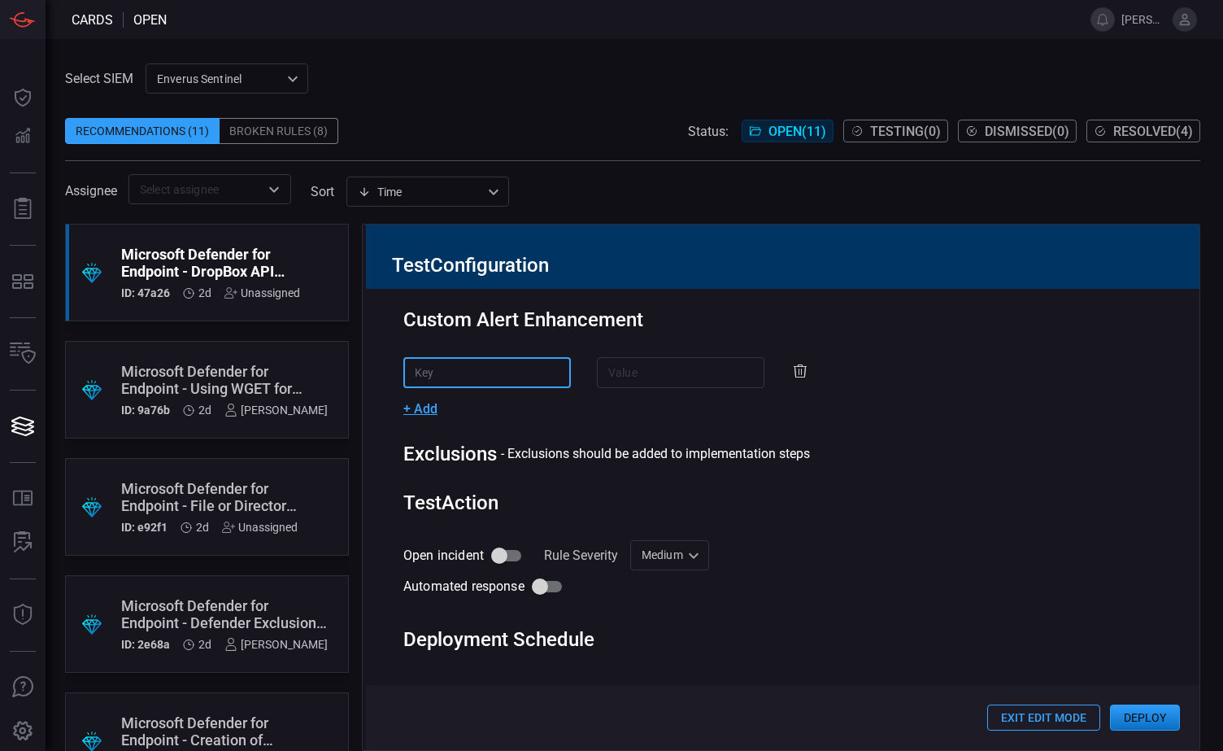
click at [456, 375] on input "text" at bounding box center [487, 372] width 168 height 30
type input "D"
type input "Host"
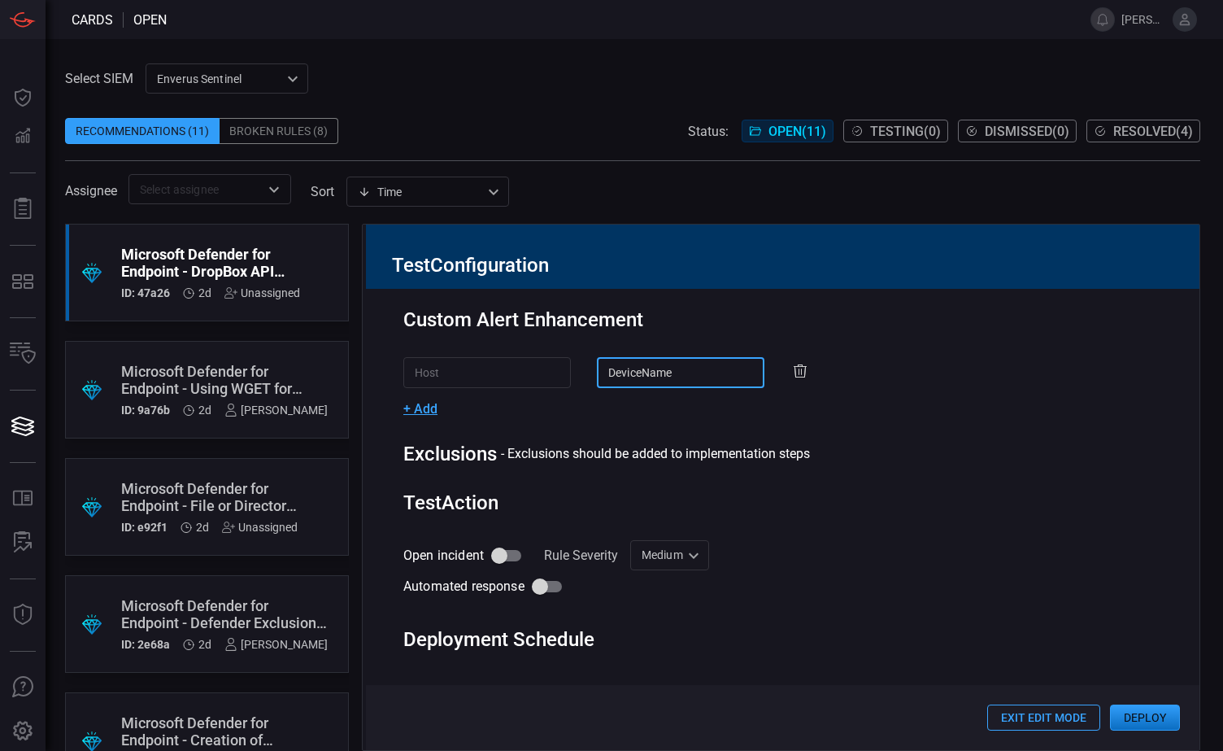
type input "DeviceName"
click at [908, 477] on div "Rule Details rule Name Name of the rule that will be created in the SIEM. Micro…" at bounding box center [783, 519] width 834 height 461
click at [1044, 711] on button "Exit Edit Mode" at bounding box center [1043, 717] width 113 height 26
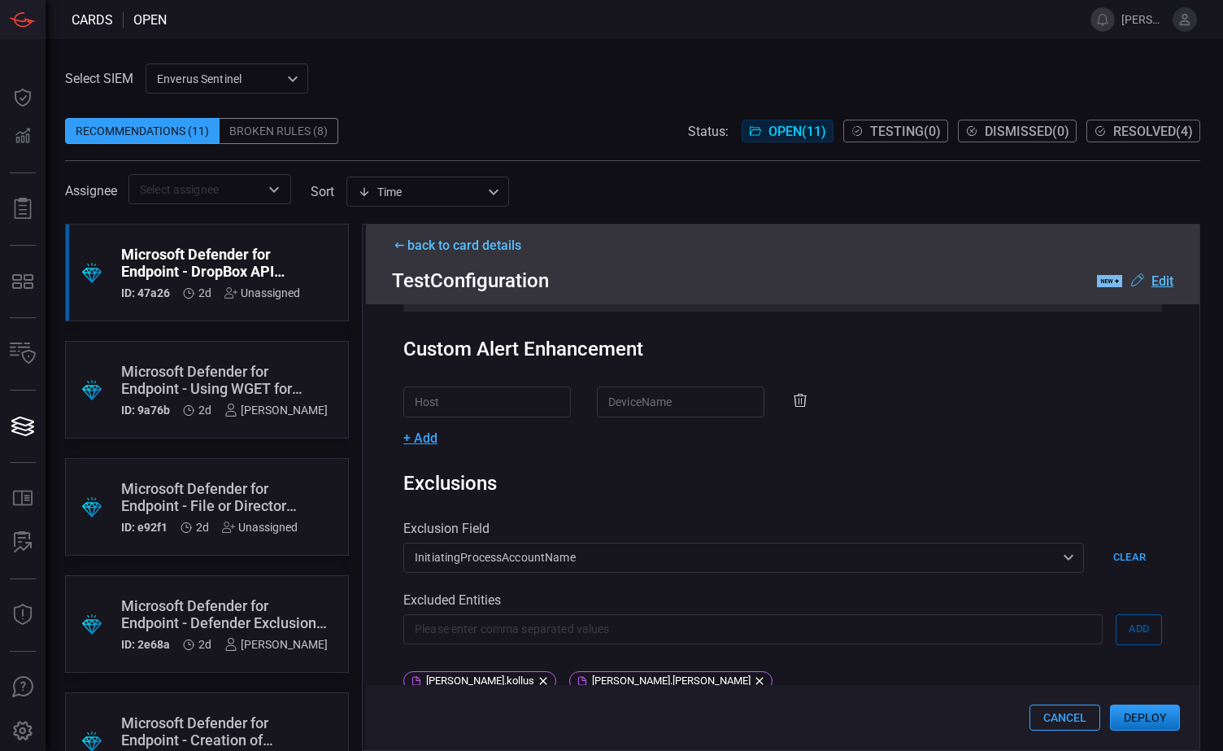
scroll to position [241, 0]
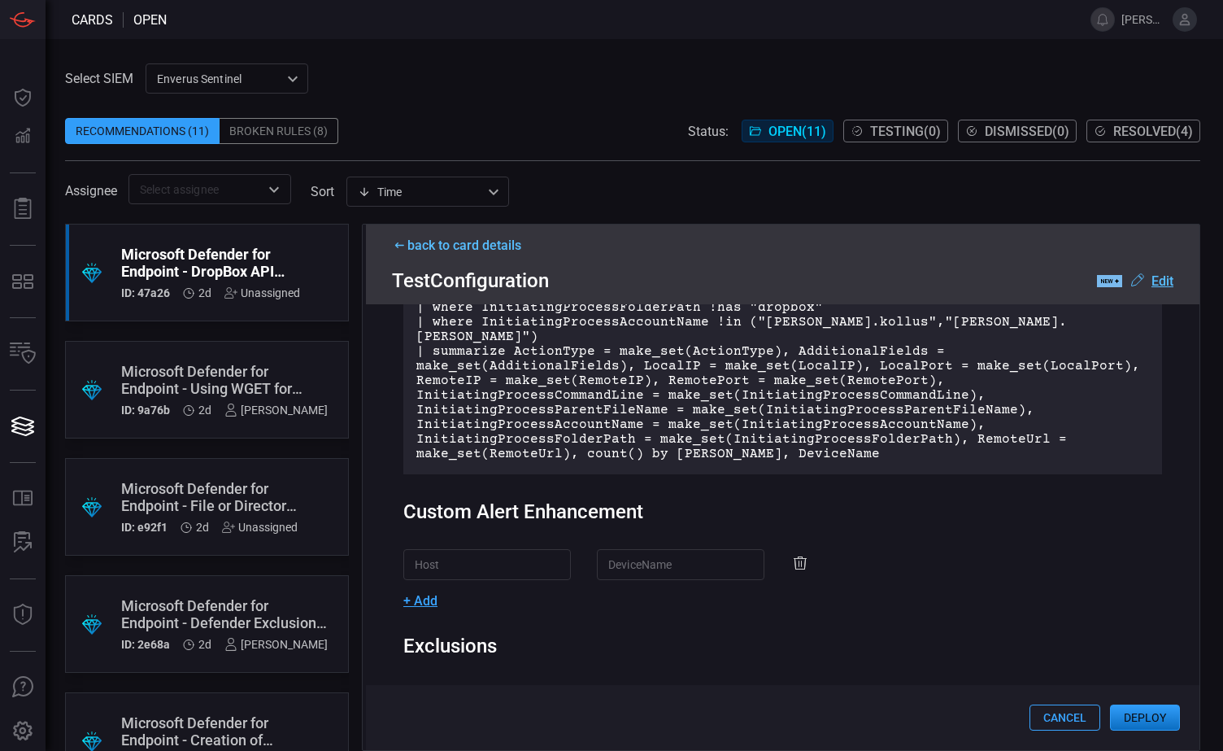
click at [454, 550] on input "Host" at bounding box center [487, 564] width 168 height 30
click at [799, 560] on icon at bounding box center [800, 563] width 3 height 7
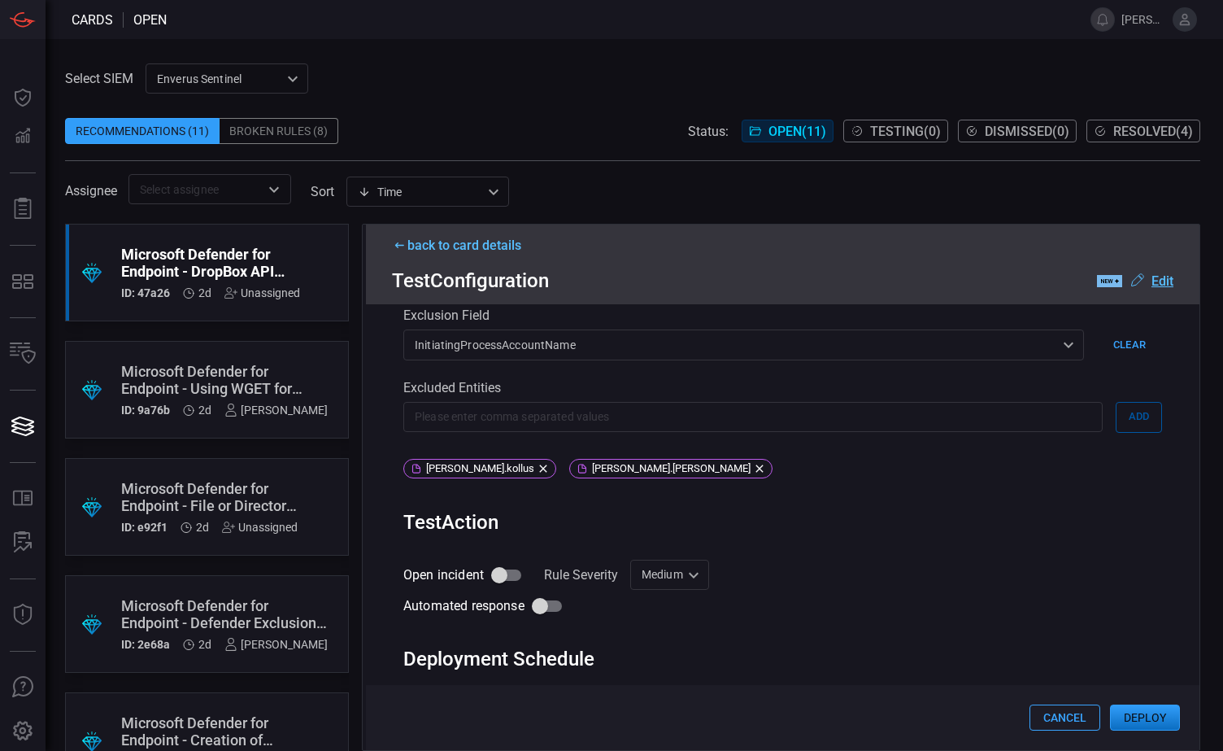
scroll to position [622, 0]
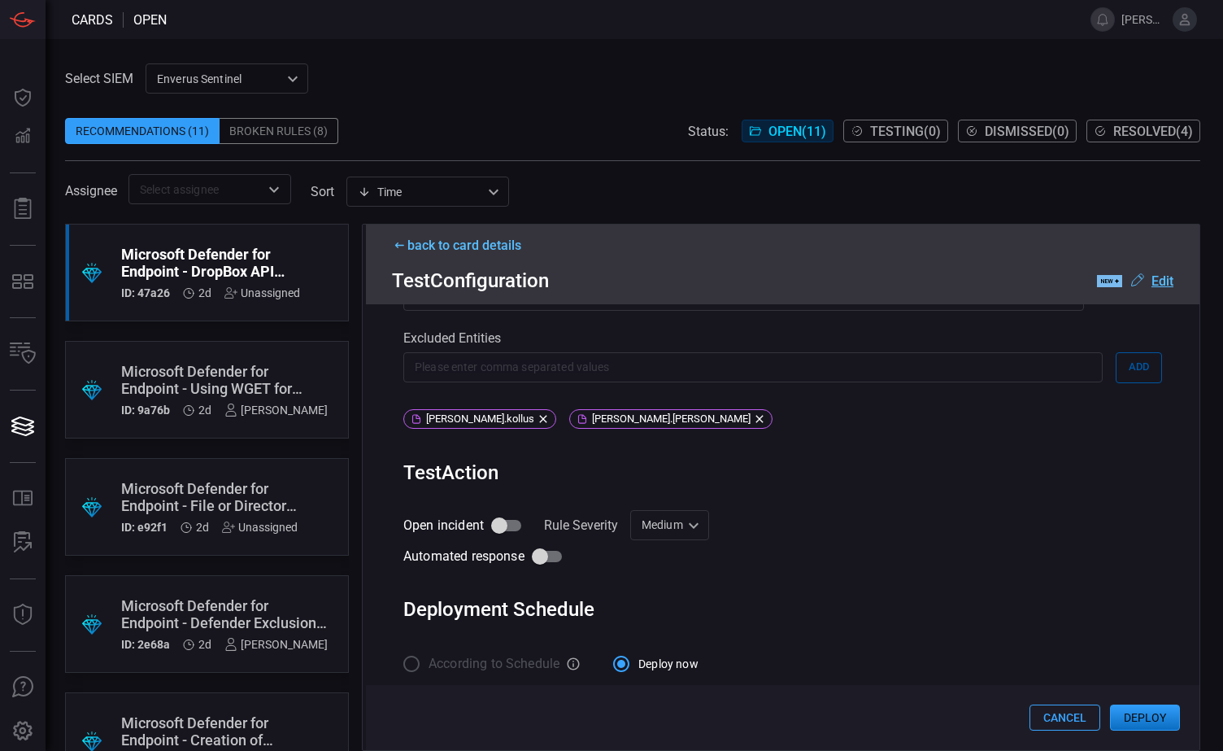
click at [1153, 717] on button "Deploy" at bounding box center [1145, 717] width 70 height 26
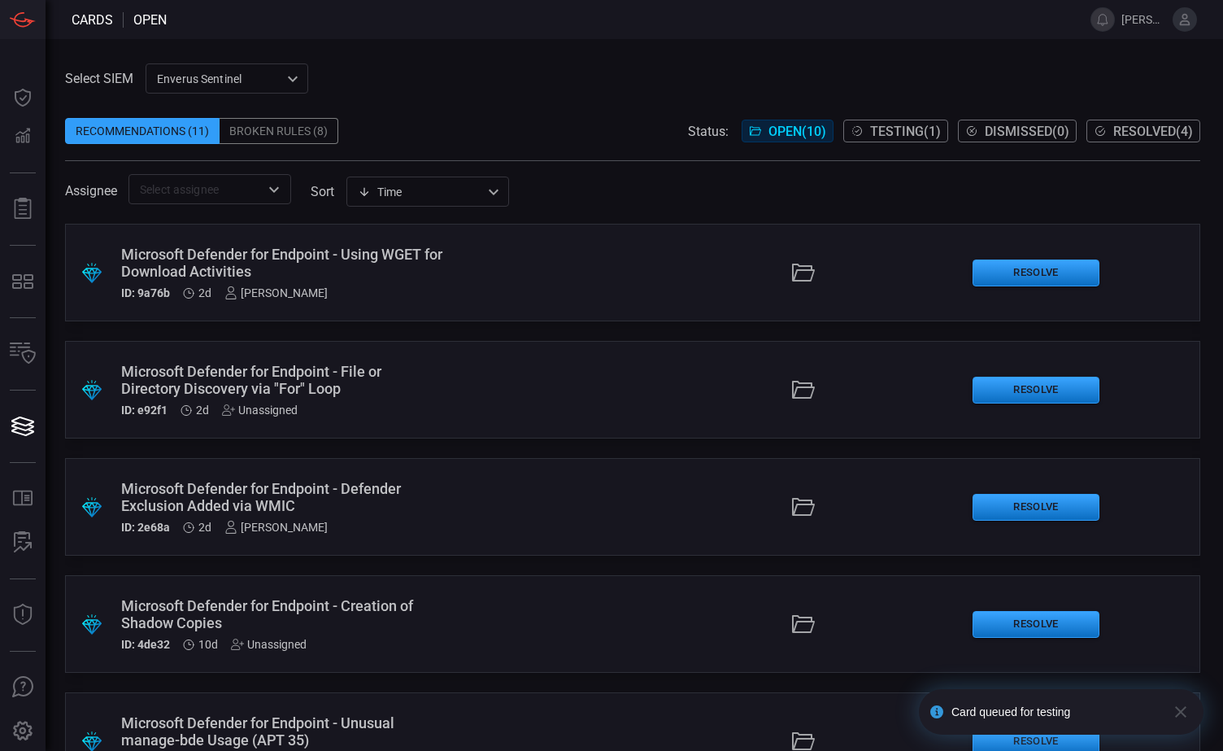
click at [883, 126] on span "Testing ( 1 )" at bounding box center [905, 131] width 71 height 15
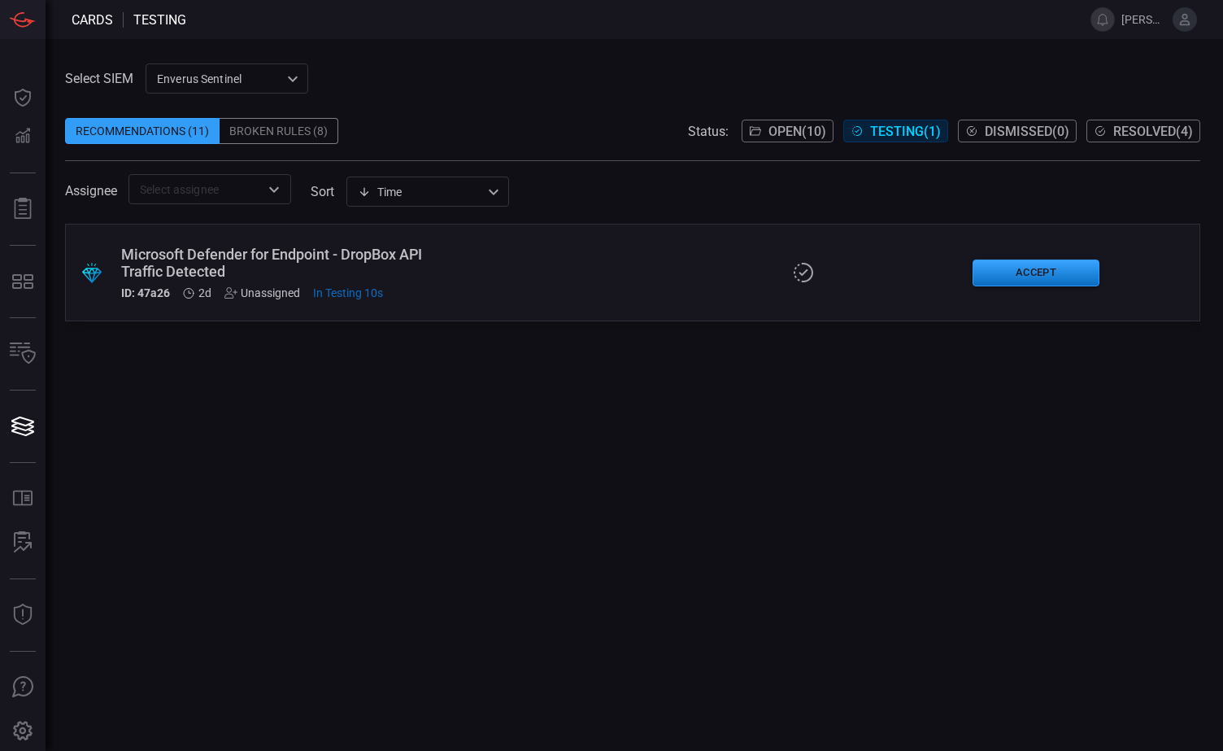
click at [784, 131] on span "Open ( 10 )" at bounding box center [798, 131] width 58 height 15
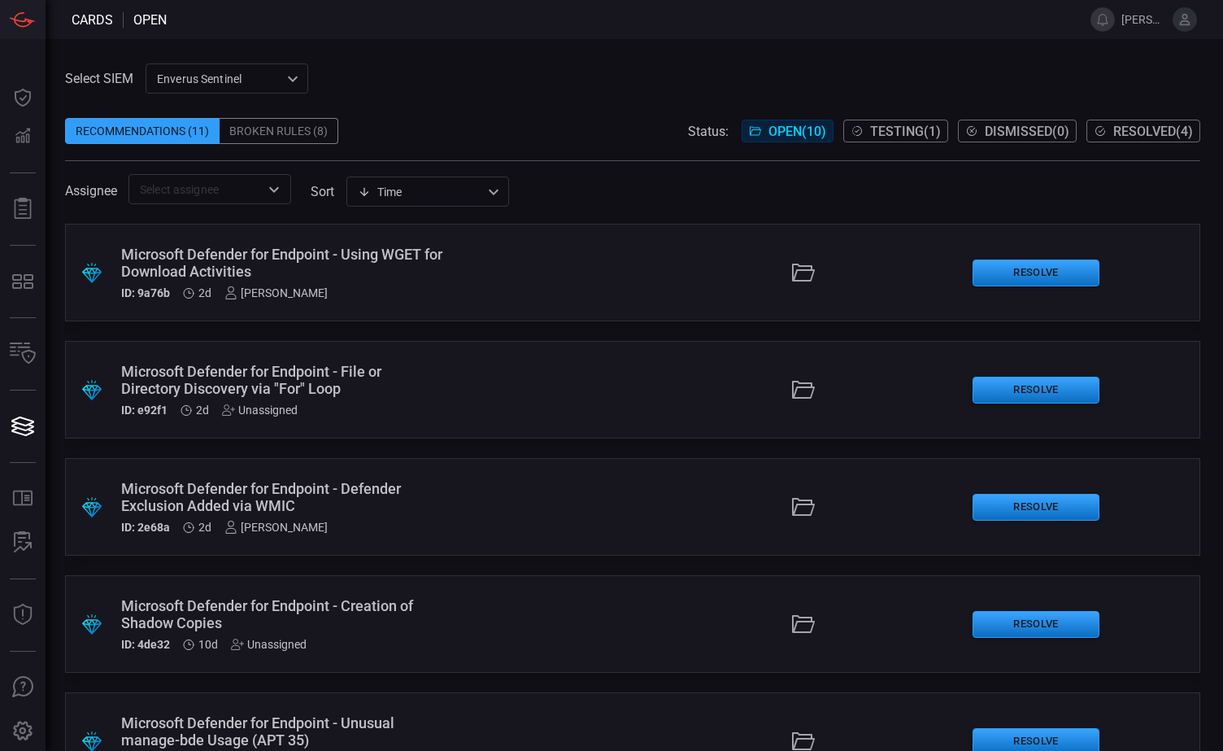
click at [884, 131] on span "Testing ( 1 )" at bounding box center [905, 131] width 71 height 15
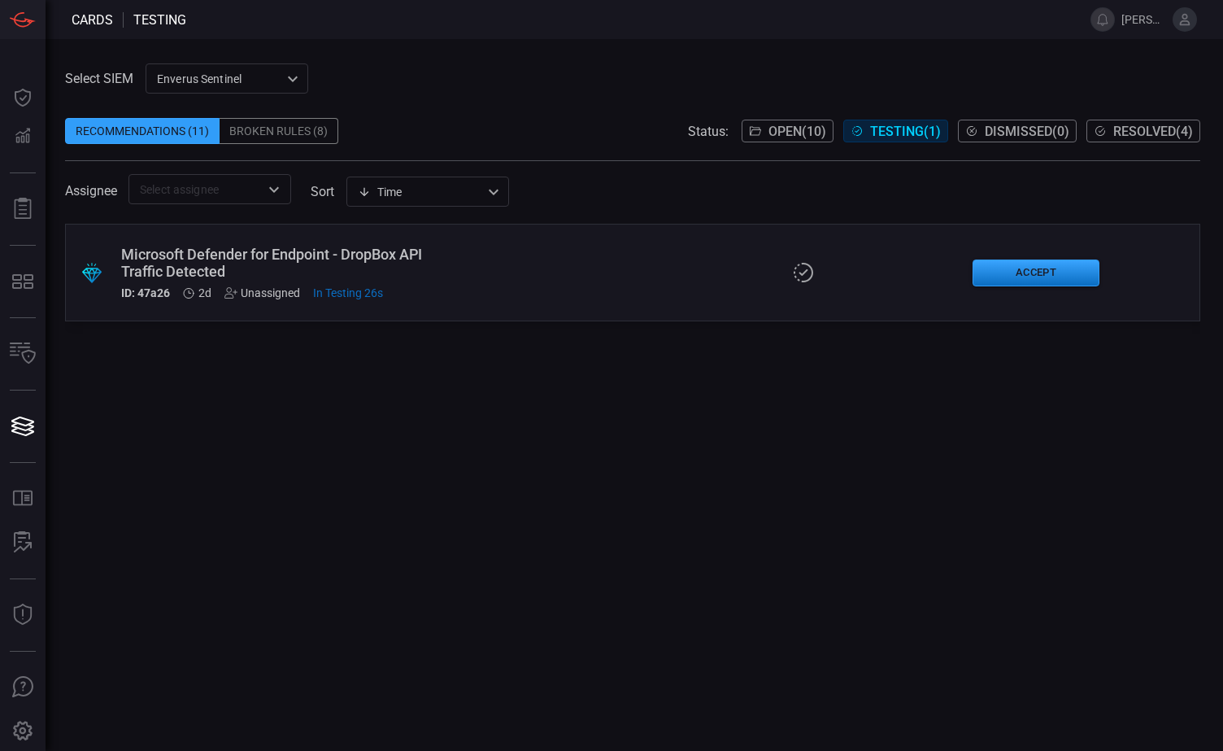
click at [509, 264] on div ".suggested_cards_icon{fill:url(#suggested_cards_icon);} Microsoft Defender for …" at bounding box center [633, 273] width 1136 height 98
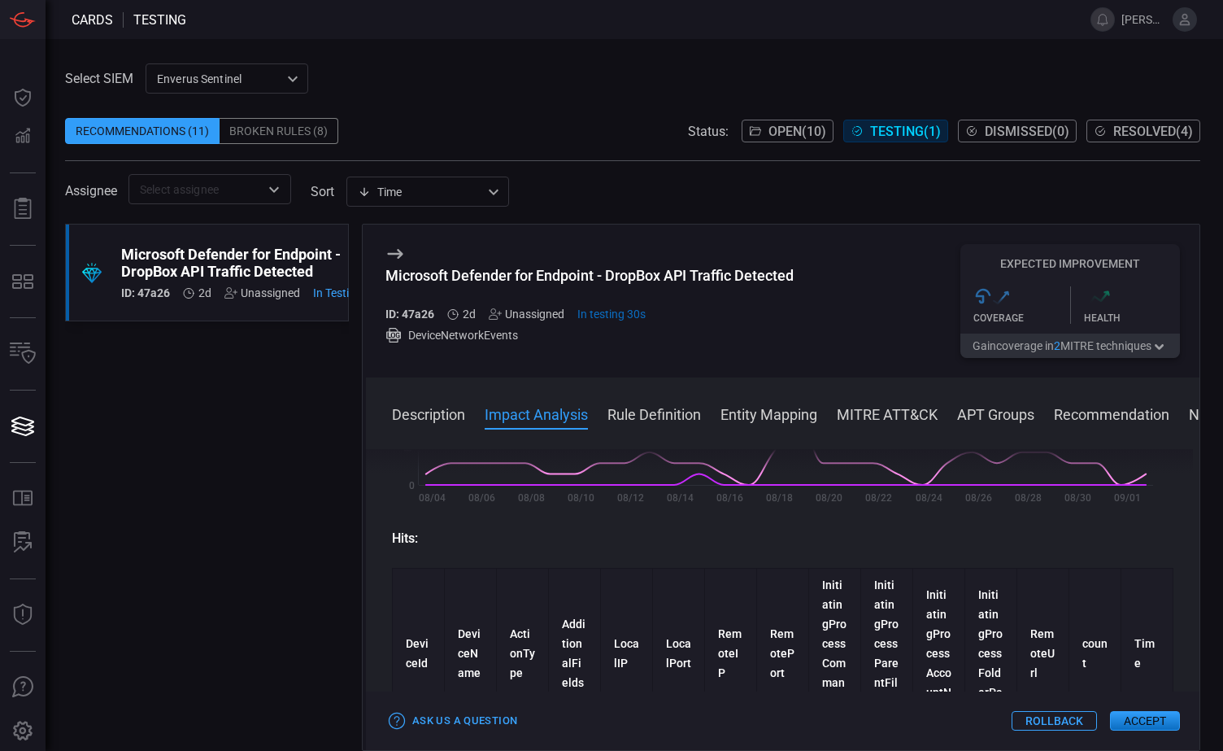
scroll to position [325, 0]
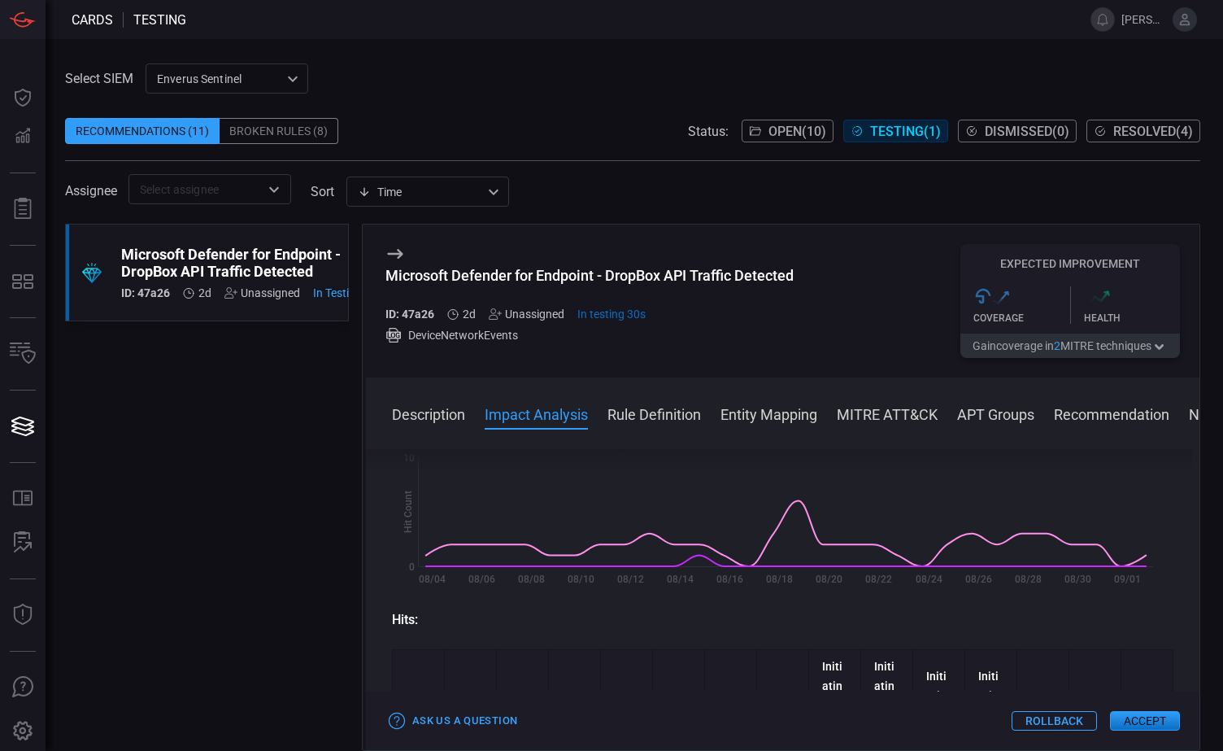
click at [660, 418] on button "Rule Definition" at bounding box center [655, 413] width 94 height 20
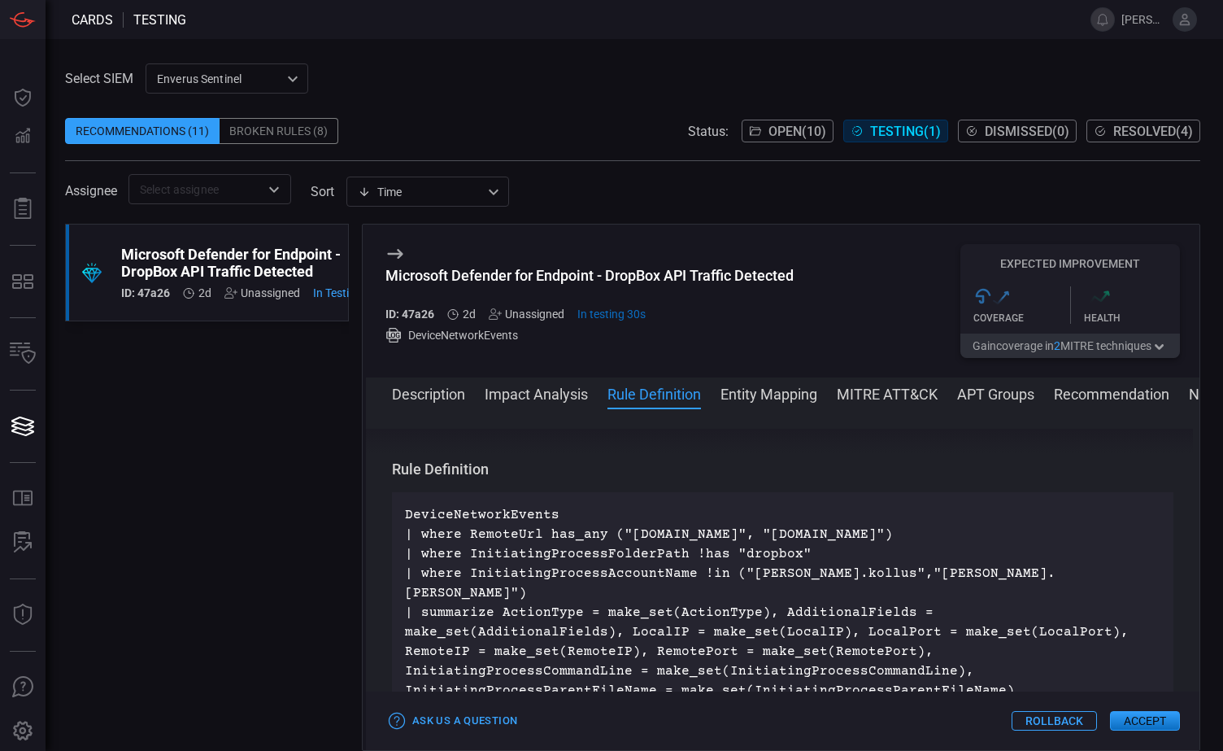
scroll to position [1090, 0]
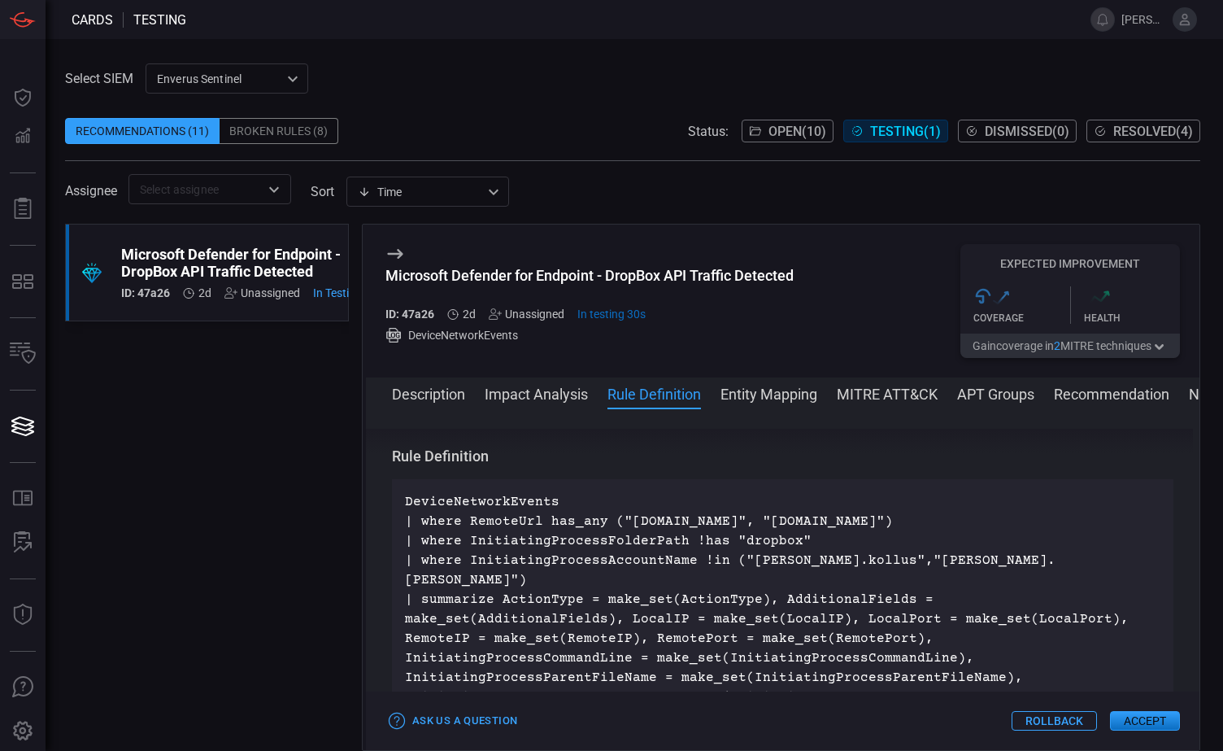
click at [778, 399] on button "Entity Mapping" at bounding box center [769, 393] width 97 height 20
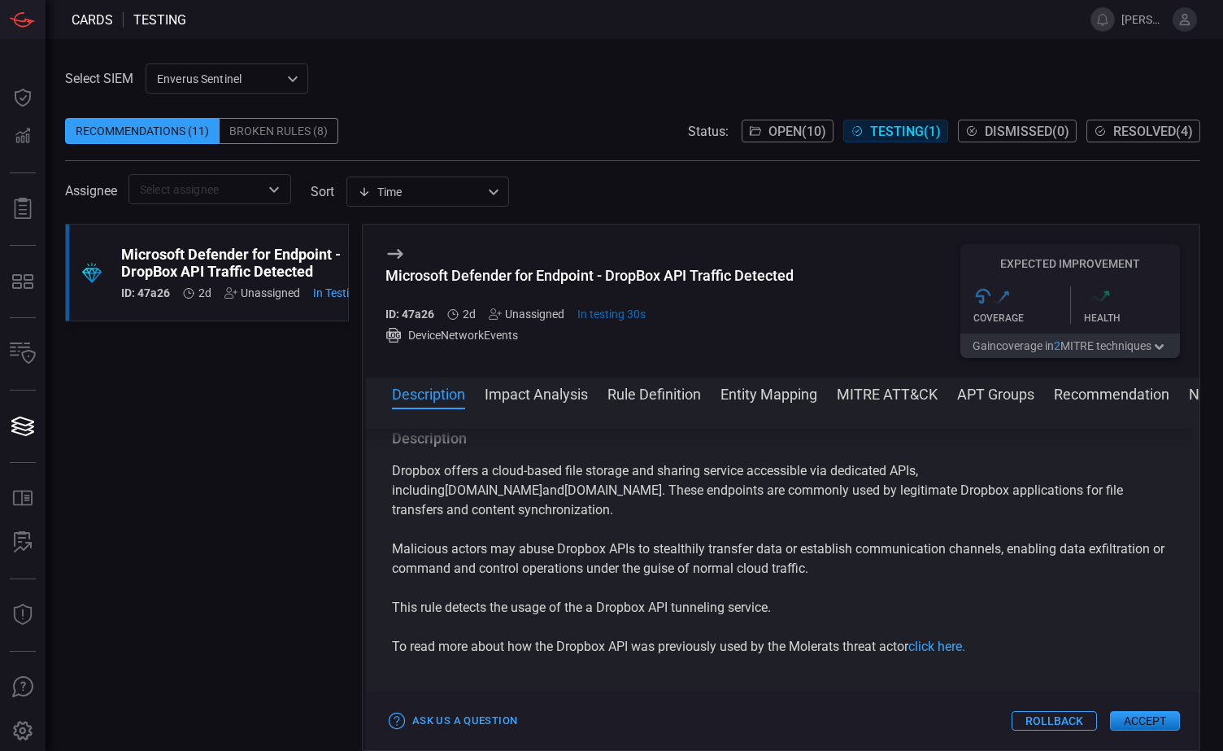
scroll to position [81, 0]
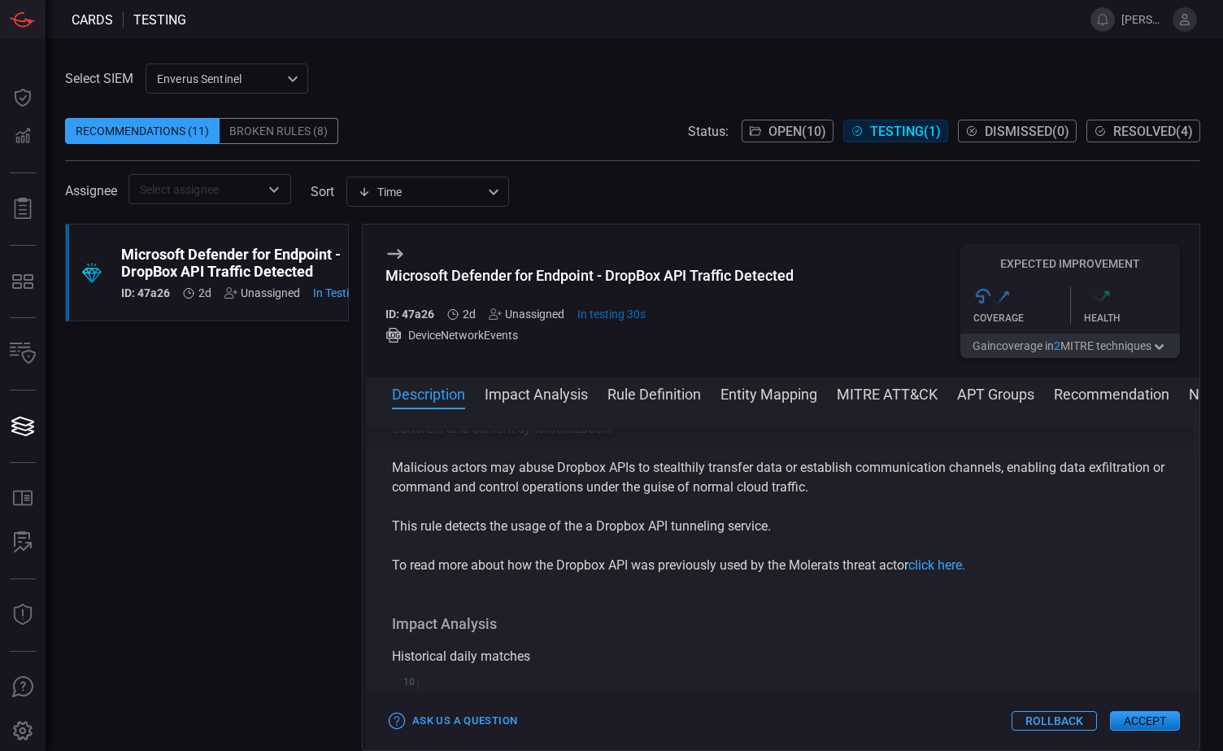
click at [225, 446] on div ".suggested_cards_icon{fill:url(#suggested_cards_icon);} Microsoft Defender for …" at bounding box center [207, 487] width 284 height 527
click at [477, 69] on div "Select SIEM Enverus Sentinel c91b43ff-c123-4683-be2e-f803907a5556 ​ Recommendat…" at bounding box center [633, 133] width 1136 height 141
click at [171, 129] on div "Recommendations (11)" at bounding box center [142, 131] width 155 height 26
click at [286, 132] on div "Broken Rules (8)" at bounding box center [279, 131] width 119 height 26
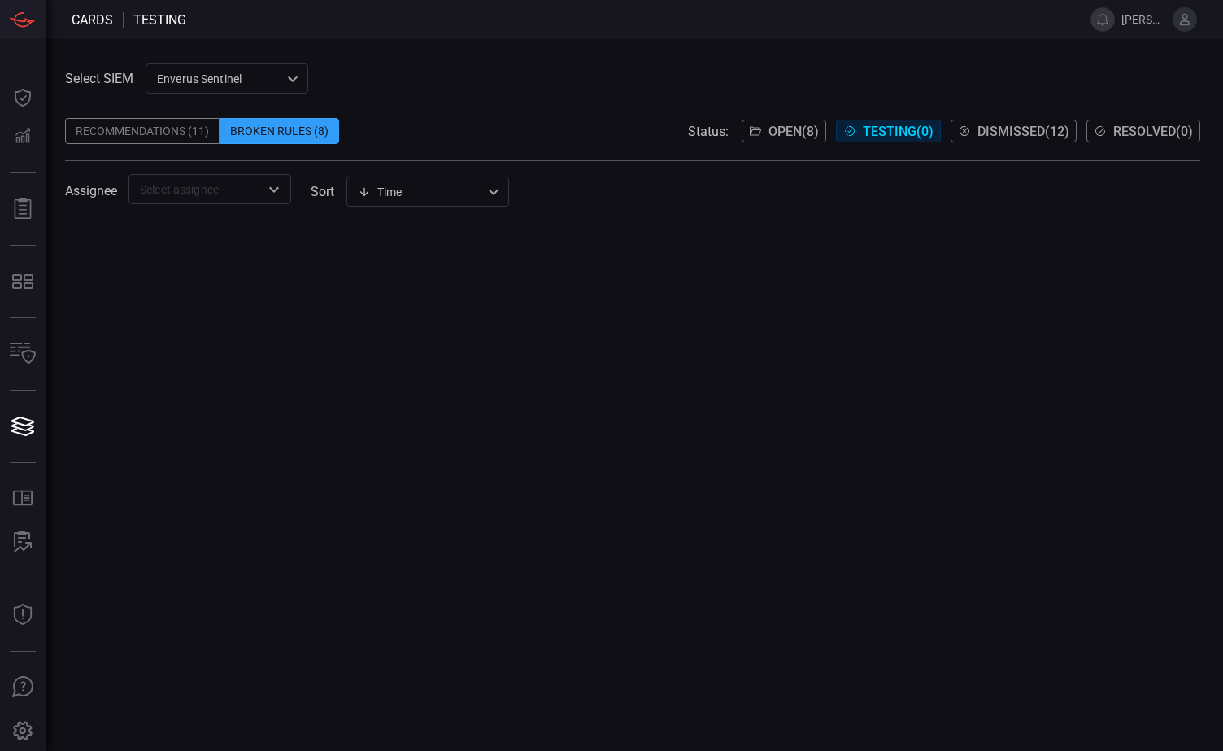
click at [156, 127] on div "Recommendations (11)" at bounding box center [142, 131] width 155 height 26
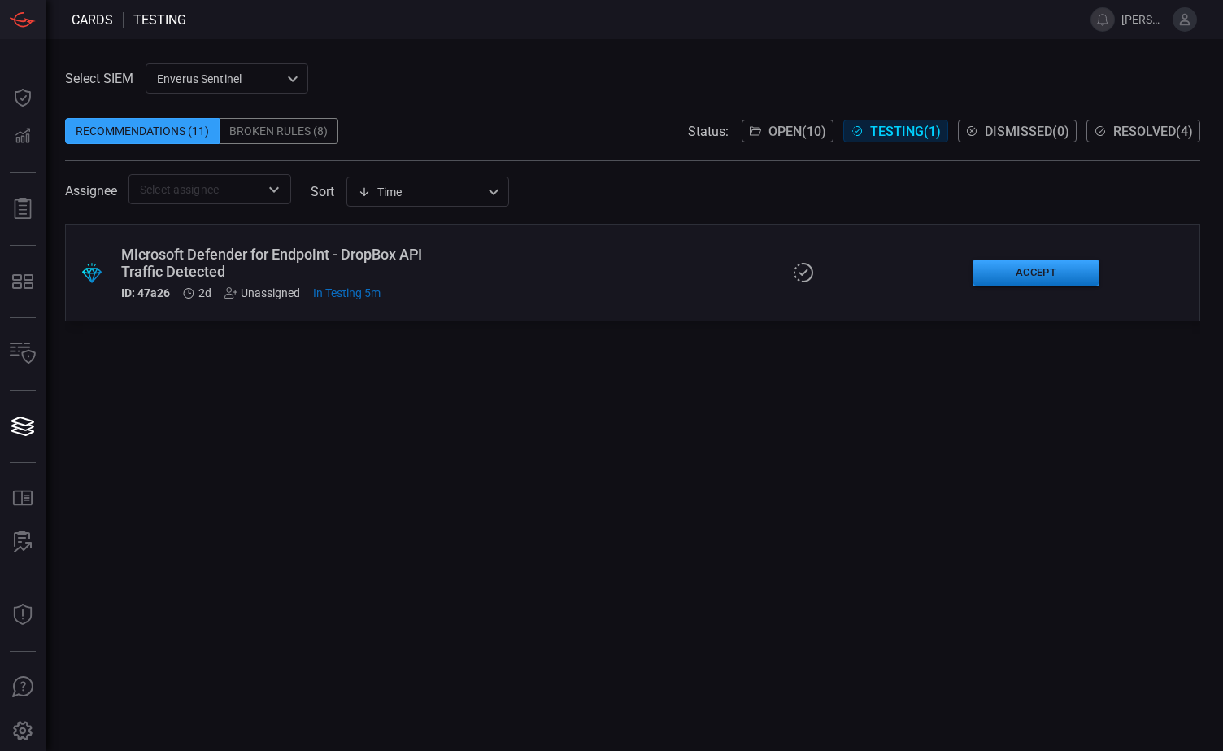
click at [887, 133] on span "Testing ( 1 )" at bounding box center [905, 131] width 71 height 15
click at [1026, 277] on button "Accept" at bounding box center [1036, 272] width 127 height 27
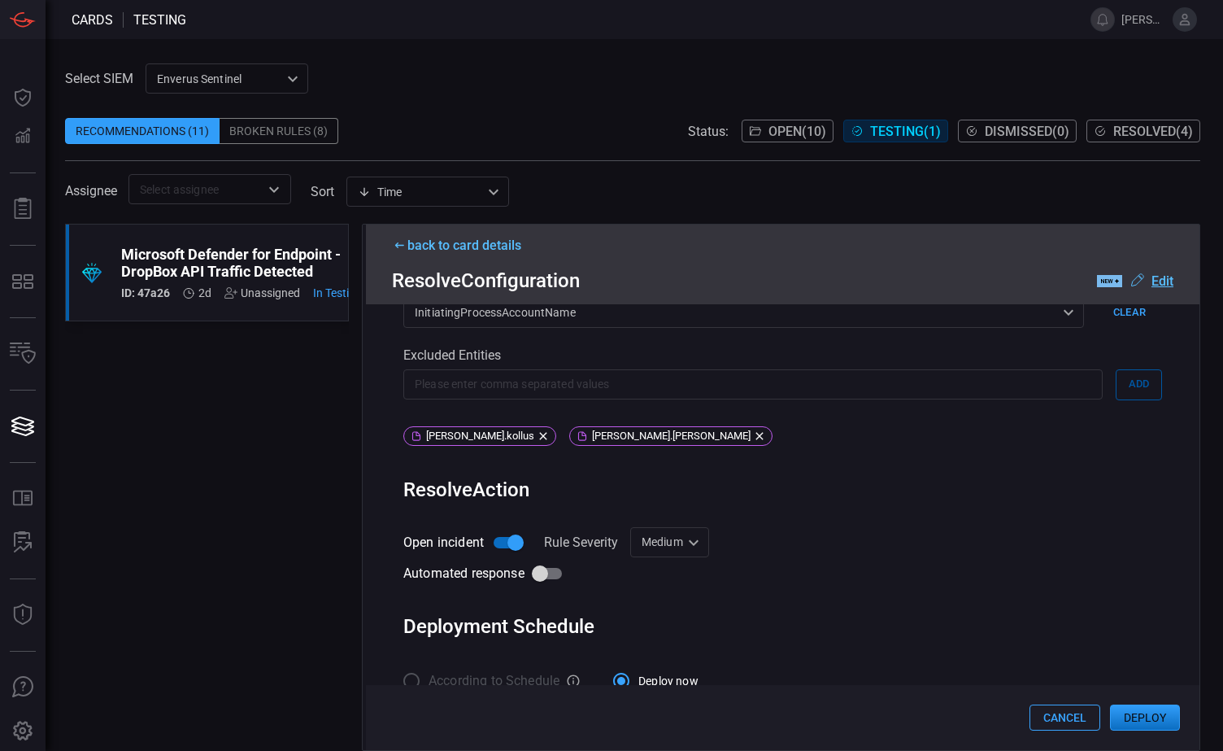
scroll to position [622, 0]
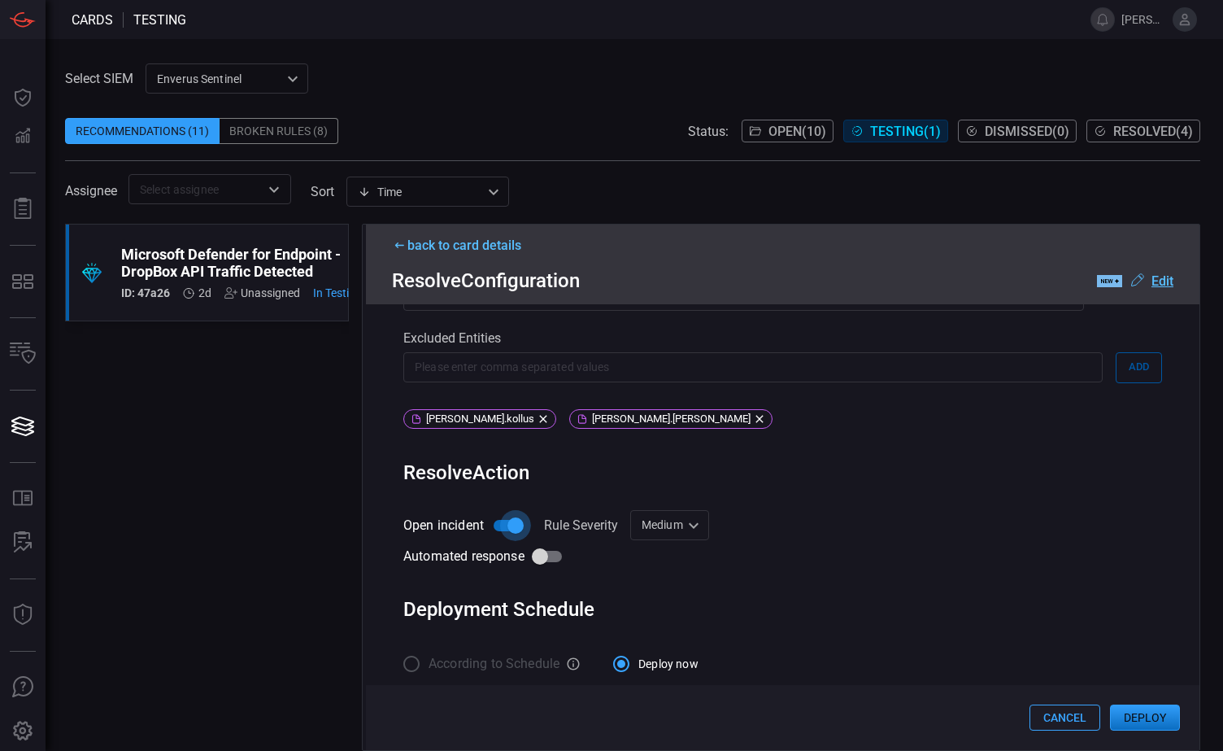
click at [514, 514] on input "Open incident" at bounding box center [515, 525] width 93 height 31
checkbox input "false"
click at [1144, 715] on button "Deploy" at bounding box center [1145, 717] width 70 height 26
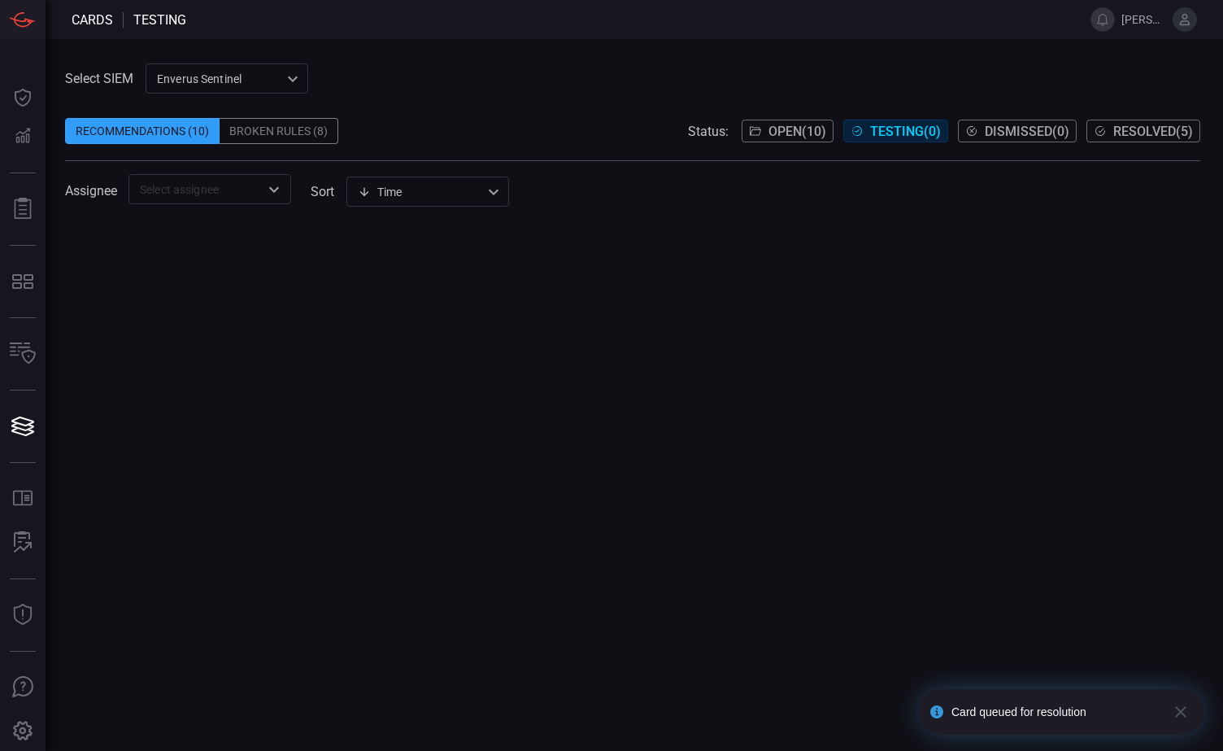
click at [130, 130] on div "Recommendations (10)" at bounding box center [142, 131] width 155 height 26
click at [281, 127] on div "Broken Rules (8)" at bounding box center [279, 131] width 119 height 26
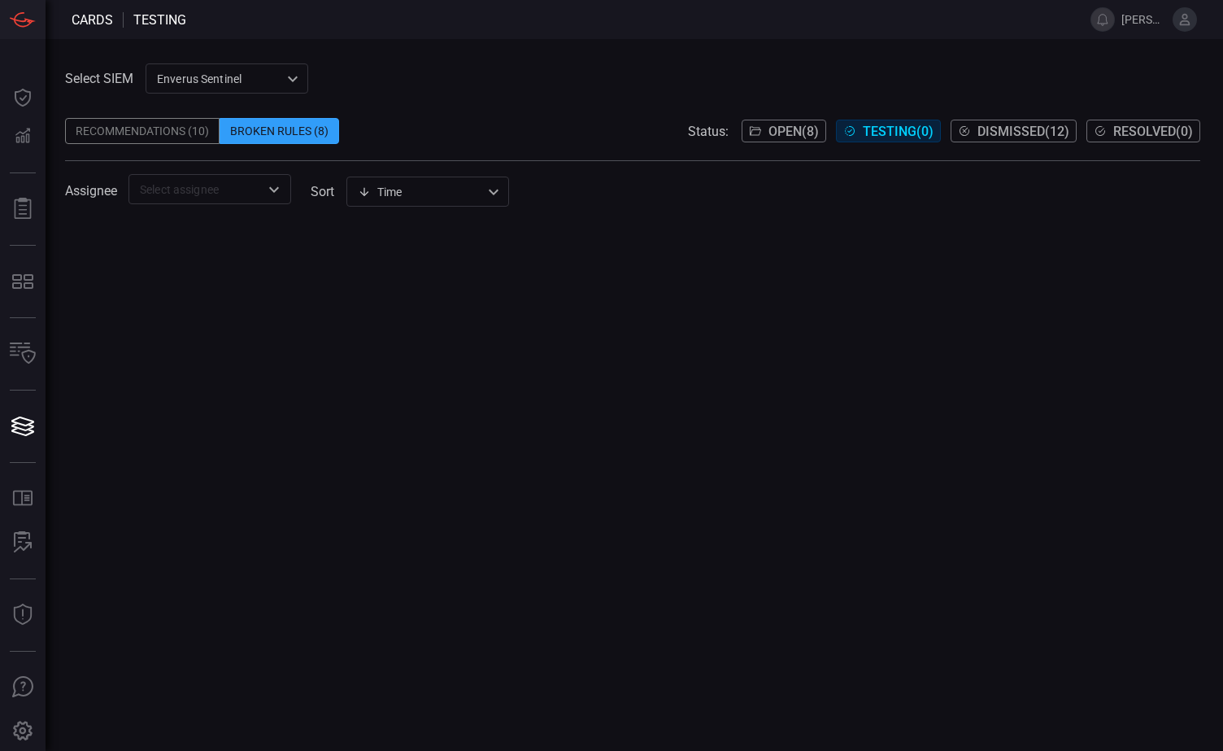
click at [129, 132] on div "Recommendations (10)" at bounding box center [142, 131] width 155 height 26
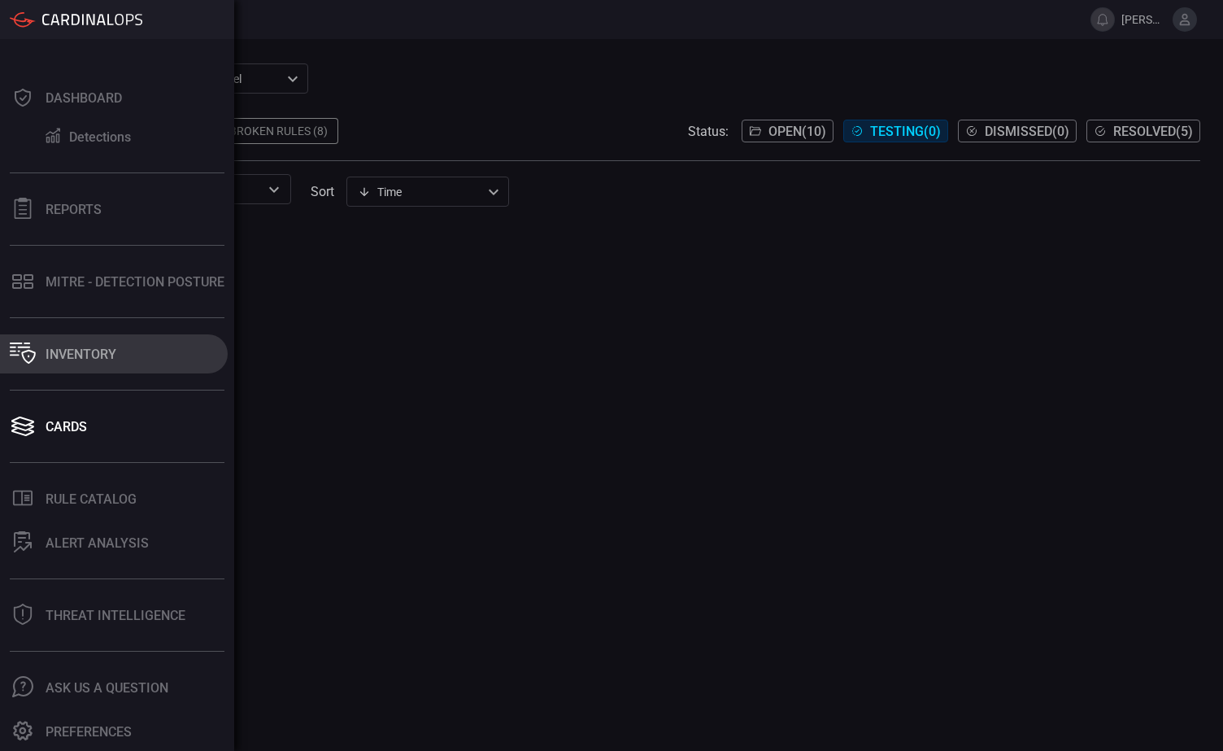
click at [70, 346] on button "Inventory" at bounding box center [114, 353] width 228 height 39
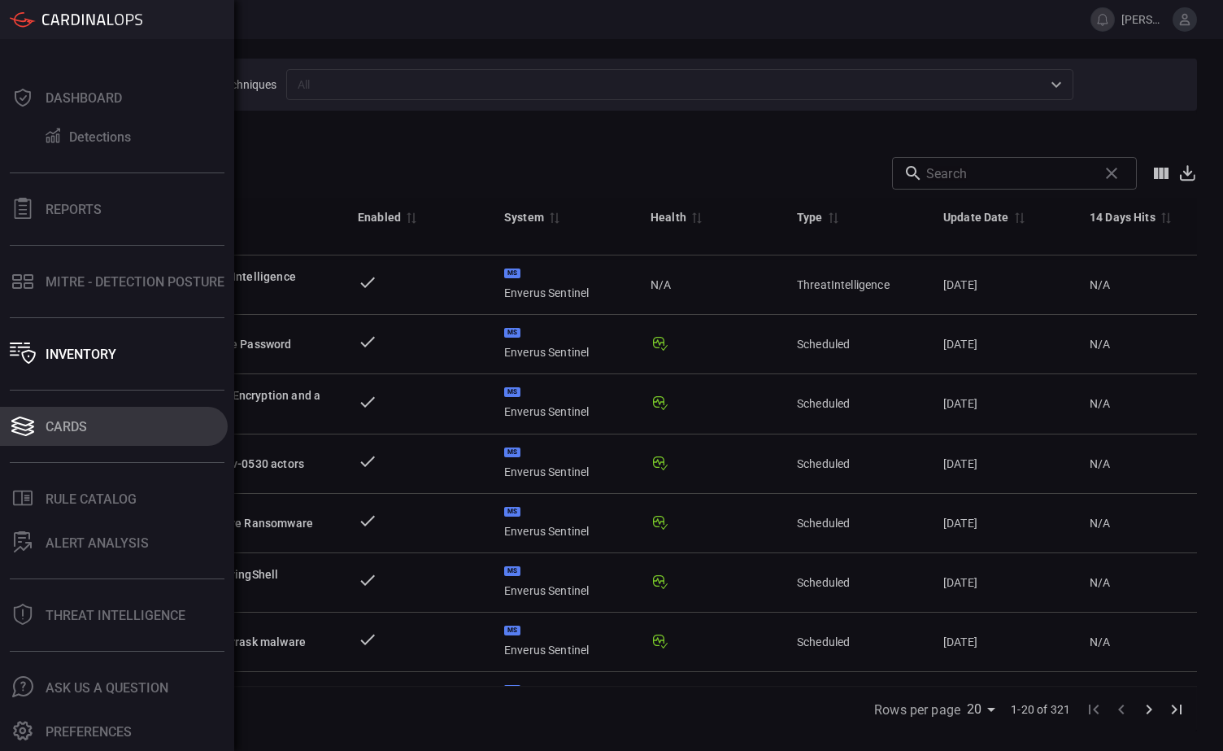
click at [72, 426] on div "Cards" at bounding box center [66, 426] width 41 height 15
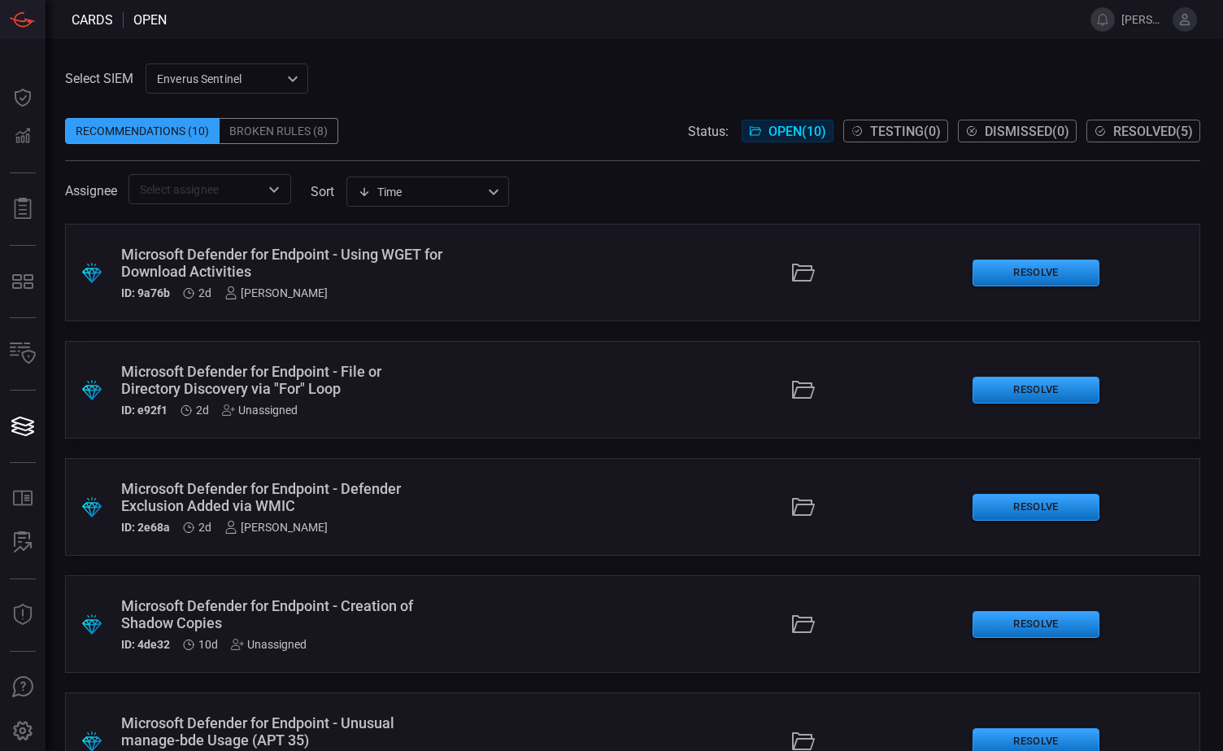
click at [1142, 125] on span "Resolved ( 5 )" at bounding box center [1154, 131] width 80 height 15
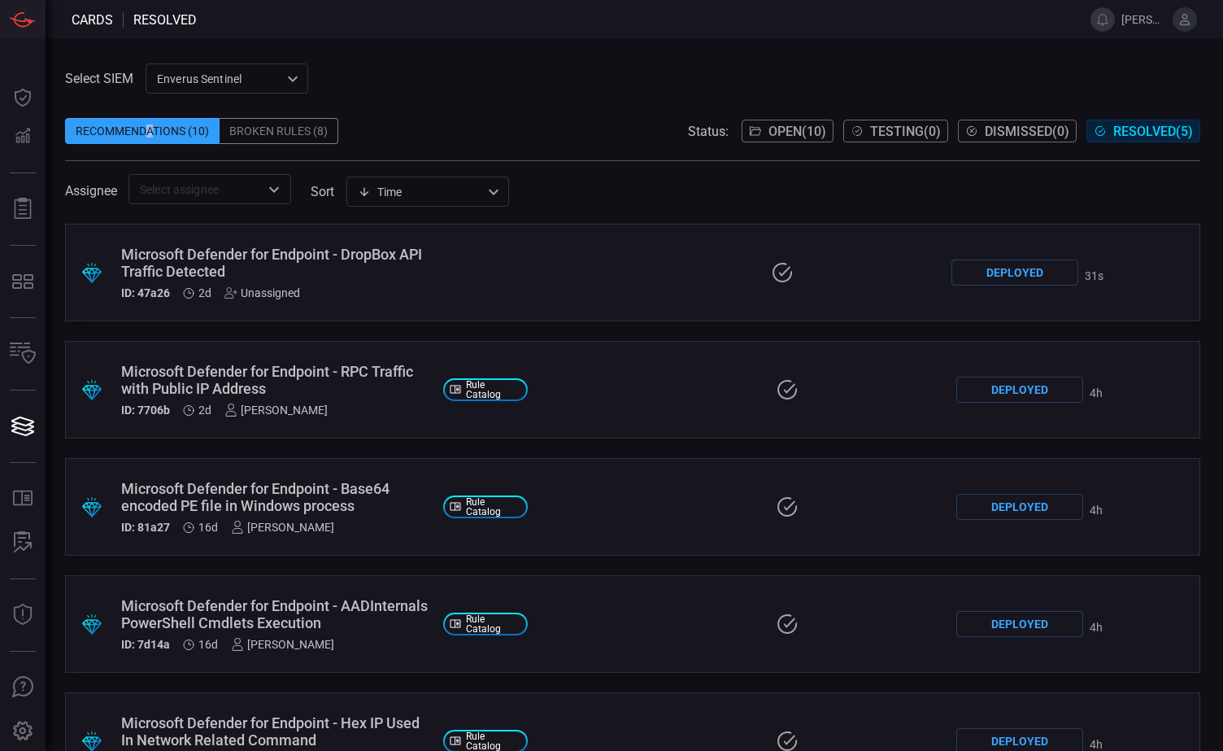
click at [149, 133] on div "Recommendations (10)" at bounding box center [142, 131] width 155 height 26
click at [783, 133] on span "Open ( 10 )" at bounding box center [798, 131] width 58 height 15
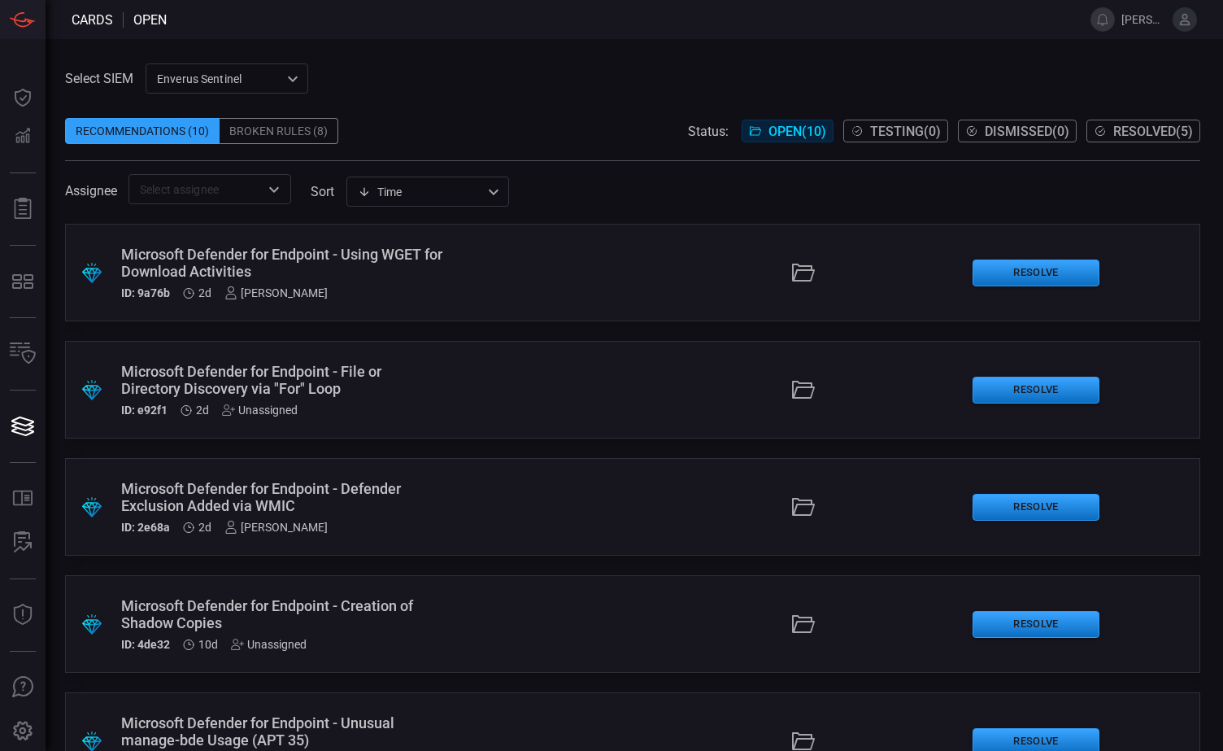
click at [512, 263] on div ".suggested_cards_icon{fill:url(#suggested_cards_icon);} Microsoft Defender for …" at bounding box center [633, 273] width 1136 height 98
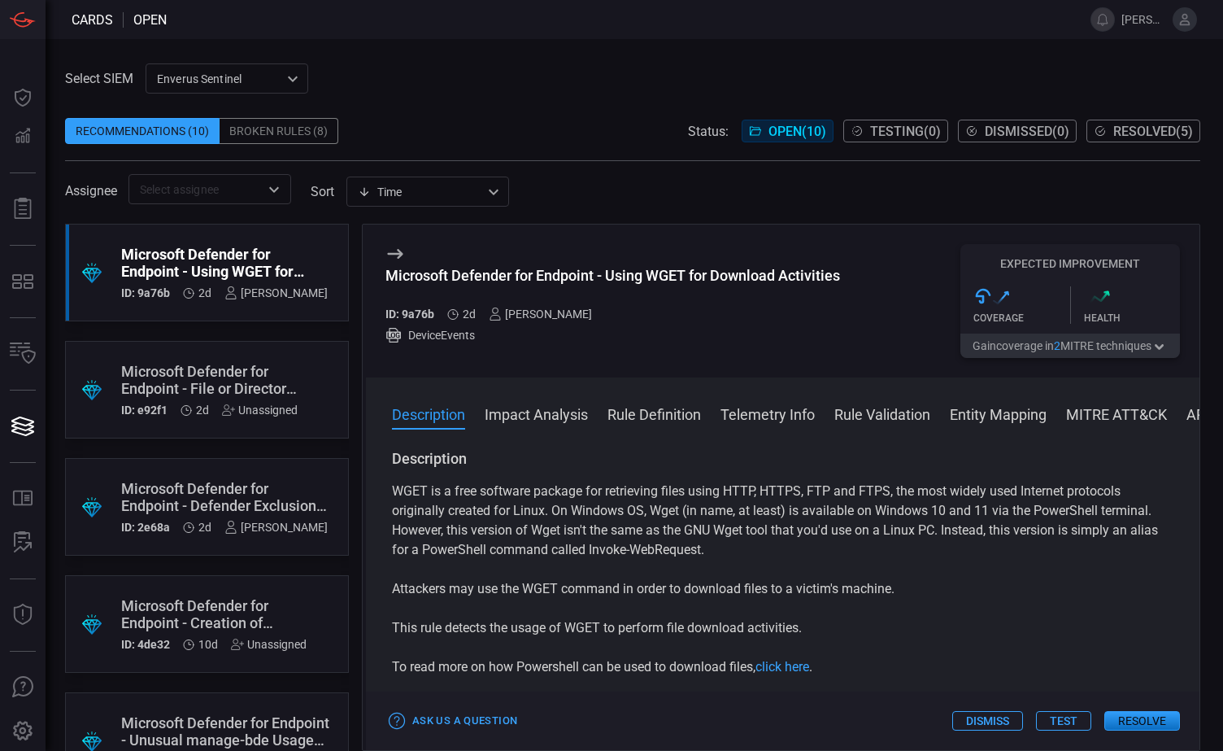
click at [536, 418] on button "Impact Analysis" at bounding box center [536, 413] width 103 height 20
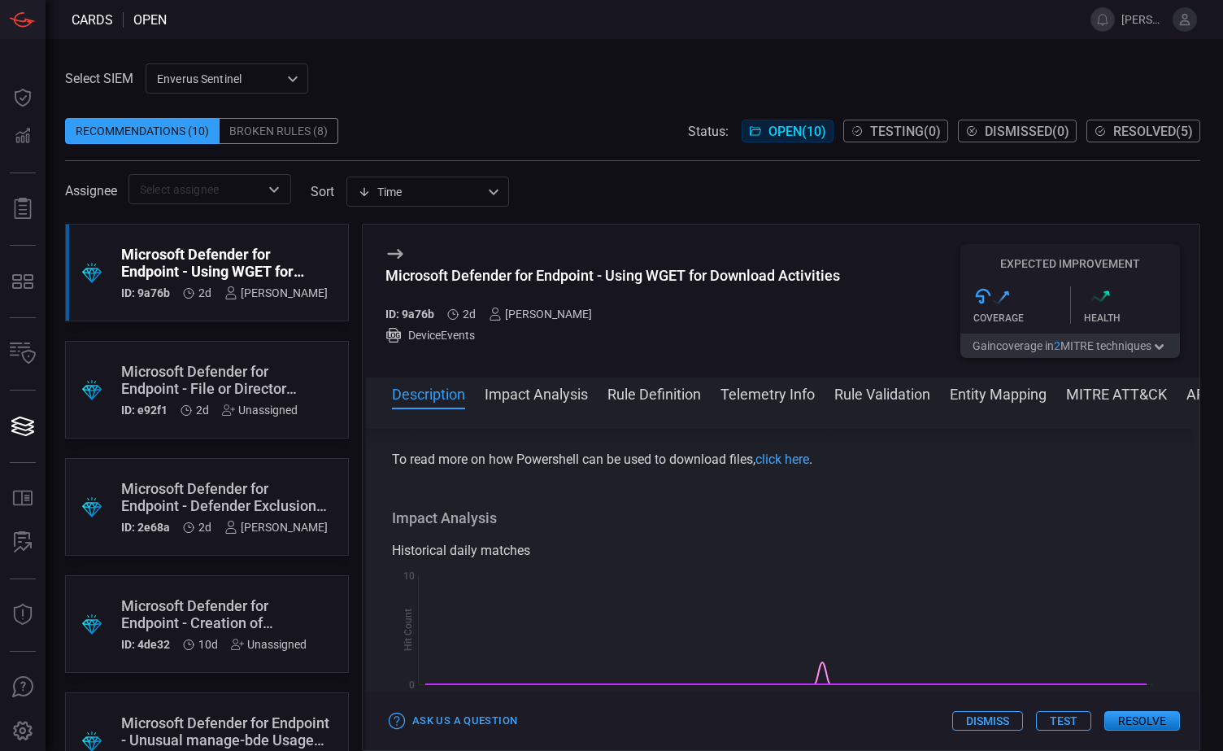
scroll to position [251, 0]
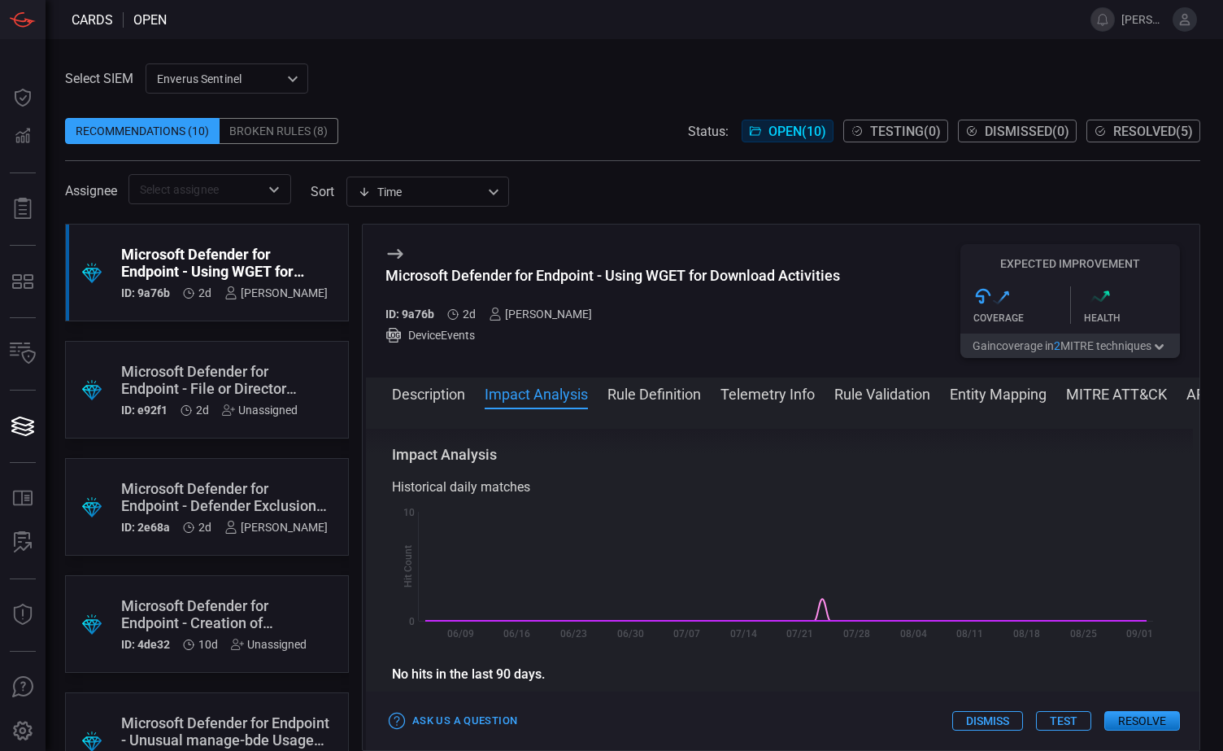
click at [666, 395] on button "Rule Definition" at bounding box center [655, 393] width 94 height 20
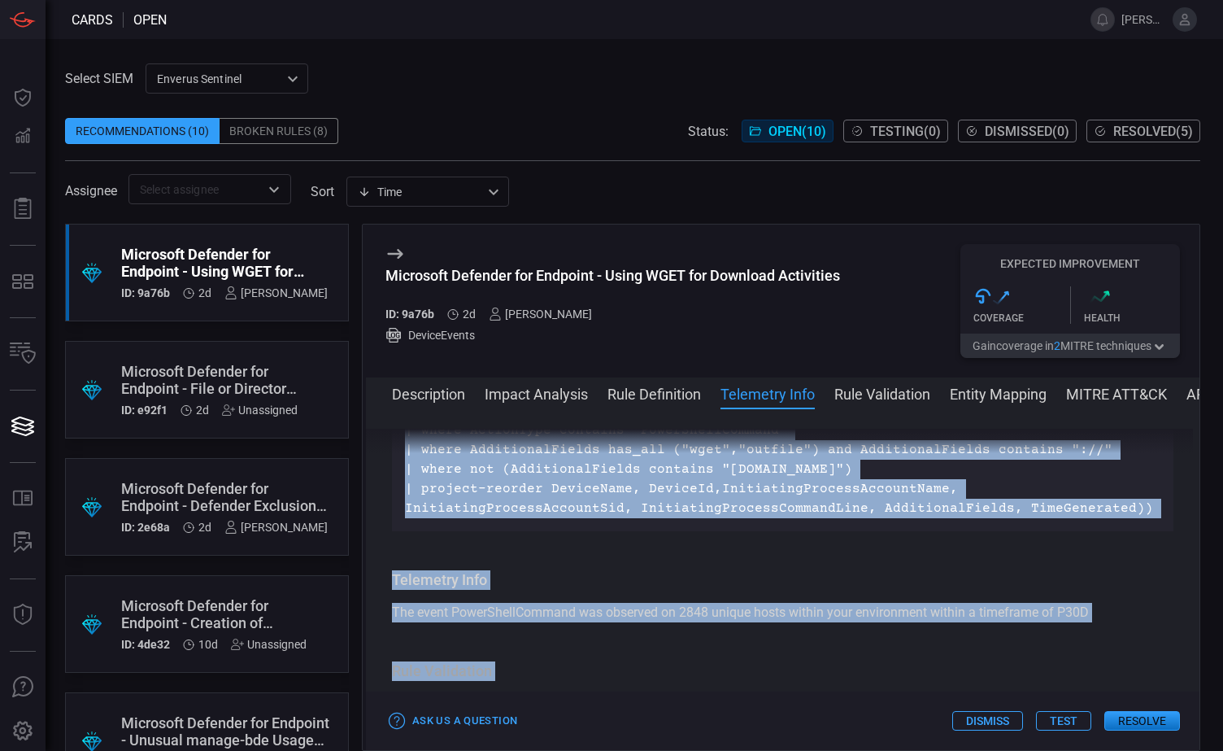
scroll to position [822, 0]
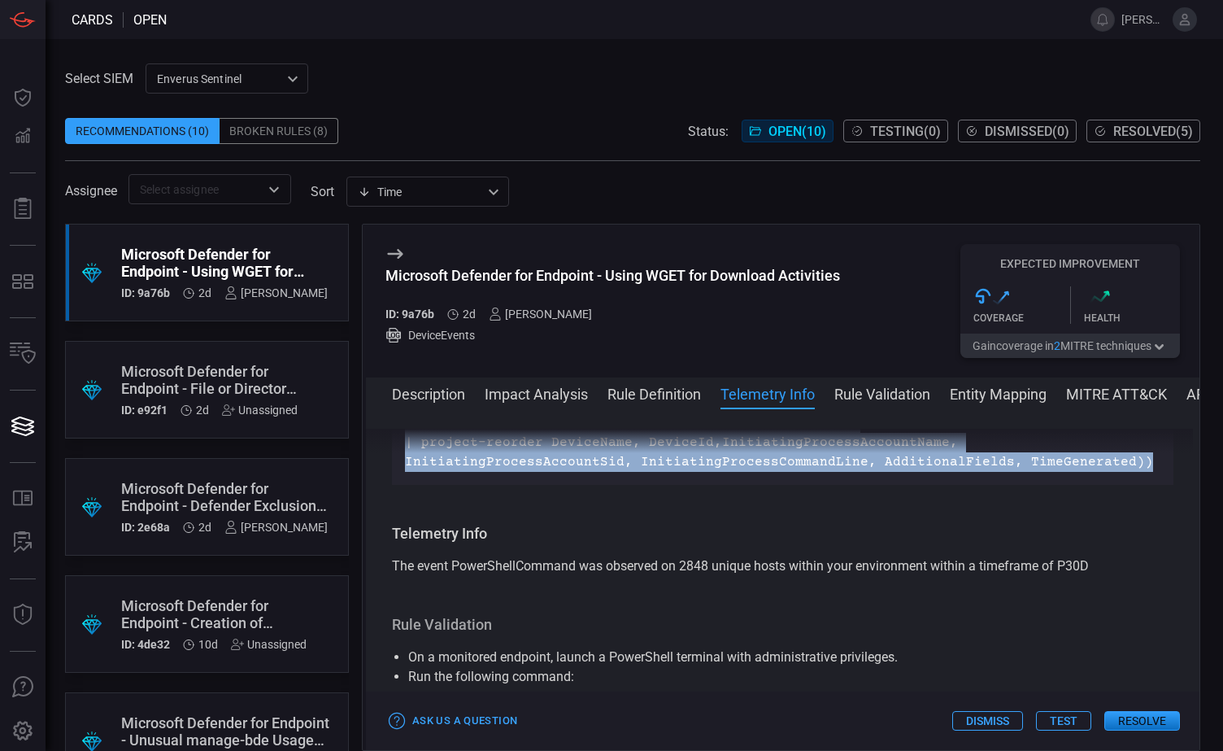
drag, startPoint x: 408, startPoint y: 496, endPoint x: 1153, endPoint y: 465, distance: 746.5
click at [1153, 465] on div "(union isfuzzy=true (DeviceProcessEvents | where ProcessCommandLine has_all ("w…" at bounding box center [783, 355] width 782 height 260
copy p "(union isfuzzy=true (DeviceProcessEvents | where ProcessCommandLine has_all ("w…"
click at [421, 393] on button "Description" at bounding box center [428, 393] width 73 height 20
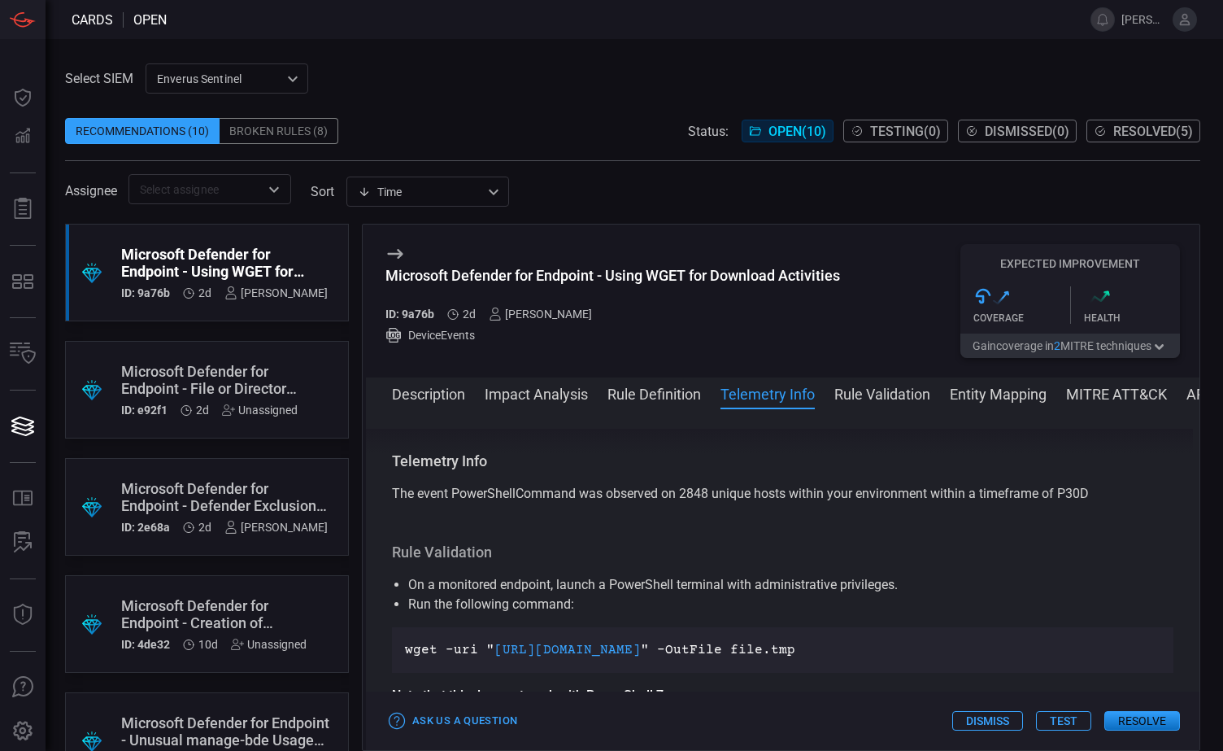
scroll to position [895, 0]
drag, startPoint x: 1123, startPoint y: 721, endPoint x: 1012, endPoint y: 537, distance: 215.0
click at [1012, 535] on div "Microsoft Defender for Endpoint - Using WGET for Download Activities ID: 9a76b …" at bounding box center [781, 487] width 839 height 527
click at [1062, 726] on button "Test" at bounding box center [1063, 721] width 55 height 20
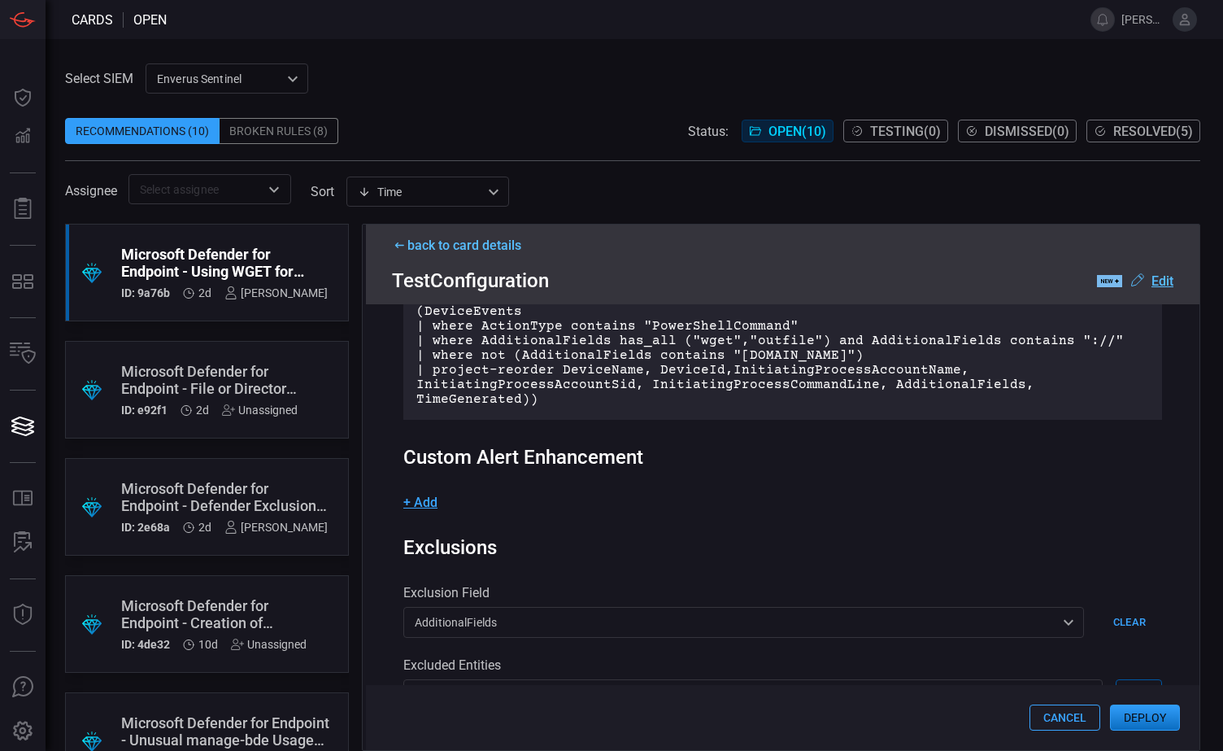
scroll to position [325, 0]
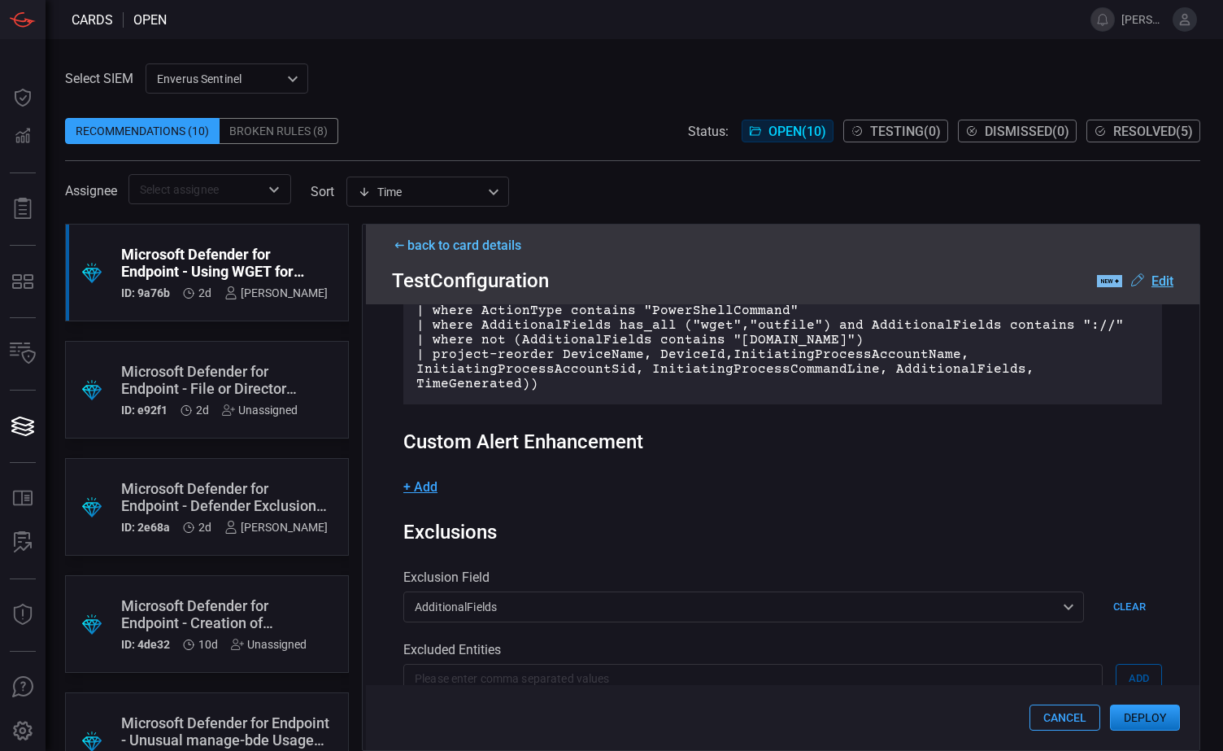
drag, startPoint x: 424, startPoint y: 459, endPoint x: 688, endPoint y: 456, distance: 264.4
click at [654, 479] on div "+ Add" at bounding box center [782, 486] width 759 height 15
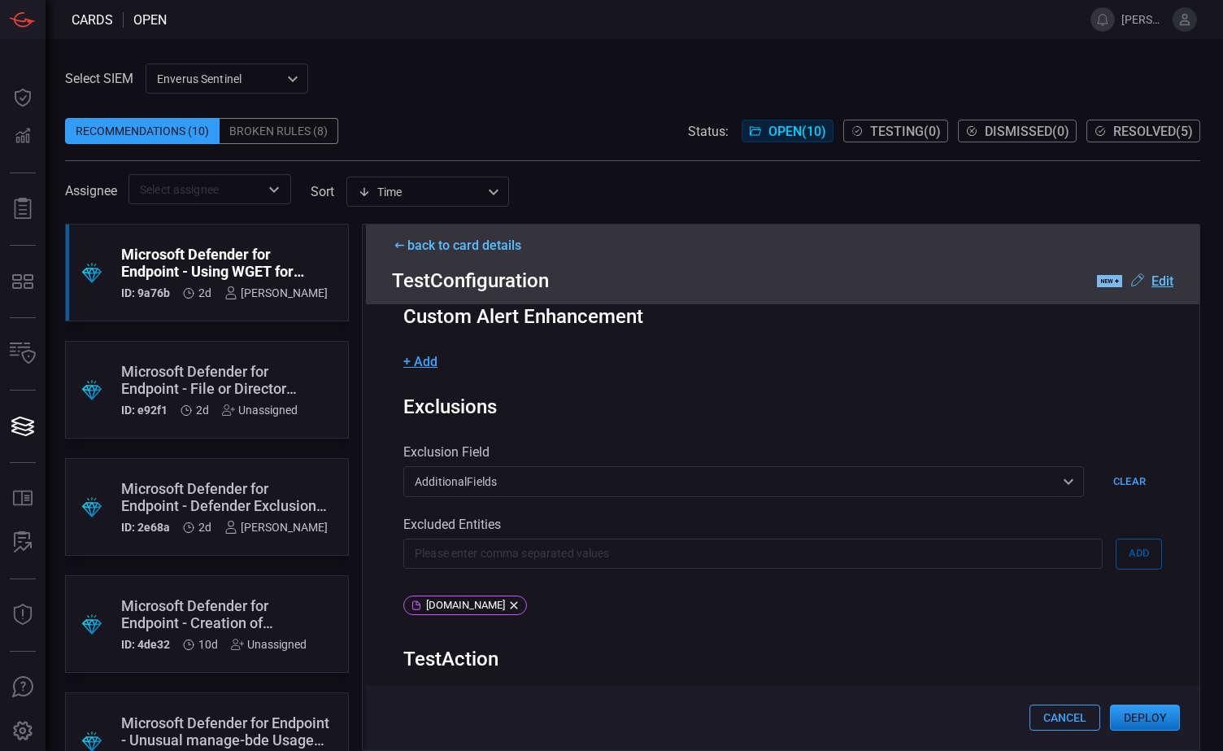
scroll to position [488, 0]
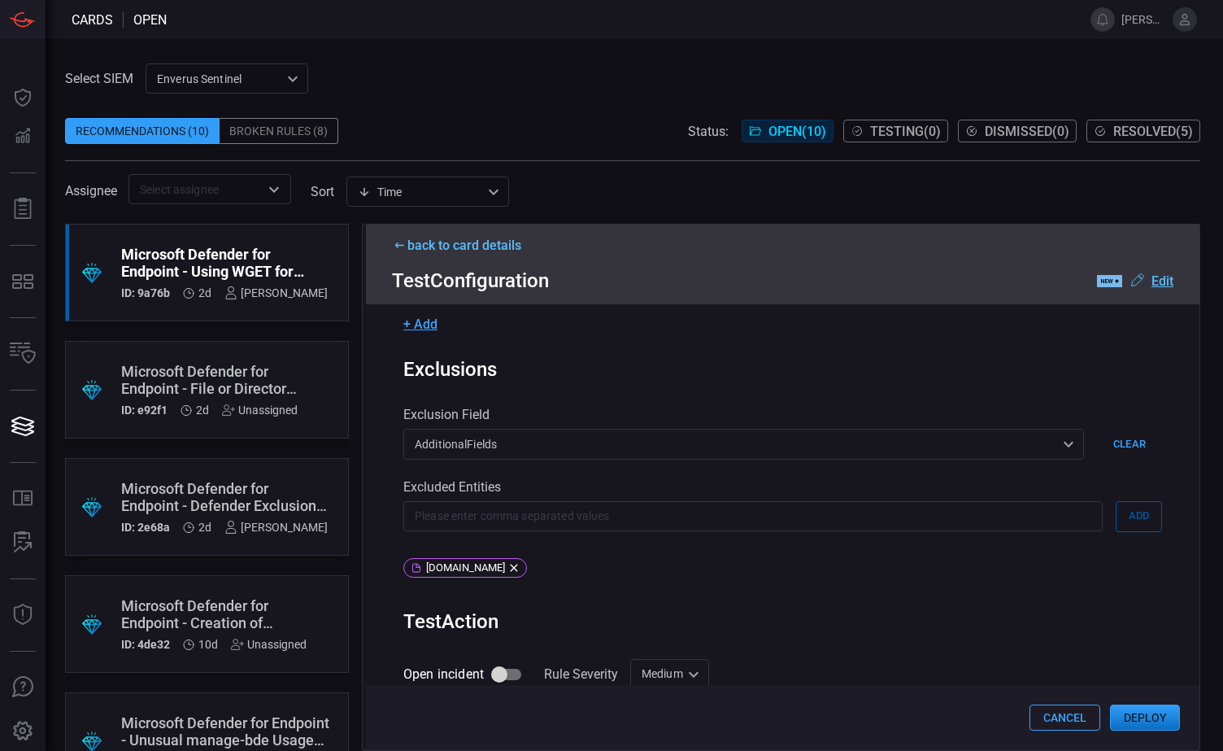
click at [704, 558] on div "[DOMAIN_NAME]" at bounding box center [782, 571] width 759 height 26
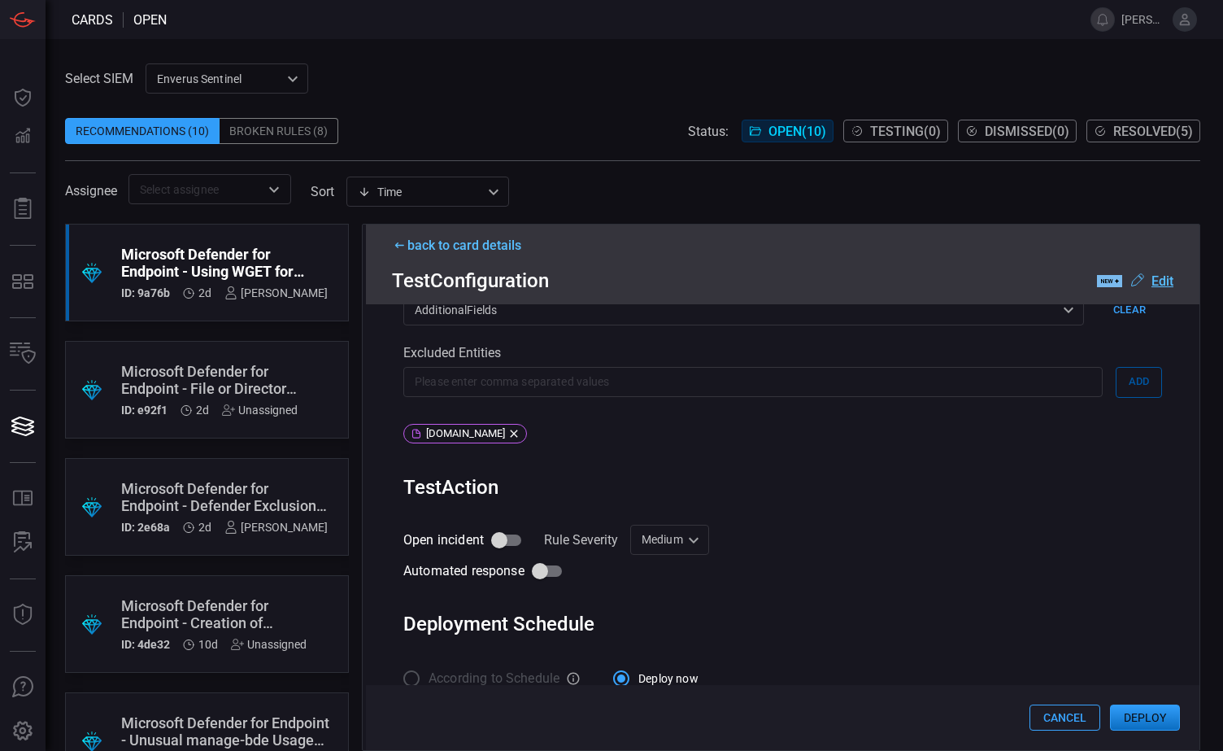
scroll to position [0, 0]
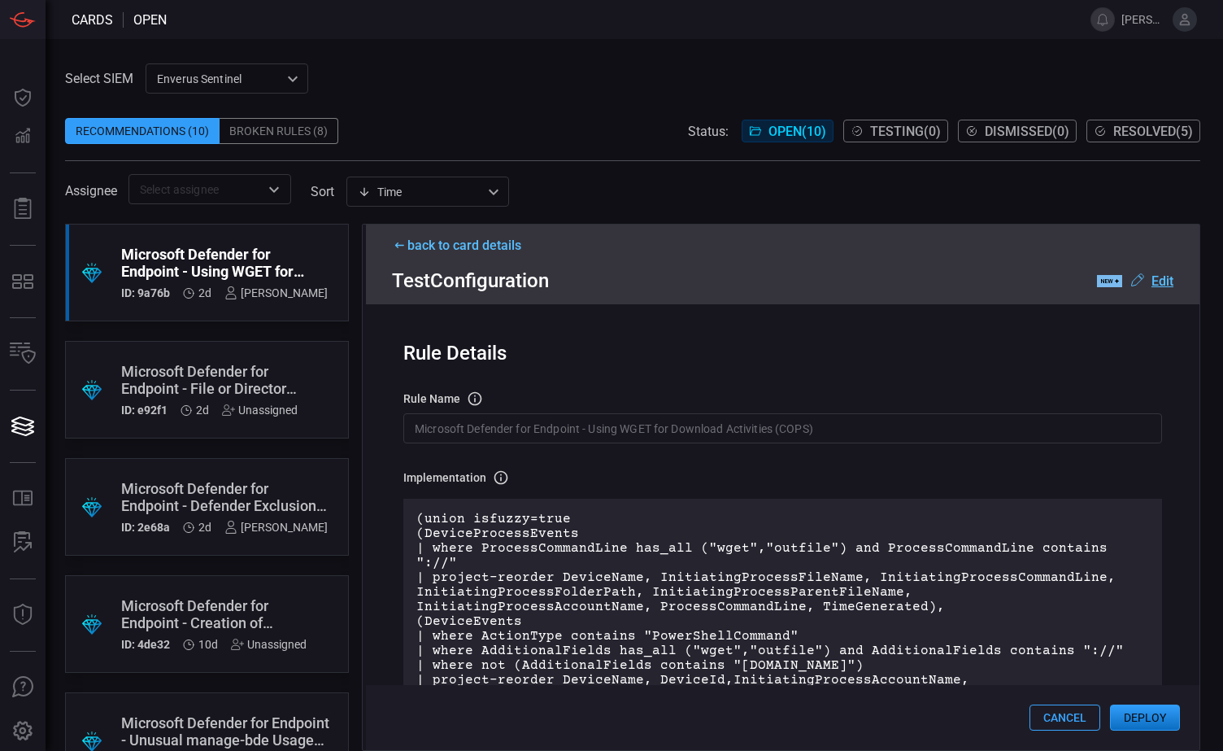
click at [486, 244] on div "back to card details" at bounding box center [783, 245] width 782 height 15
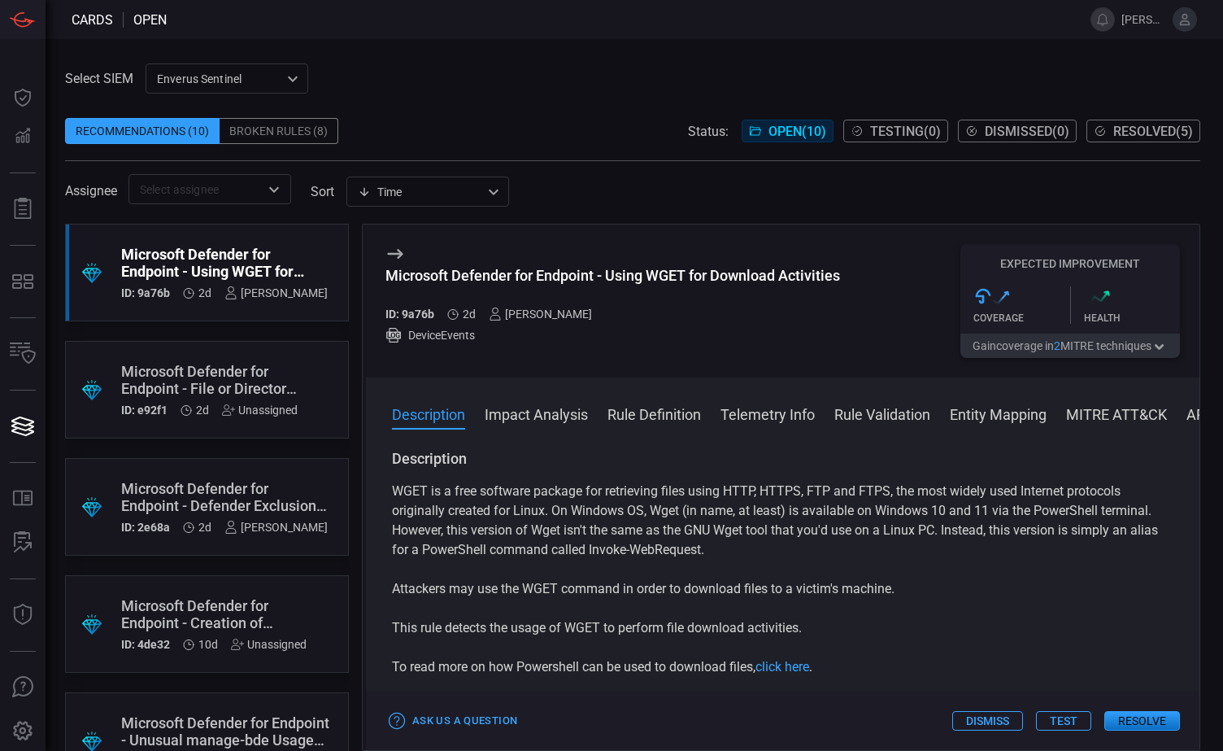
click at [549, 416] on button "Impact Analysis" at bounding box center [536, 413] width 103 height 20
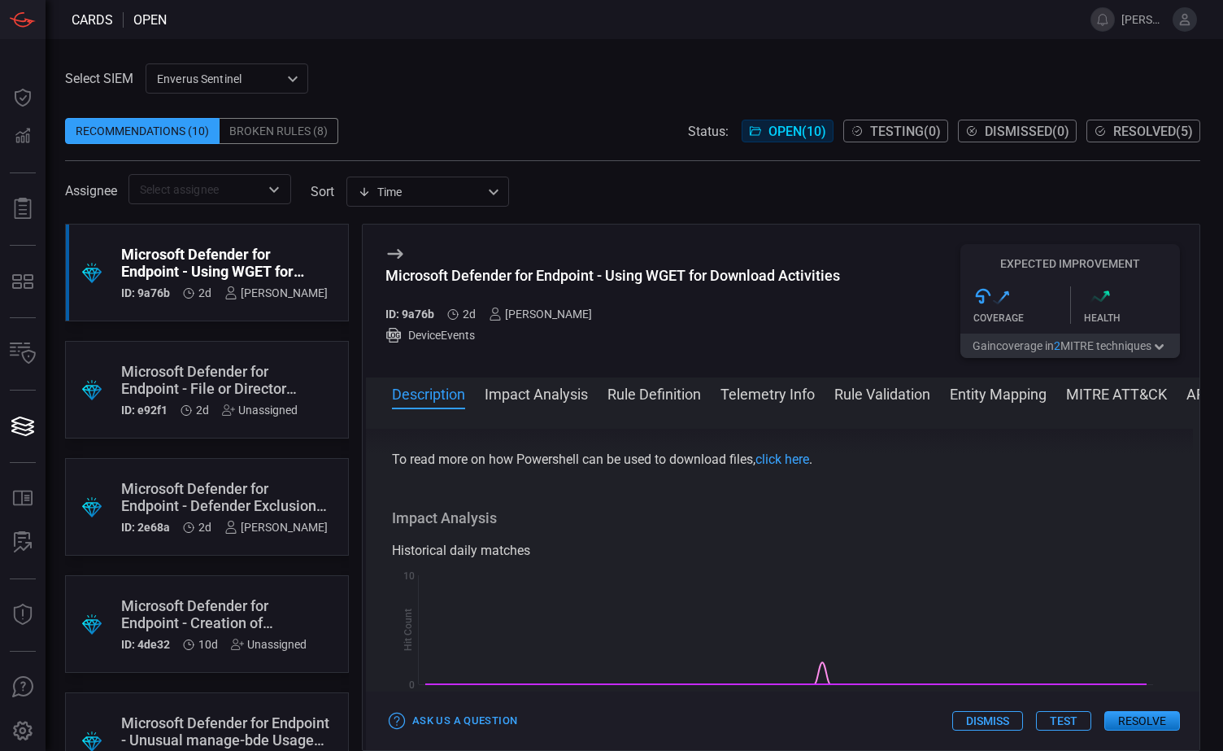
scroll to position [251, 0]
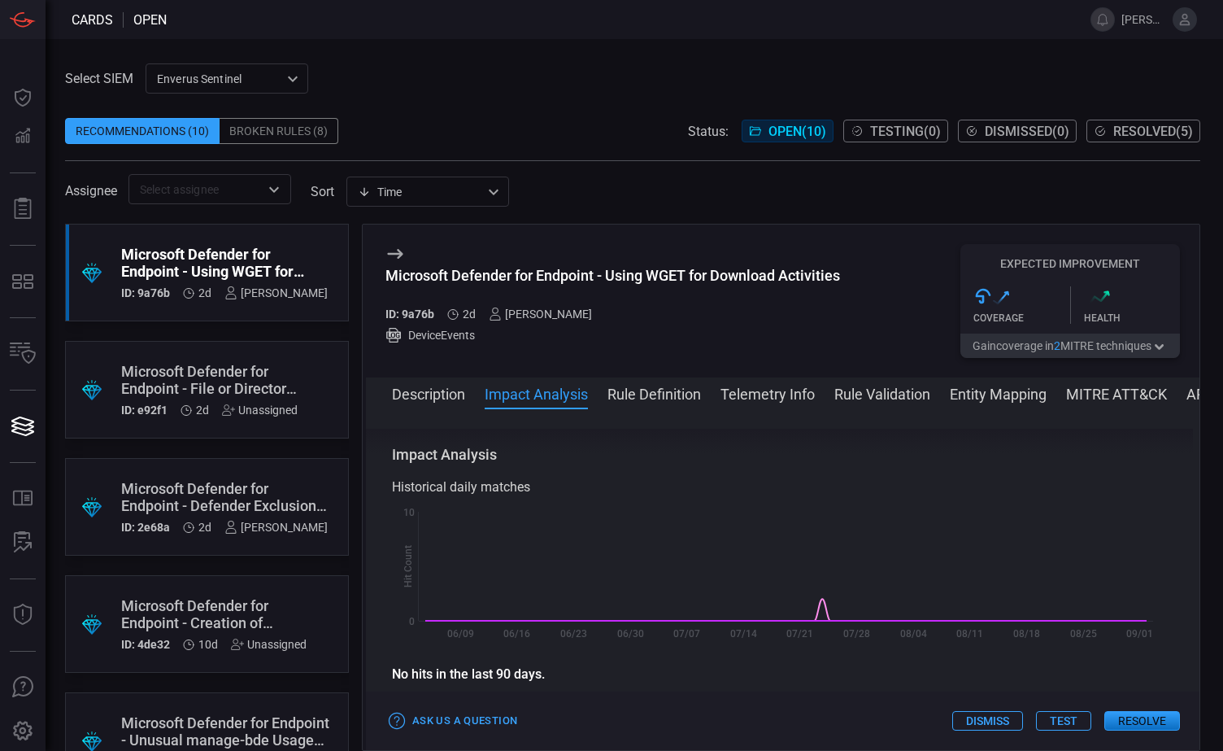
click at [997, 395] on button "Entity Mapping" at bounding box center [998, 393] width 97 height 20
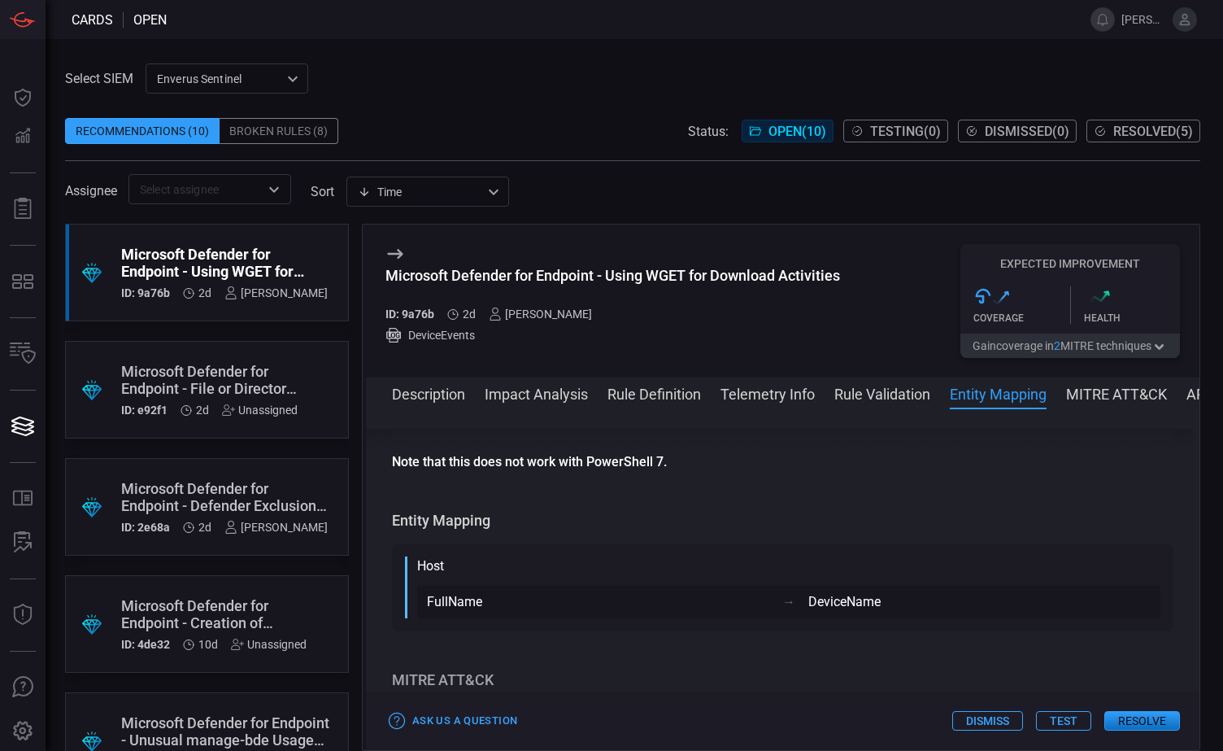
scroll to position [1192, 0]
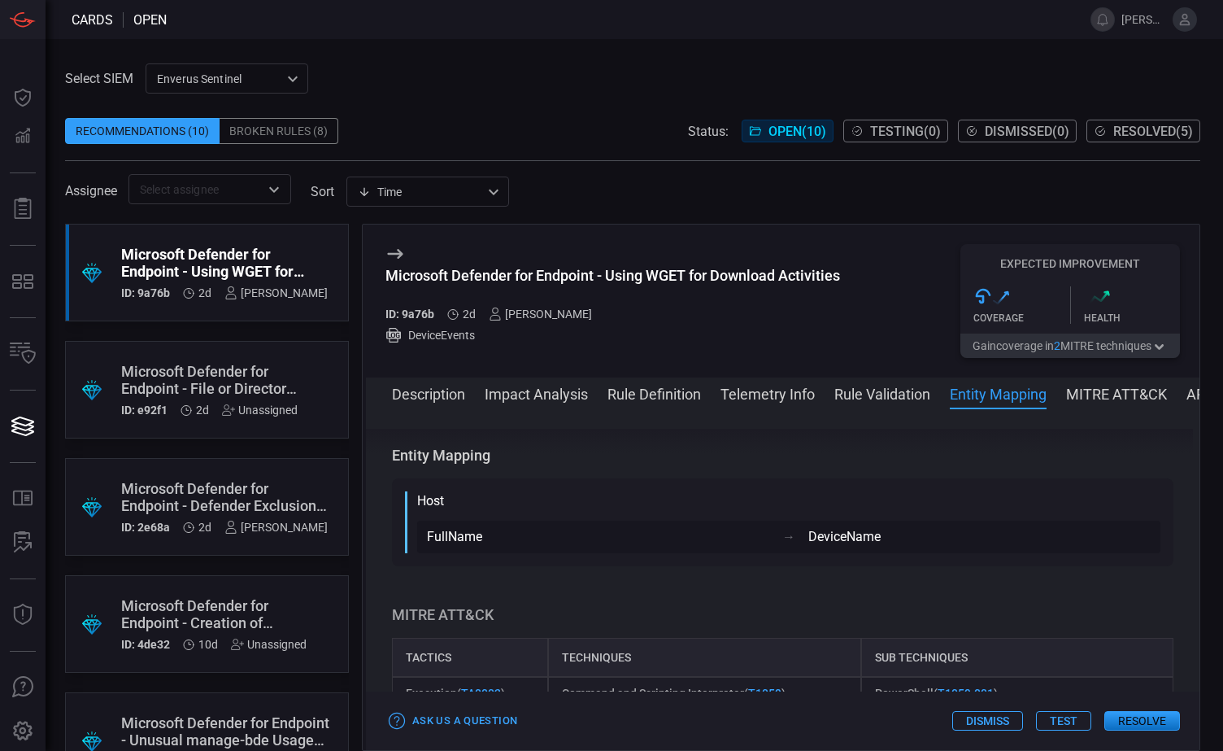
click at [856, 311] on div "Microsoft Defender for Endpoint - Using WGET for Download Activities ID: 9a76b …" at bounding box center [783, 301] width 834 height 153
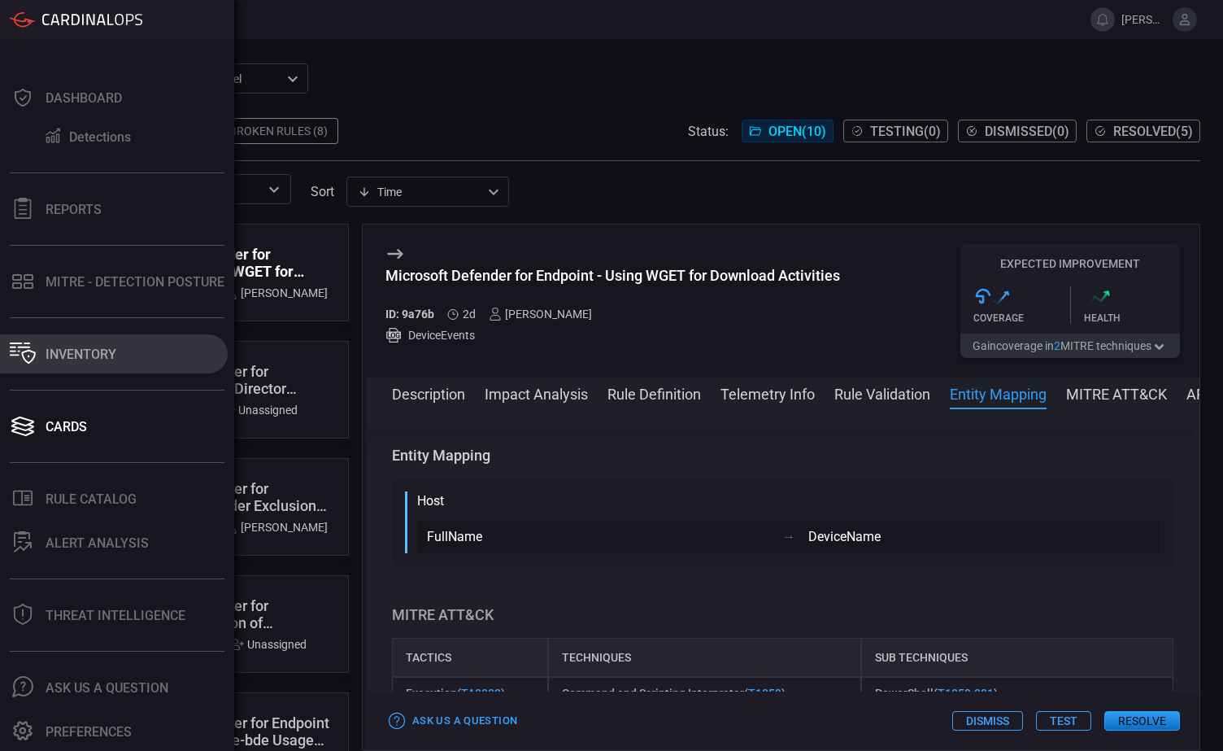
click at [80, 347] on div "Inventory" at bounding box center [81, 354] width 71 height 15
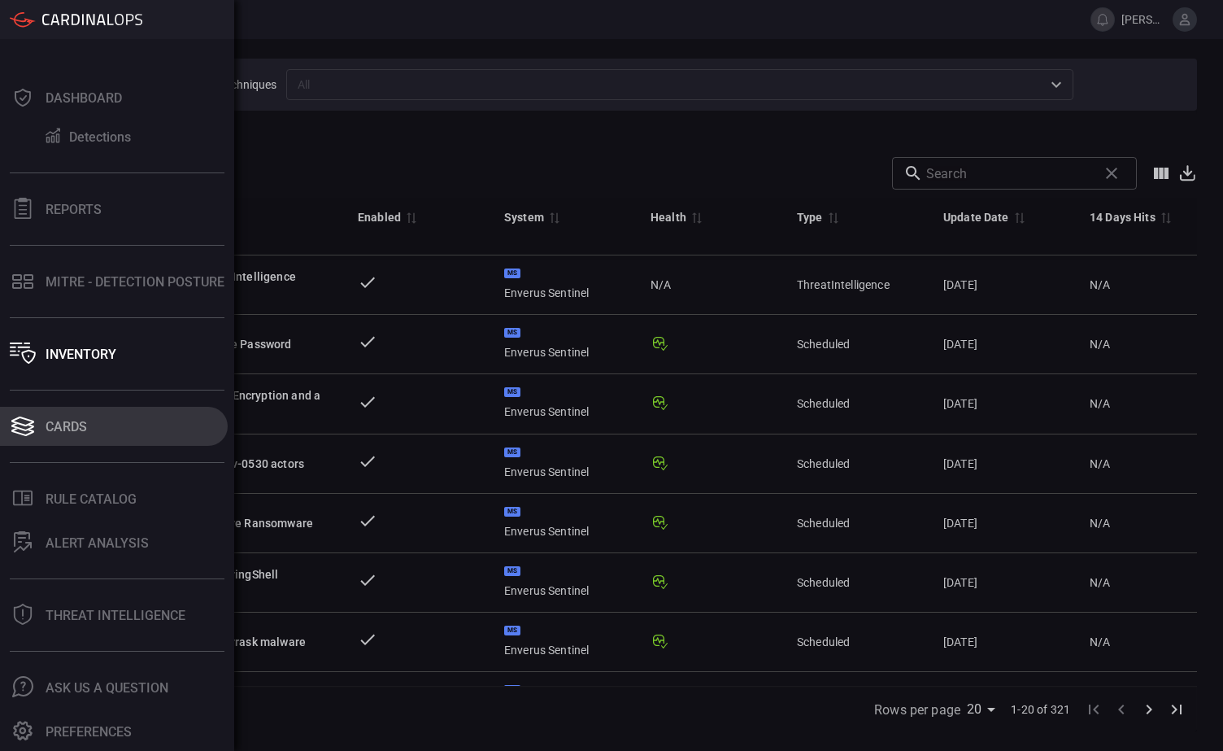
click at [24, 426] on icon at bounding box center [23, 426] width 26 height 23
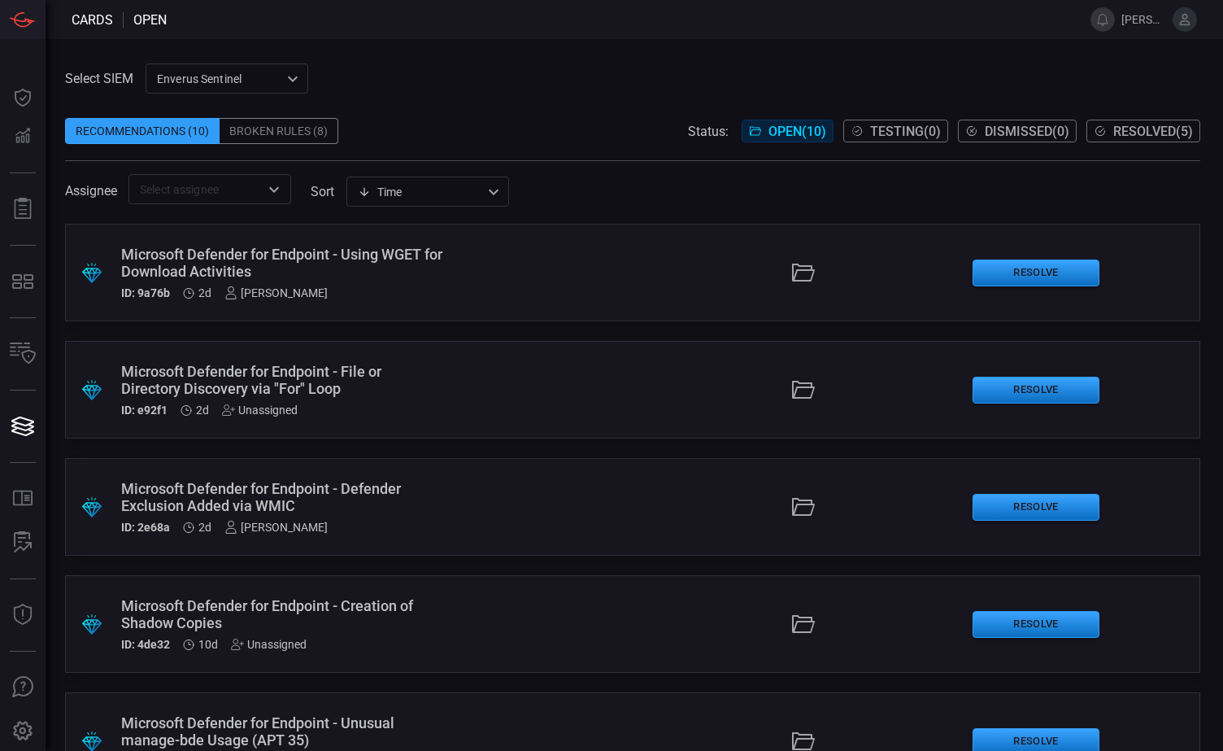
click at [485, 268] on div ".suggested_cards_icon{fill:url(#suggested_cards_icon);} Microsoft Defender for …" at bounding box center [633, 273] width 1136 height 98
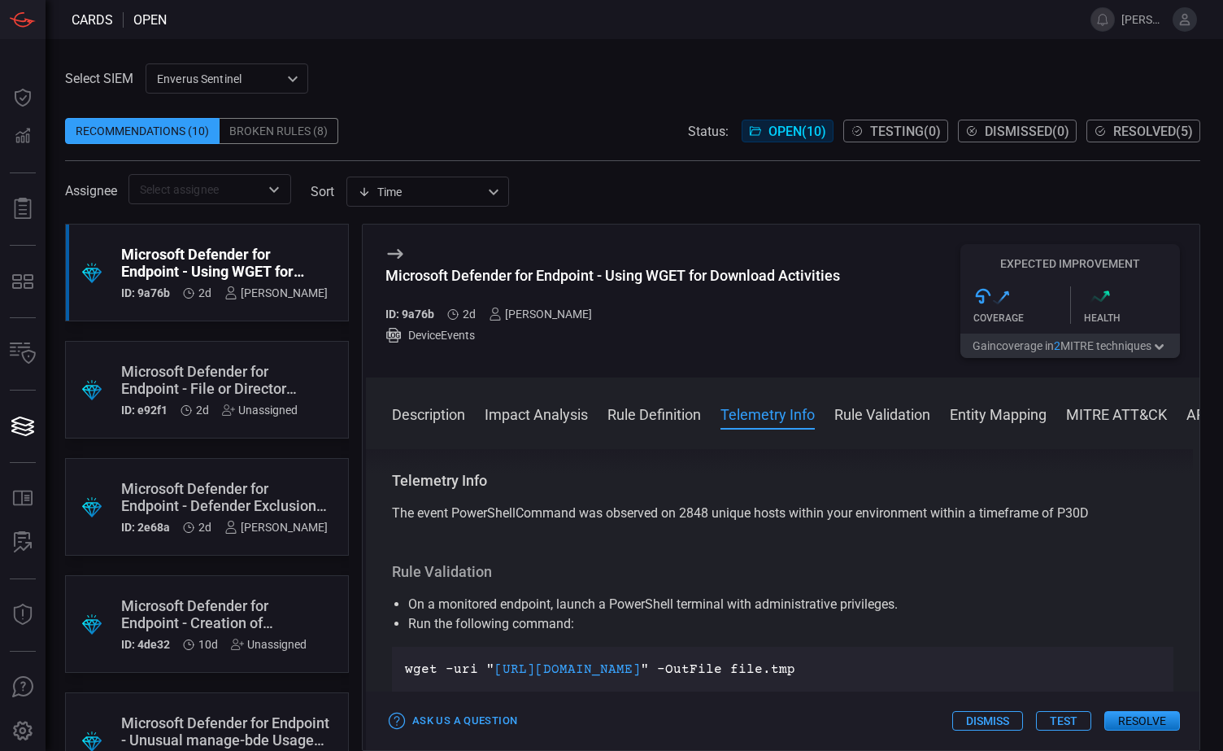
scroll to position [976, 0]
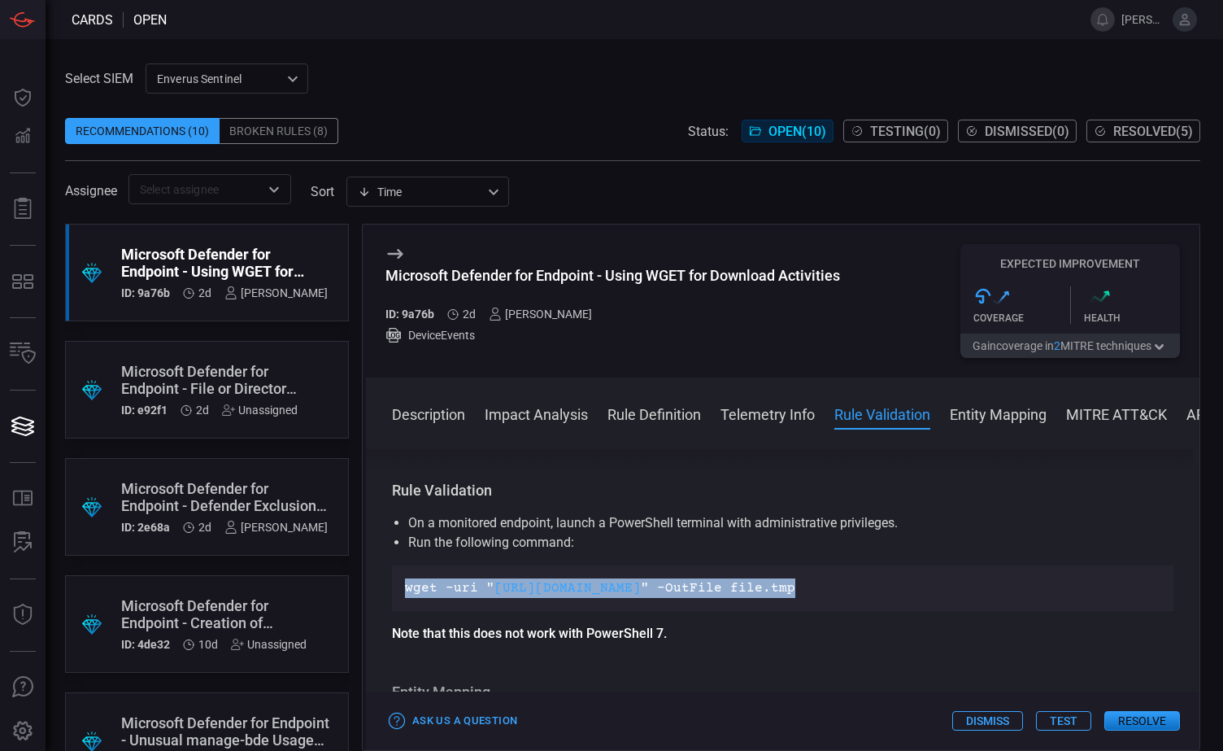
drag, startPoint x: 789, startPoint y: 590, endPoint x: 401, endPoint y: 595, distance: 388.0
click at [401, 595] on div "wget -uri " [URL][DOMAIN_NAME] " -OutFile file.tmp" at bounding box center [783, 588] width 782 height 46
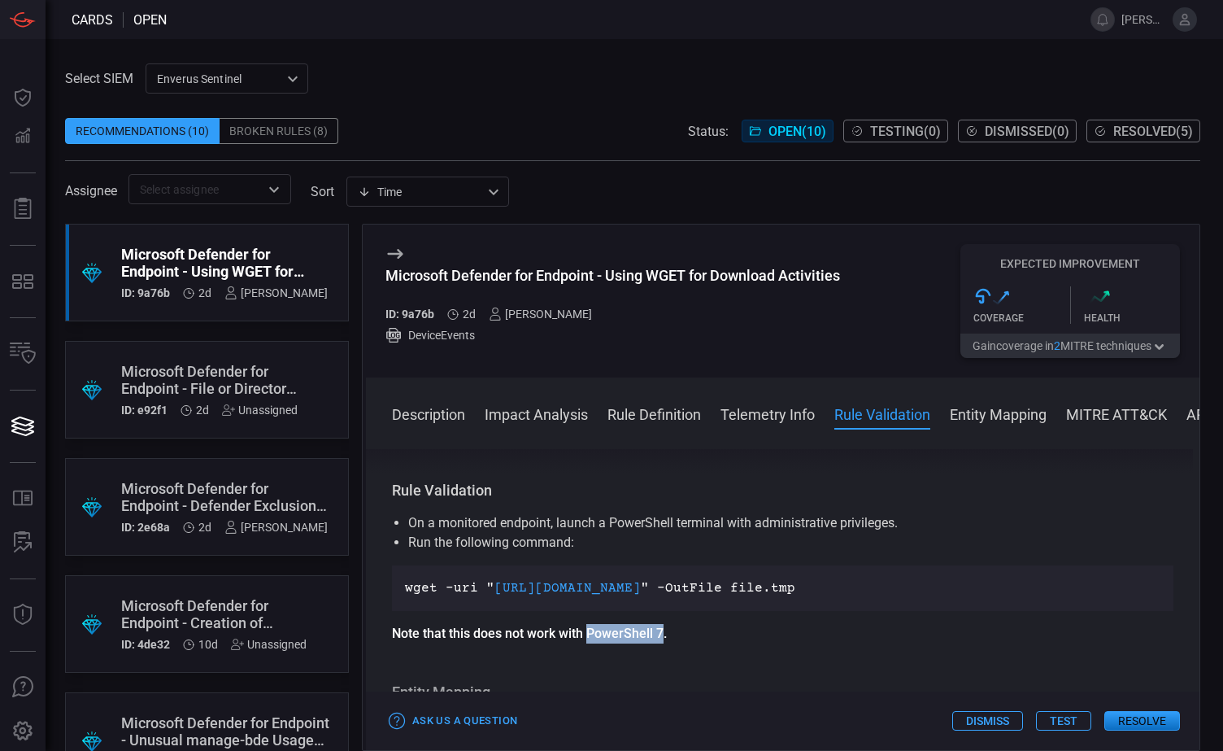
drag, startPoint x: 589, startPoint y: 632, endPoint x: 661, endPoint y: 635, distance: 72.5
click at [661, 635] on strong "Note that this does not work with PowerShell 7." at bounding box center [529, 633] width 275 height 15
drag, startPoint x: 661, startPoint y: 635, endPoint x: 626, endPoint y: 636, distance: 35.0
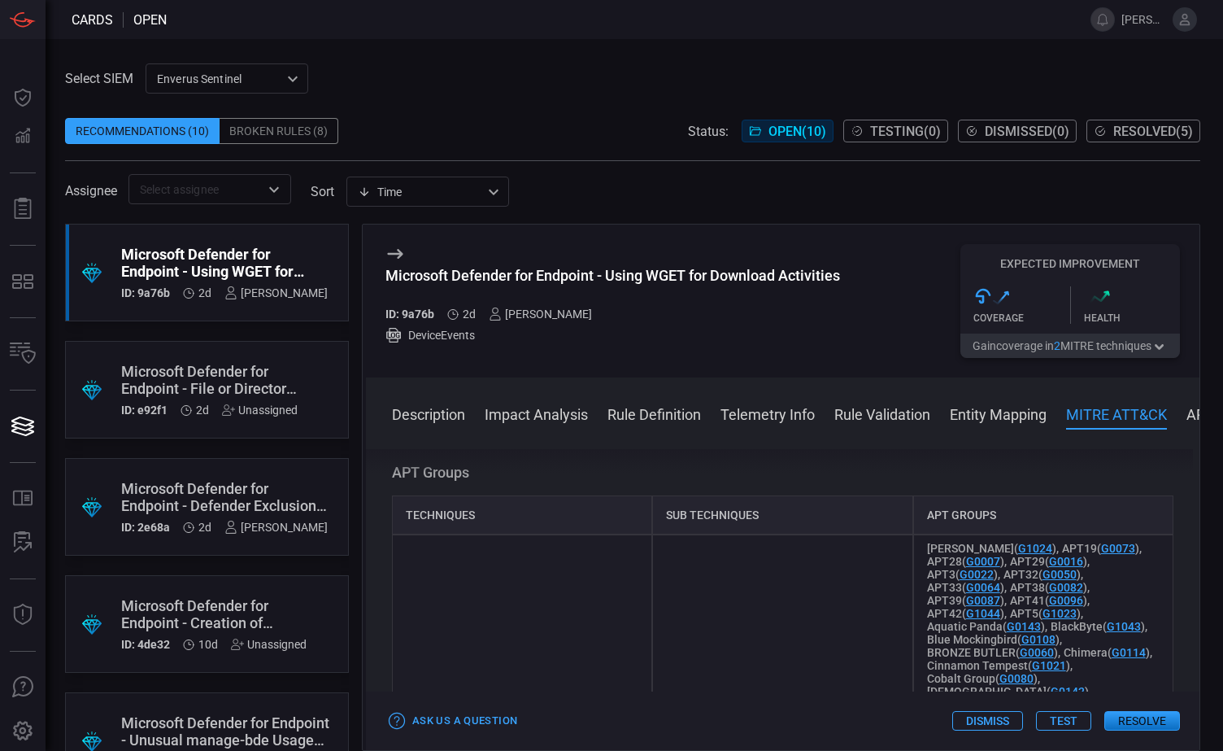
scroll to position [1545, 0]
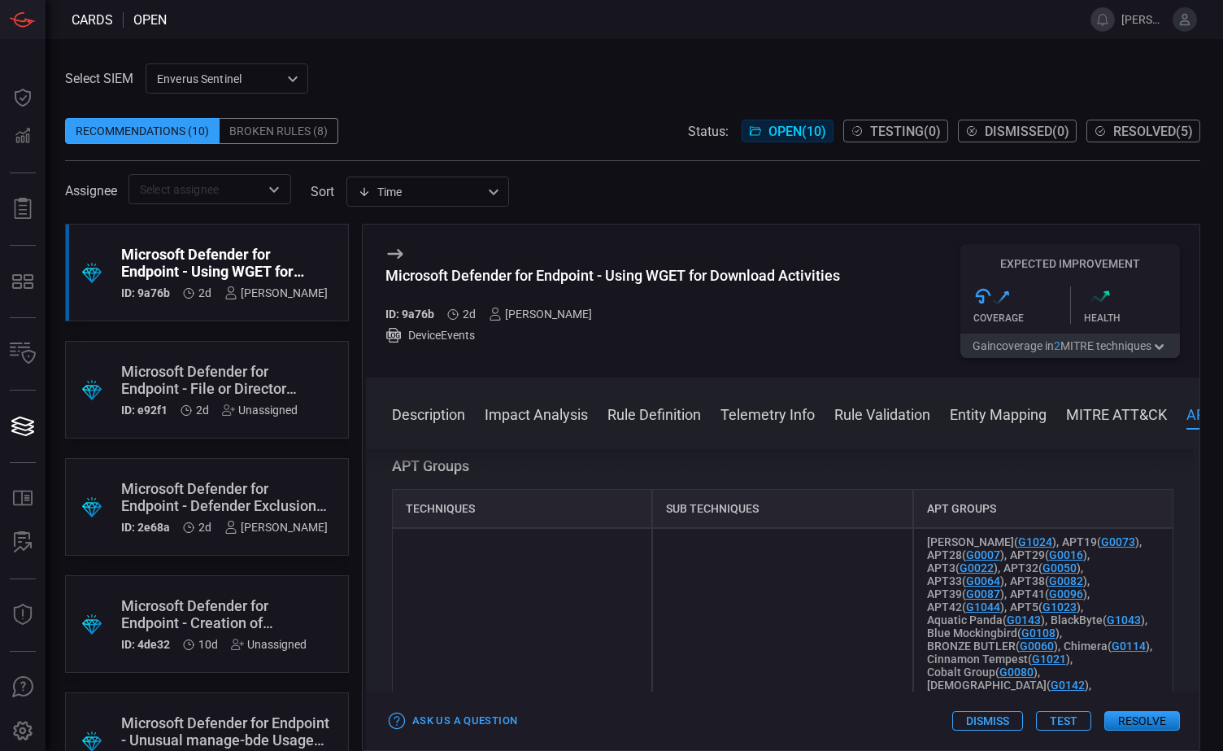
click at [1064, 719] on button "Test" at bounding box center [1063, 721] width 55 height 20
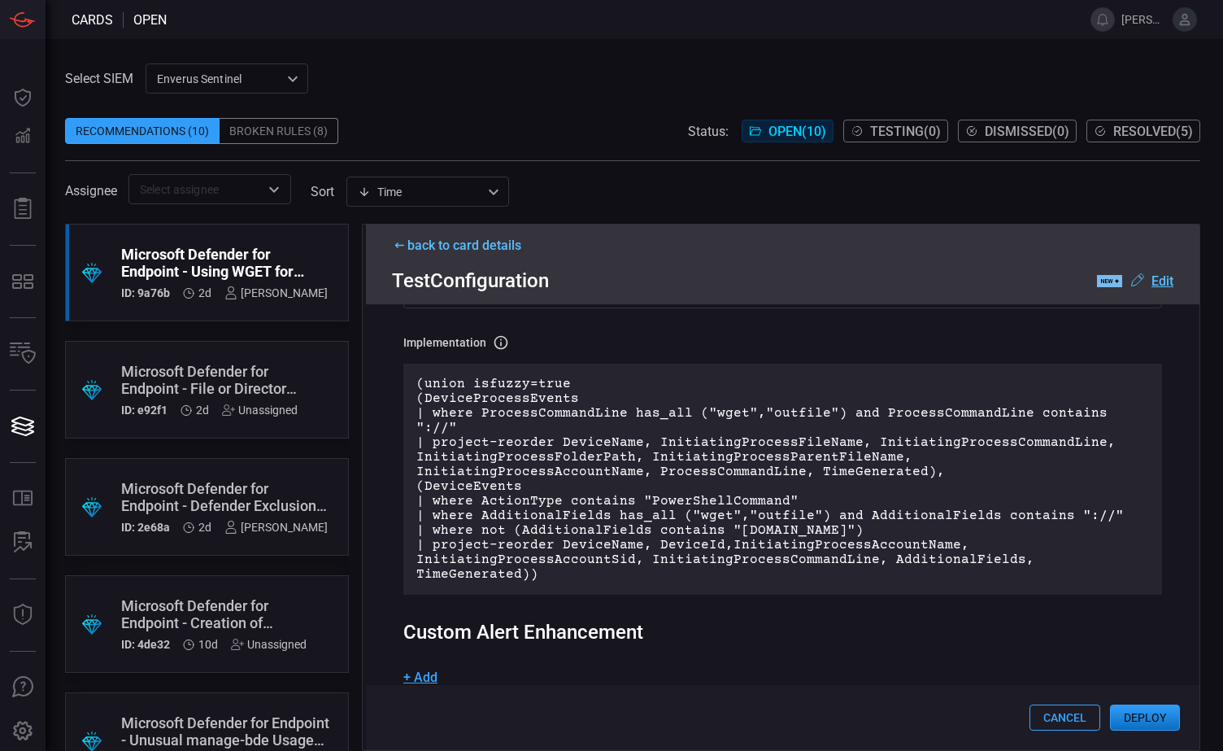
scroll to position [622, 0]
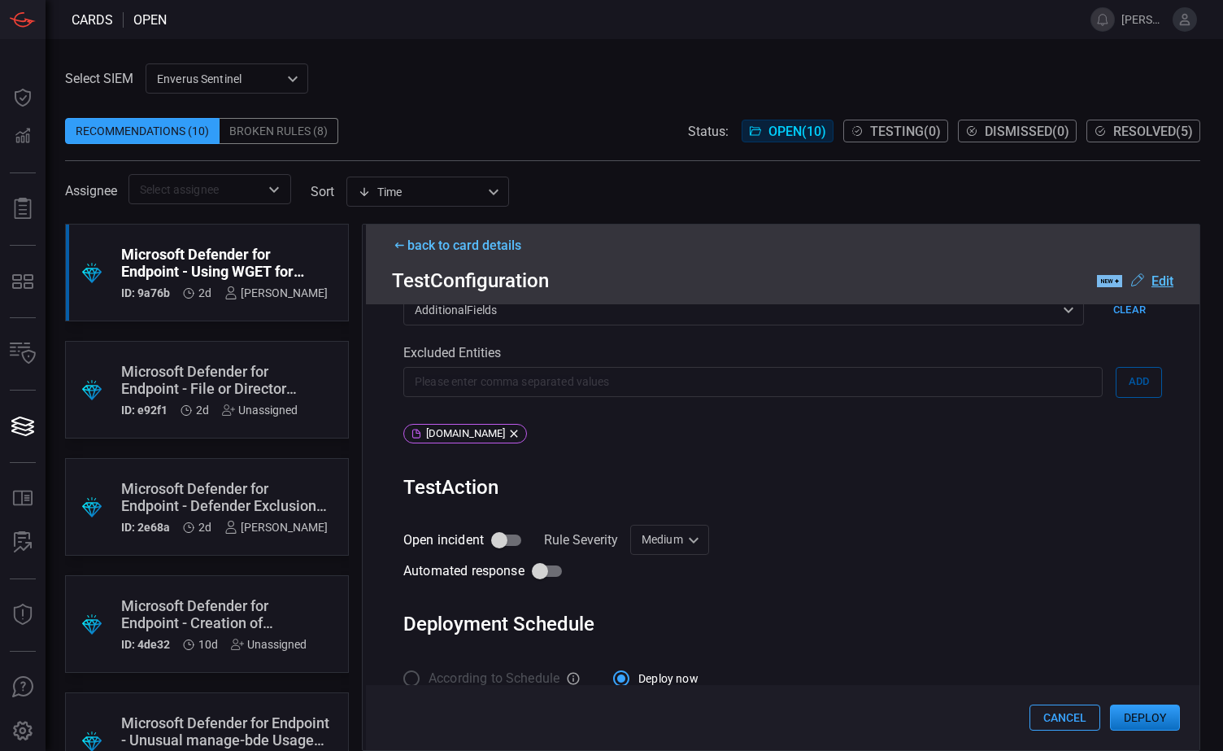
click at [556, 99] on span at bounding box center [633, 106] width 1136 height 24
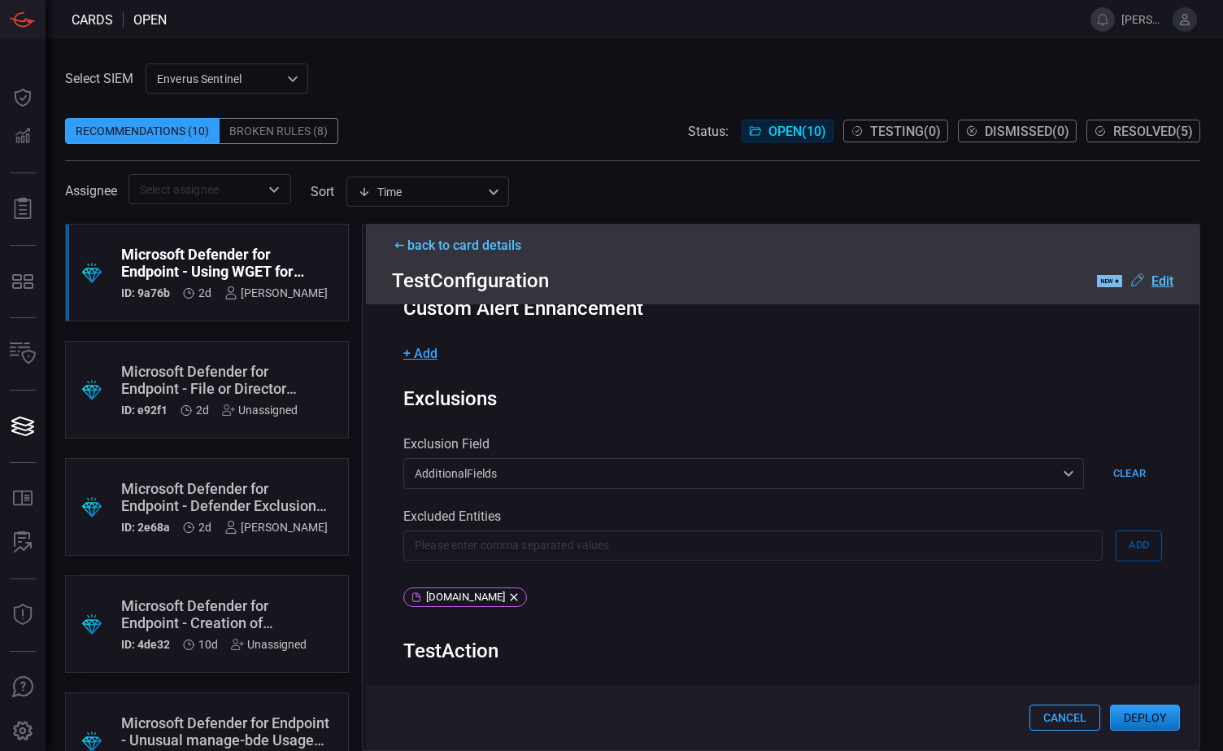
scroll to position [460, 0]
click at [177, 267] on div "Microsoft Defender for Endpoint - Using WGET for Download Activities" at bounding box center [224, 263] width 207 height 34
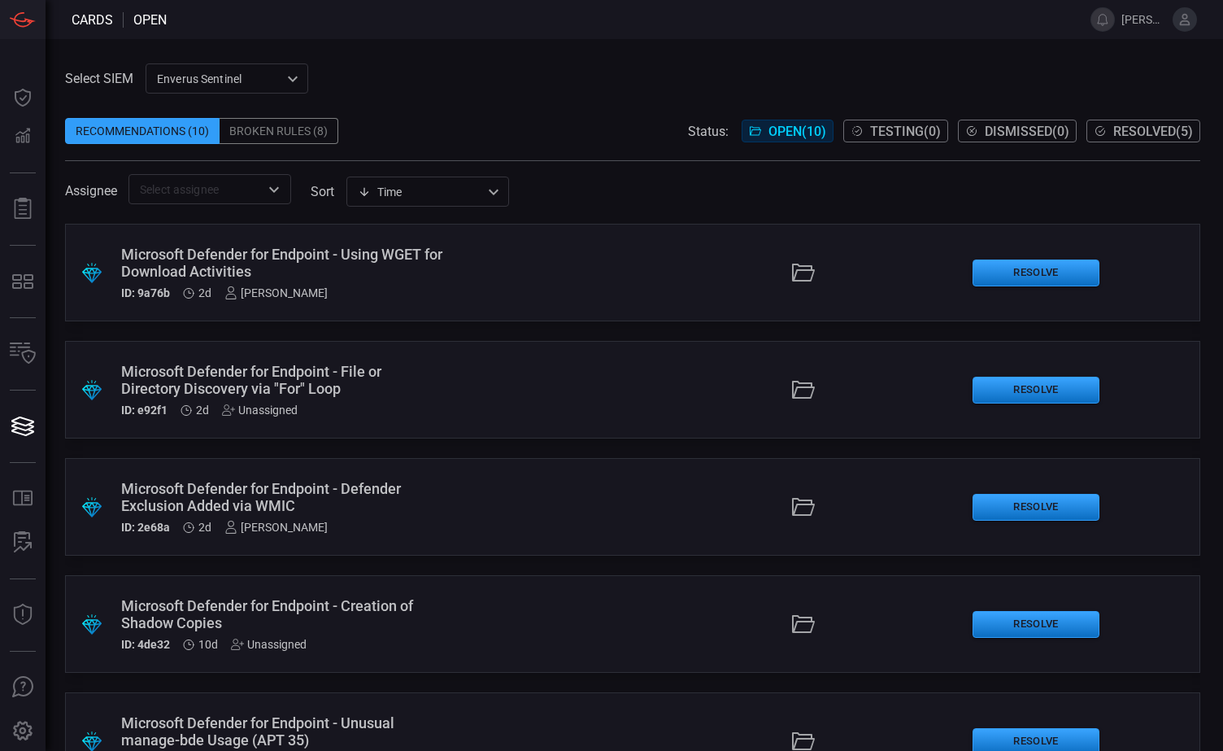
click at [338, 263] on div "Microsoft Defender for Endpoint - Using WGET for Download Activities" at bounding box center [282, 263] width 322 height 34
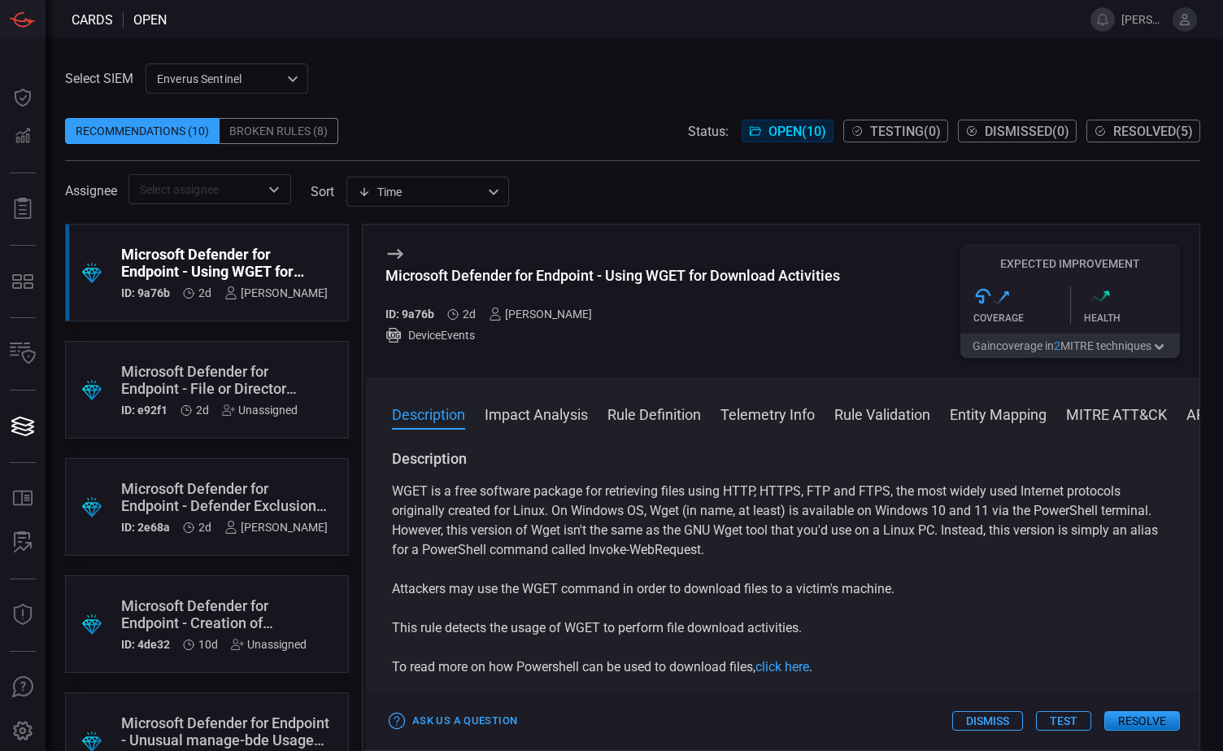
click at [155, 272] on div "Microsoft Defender for Endpoint - Using WGET for Download Activities" at bounding box center [224, 263] width 207 height 34
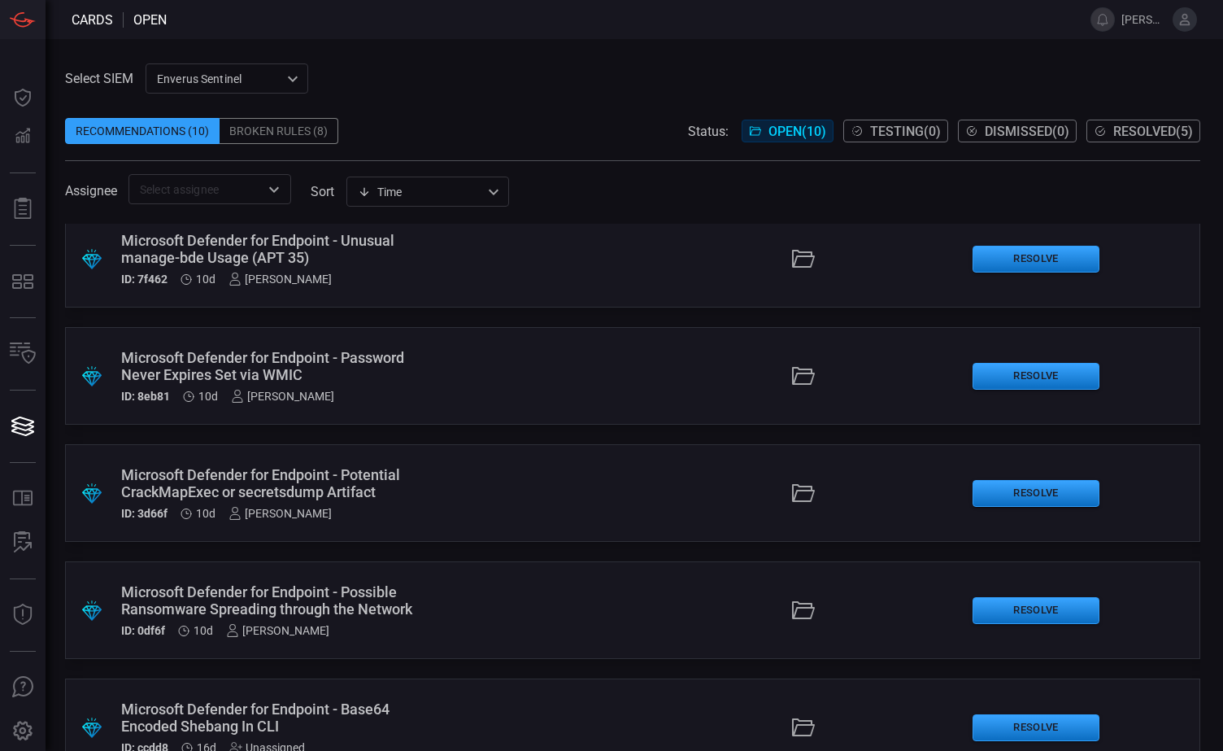
scroll to position [644, 0]
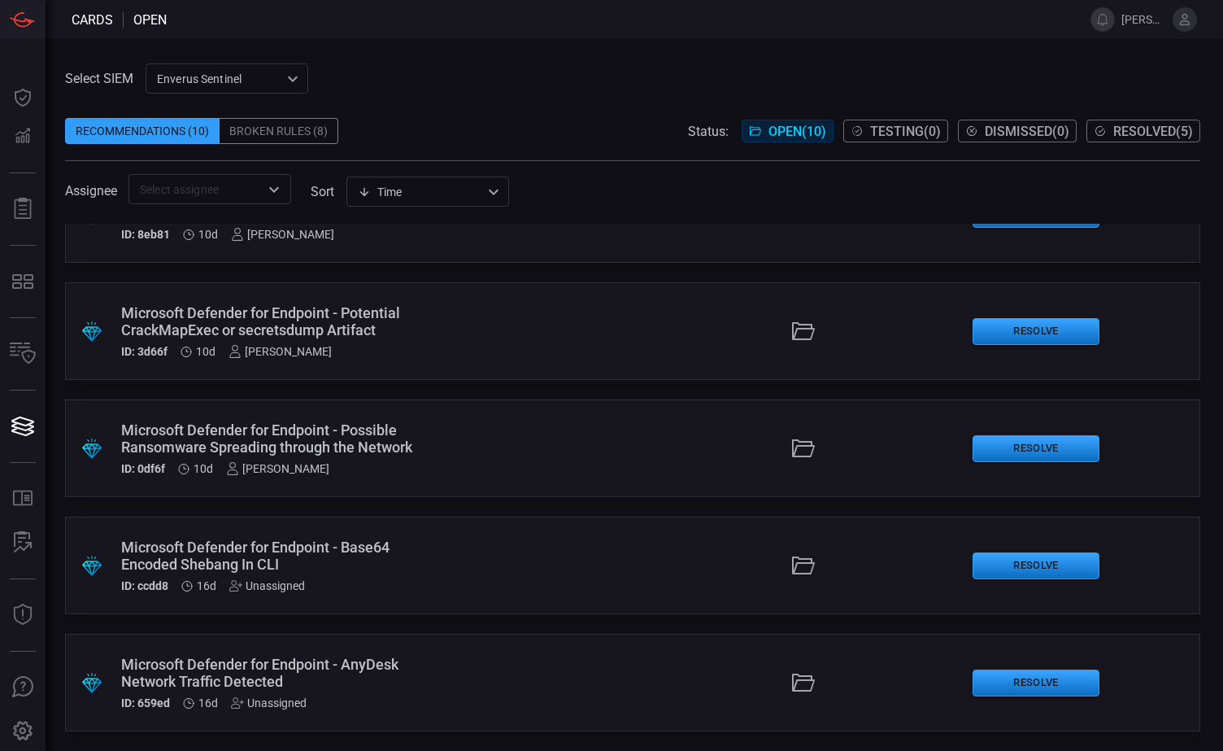
click at [444, 667] on div ".suggested_cards_icon{fill:url(#suggested_cards_icon);} Microsoft Defender for …" at bounding box center [633, 683] width 1136 height 98
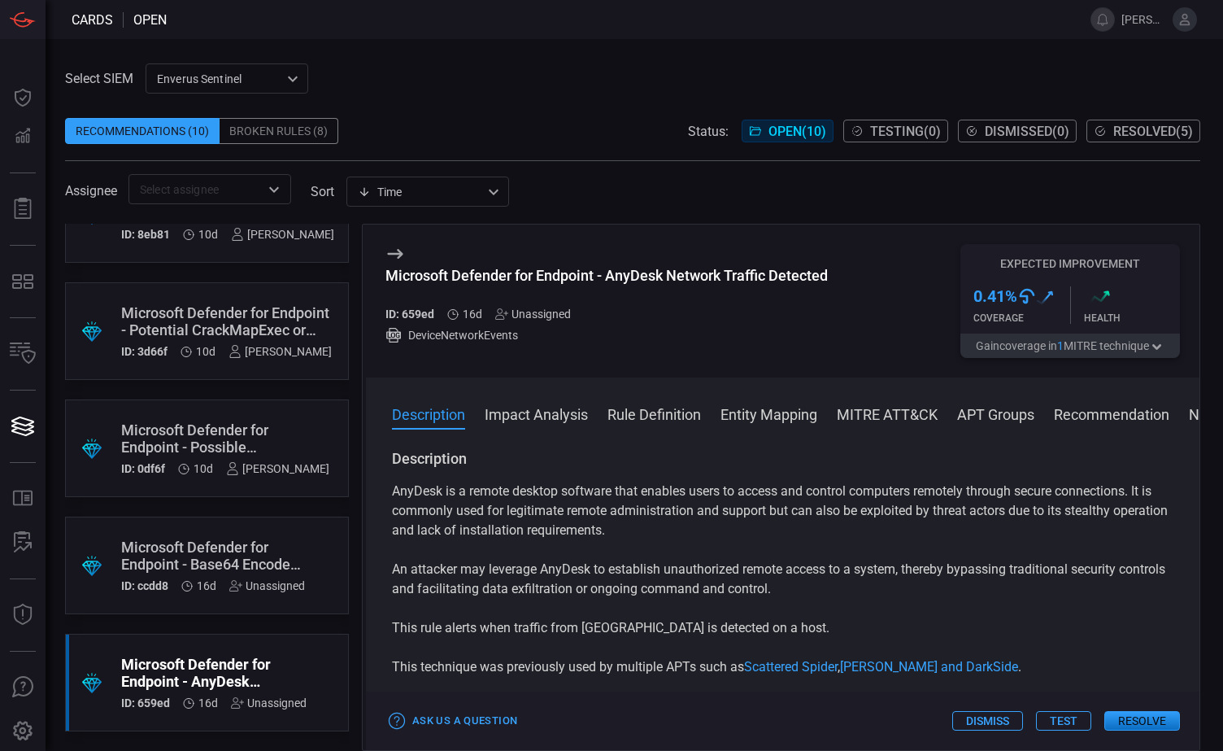
click at [529, 415] on button "Impact Analysis" at bounding box center [536, 413] width 103 height 20
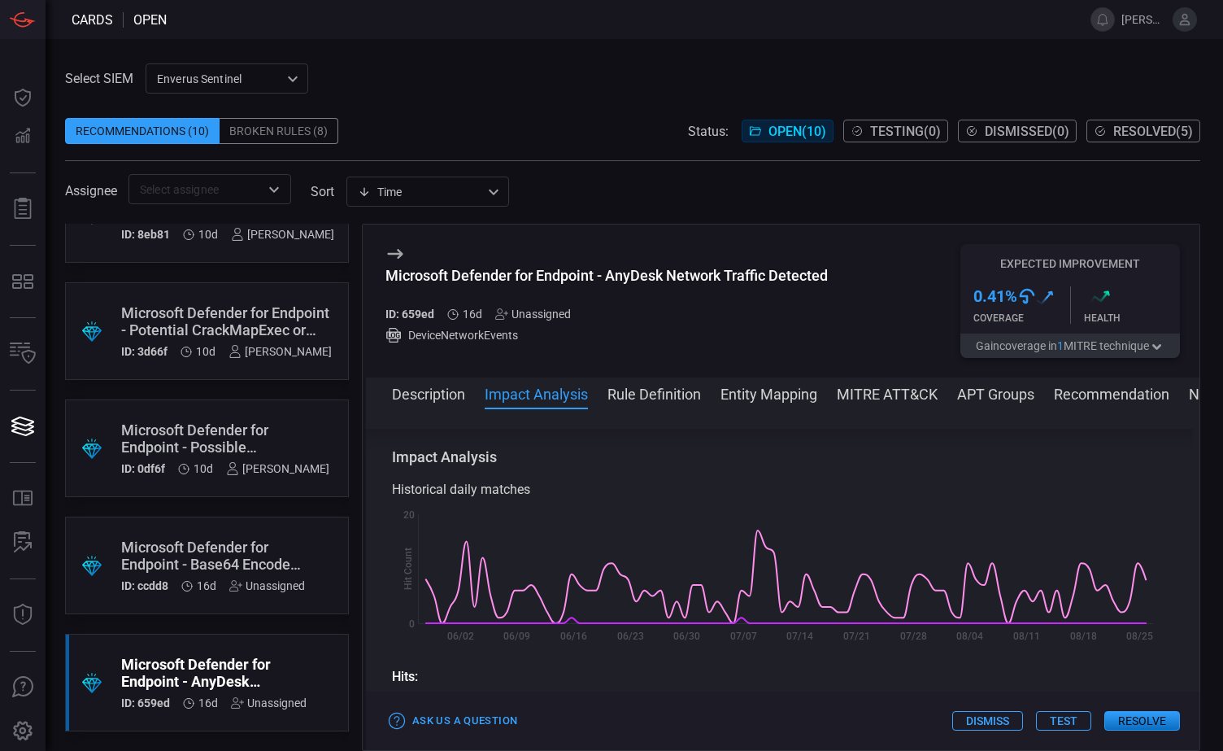
scroll to position [251, 0]
click at [659, 397] on button "Rule Definition" at bounding box center [655, 393] width 94 height 20
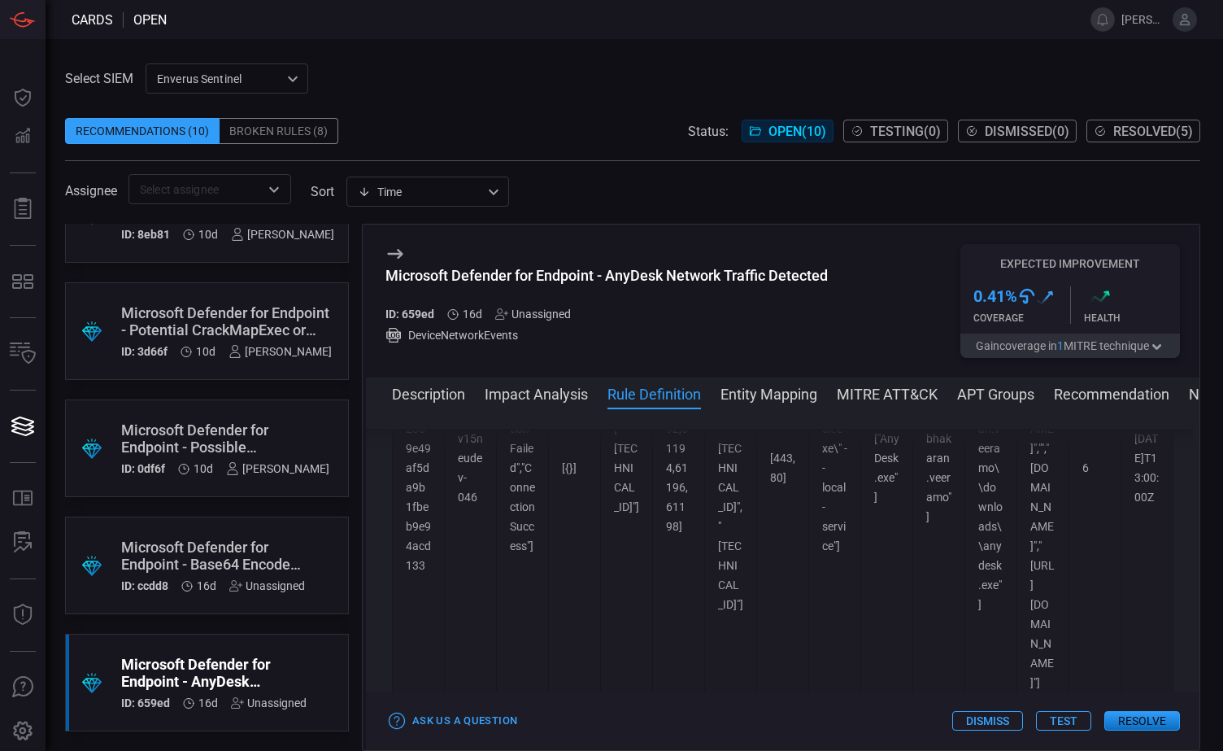
scroll to position [1670, 0]
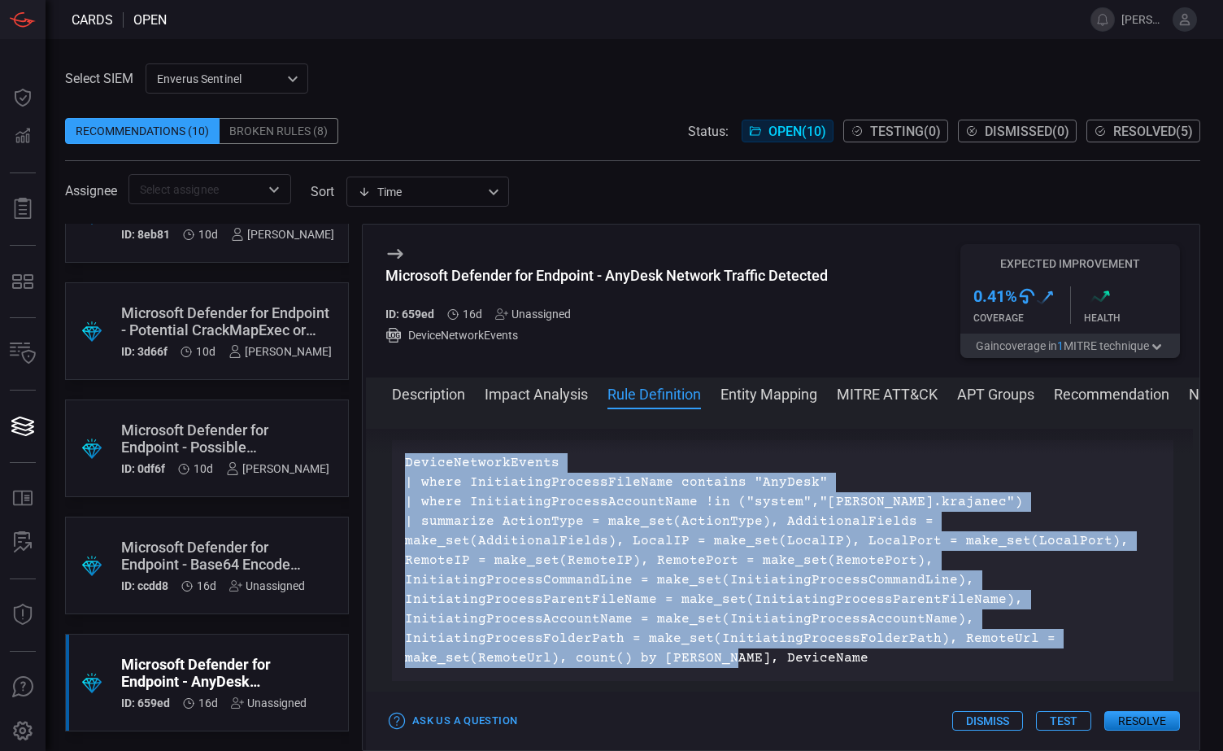
drag, startPoint x: 402, startPoint y: 496, endPoint x: 1129, endPoint y: 679, distance: 749.9
click at [1129, 679] on div "DeviceNetworkEvents | where InitiatingProcessFileName contains "AnyDesk" | wher…" at bounding box center [783, 560] width 782 height 241
copy p "DeviceNetworkEvents | where InitiatingProcessFileName contains "AnyDesk" | wher…"
